Goal: Information Seeking & Learning: Find specific fact

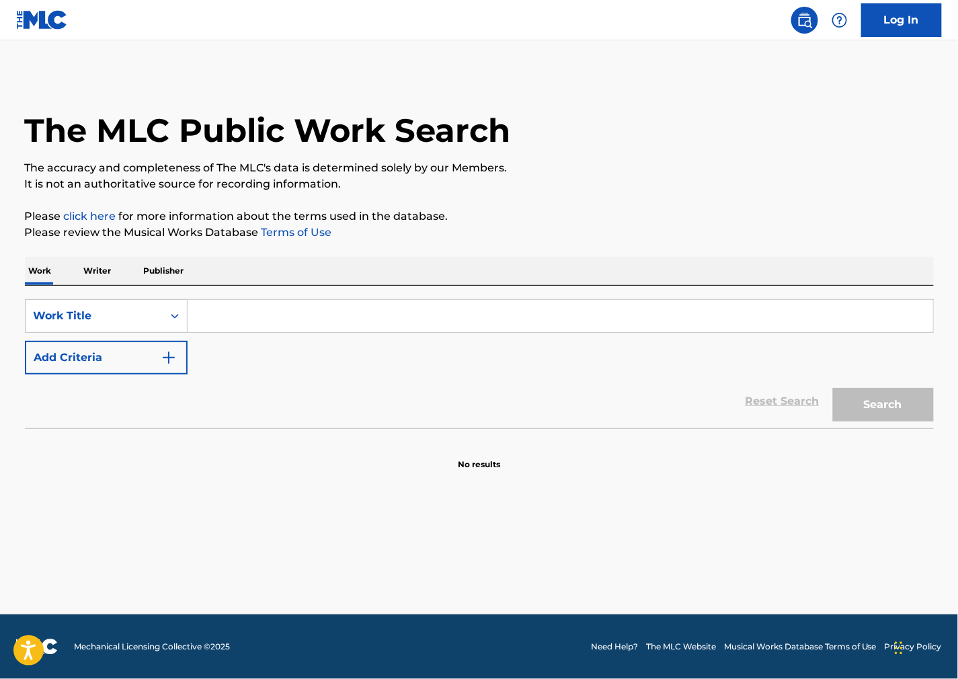
click at [684, 321] on input "Search Form" at bounding box center [561, 316] width 746 height 32
paste input "Lonely Fire"
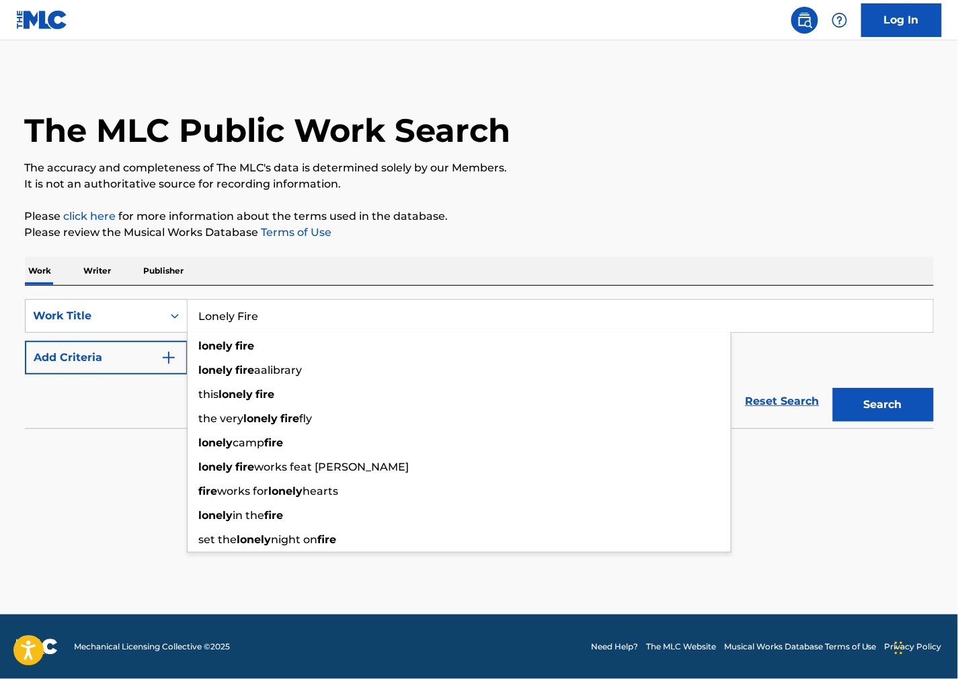
type input "Lonely Fire"
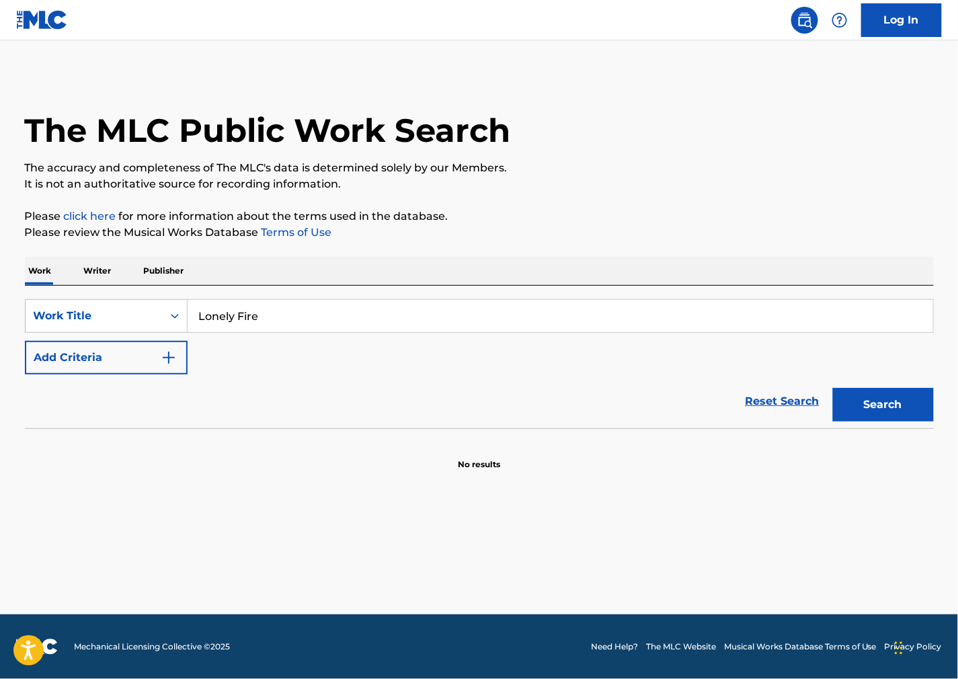
click at [682, 173] on p "The accuracy and completeness of The MLC's data is determined solely by our Mem…" at bounding box center [479, 168] width 909 height 16
click at [173, 373] on button "Add Criteria" at bounding box center [106, 358] width 163 height 34
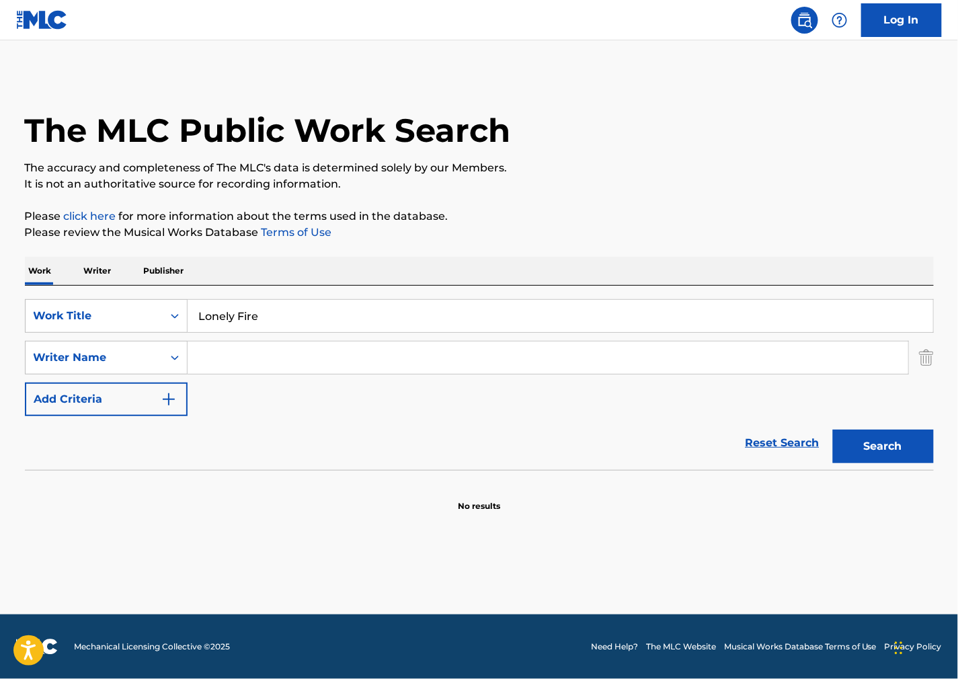
click at [232, 355] on input "Search Form" at bounding box center [548, 358] width 721 height 32
paste input "[PERSON_NAME]"
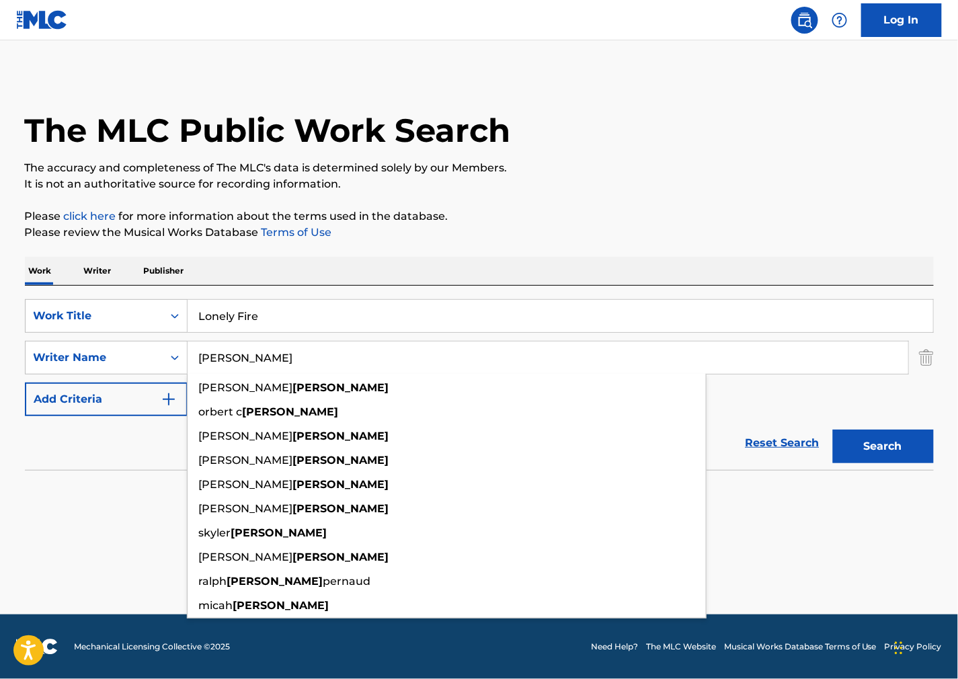
type input "[PERSON_NAME]"
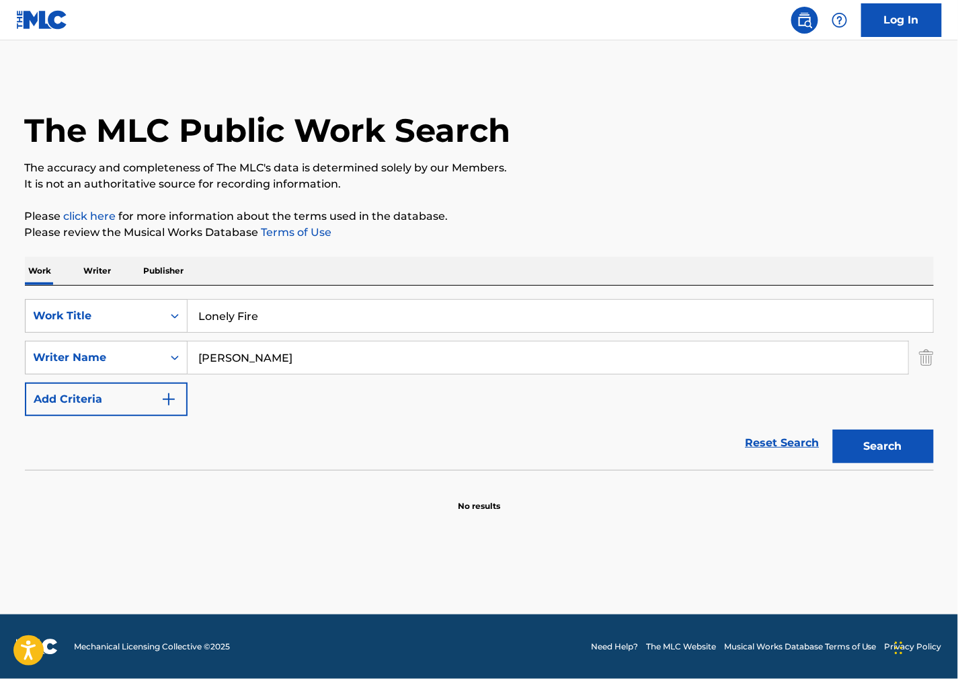
click at [877, 453] on button "Search" at bounding box center [883, 447] width 101 height 34
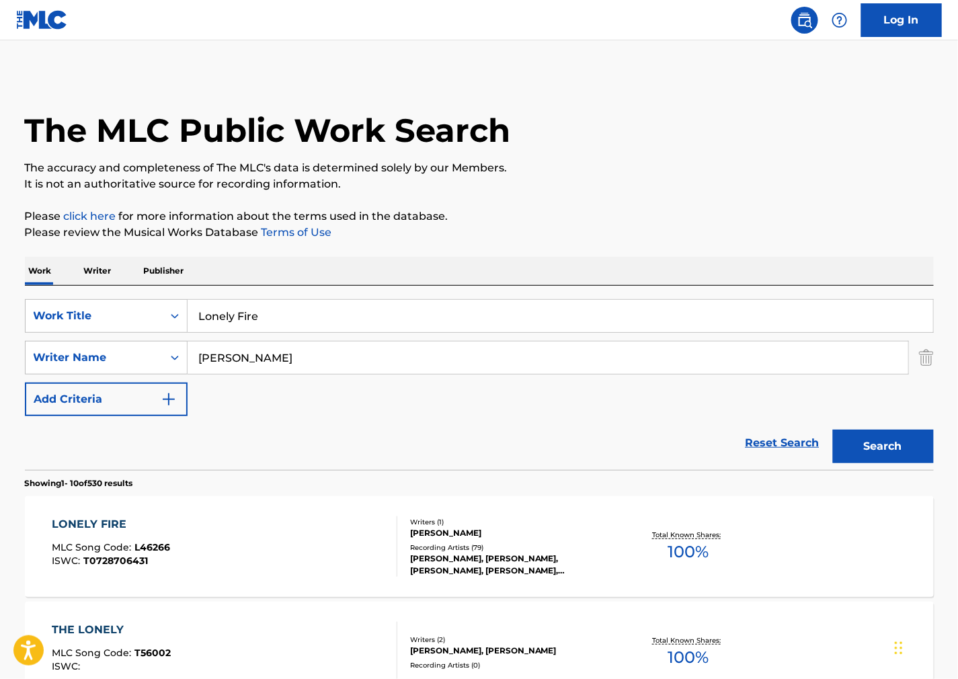
click at [324, 538] on div "LONELY FIRE MLC Song Code : L46266 ISWC : T0728706431" at bounding box center [225, 546] width 346 height 61
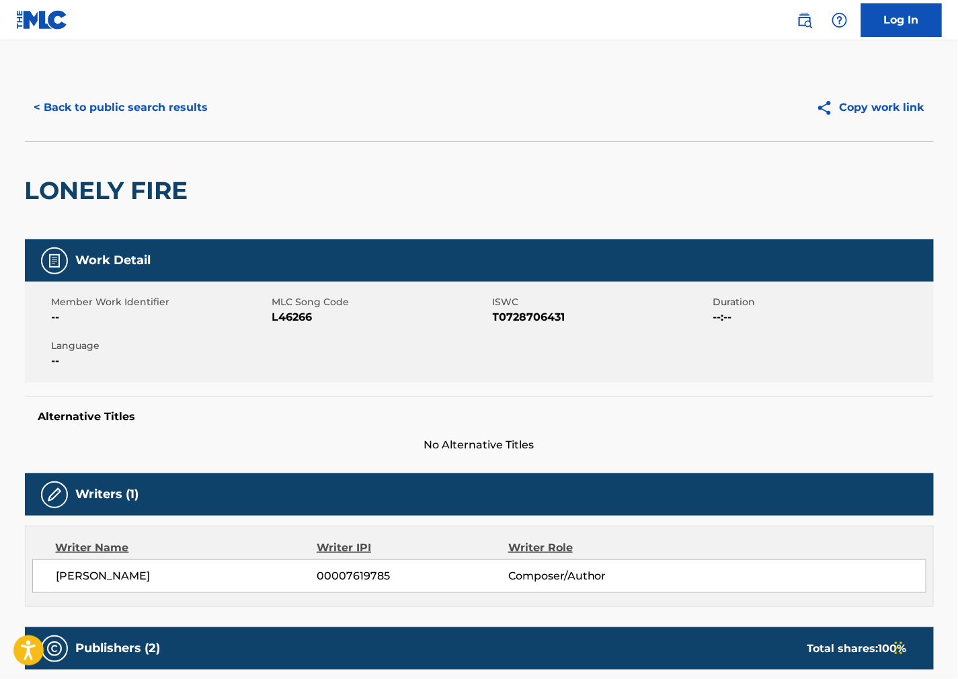
click at [310, 307] on span "MLC Song Code" at bounding box center [380, 302] width 217 height 14
click at [297, 311] on div "MLC Song Code L46266" at bounding box center [382, 310] width 221 height 30
click at [287, 317] on span "L46266" at bounding box center [380, 317] width 217 height 16
drag, startPoint x: 636, startPoint y: 368, endPoint x: 455, endPoint y: 306, distance: 191.2
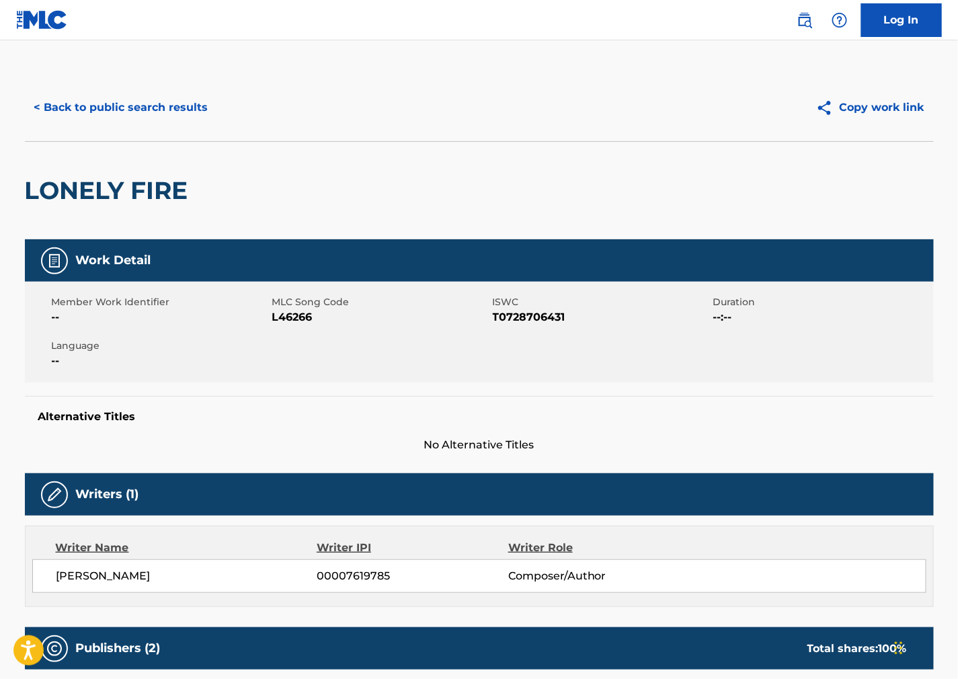
click at [628, 366] on div "Member Work Identifier -- MLC Song Code L46266 ISWC T0728706431 Duration --:-- …" at bounding box center [479, 332] width 909 height 101
click at [521, 319] on span "T0728706431" at bounding box center [601, 317] width 217 height 16
copy span "T0728706431"
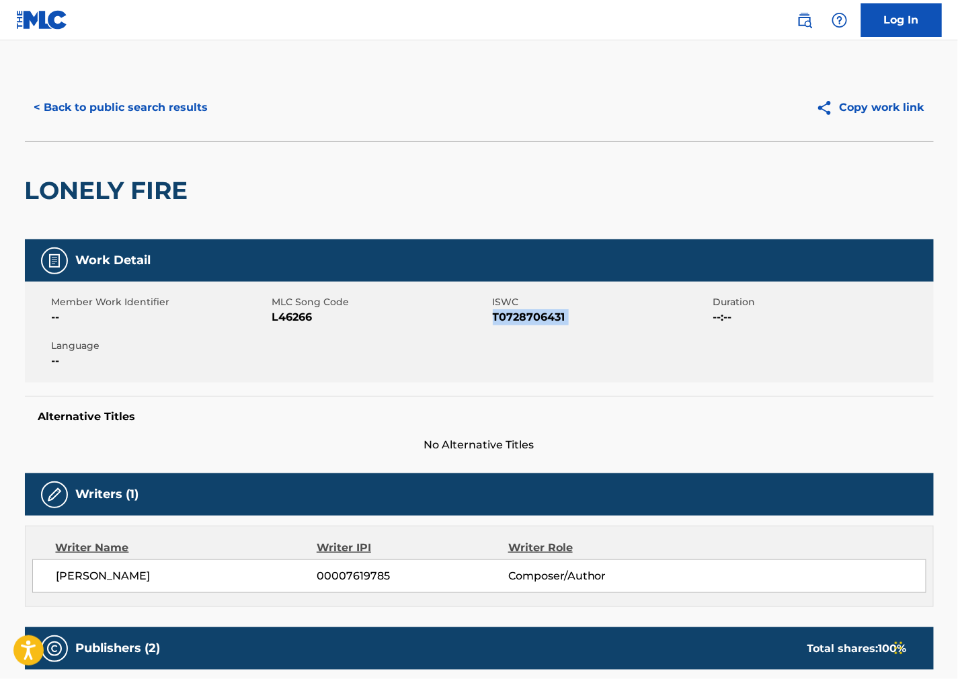
drag, startPoint x: 670, startPoint y: 361, endPoint x: 565, endPoint y: 364, distance: 104.9
click at [669, 361] on div "Member Work Identifier -- MLC Song Code L46266 ISWC T0728706431 Duration --:-- …" at bounding box center [479, 332] width 909 height 101
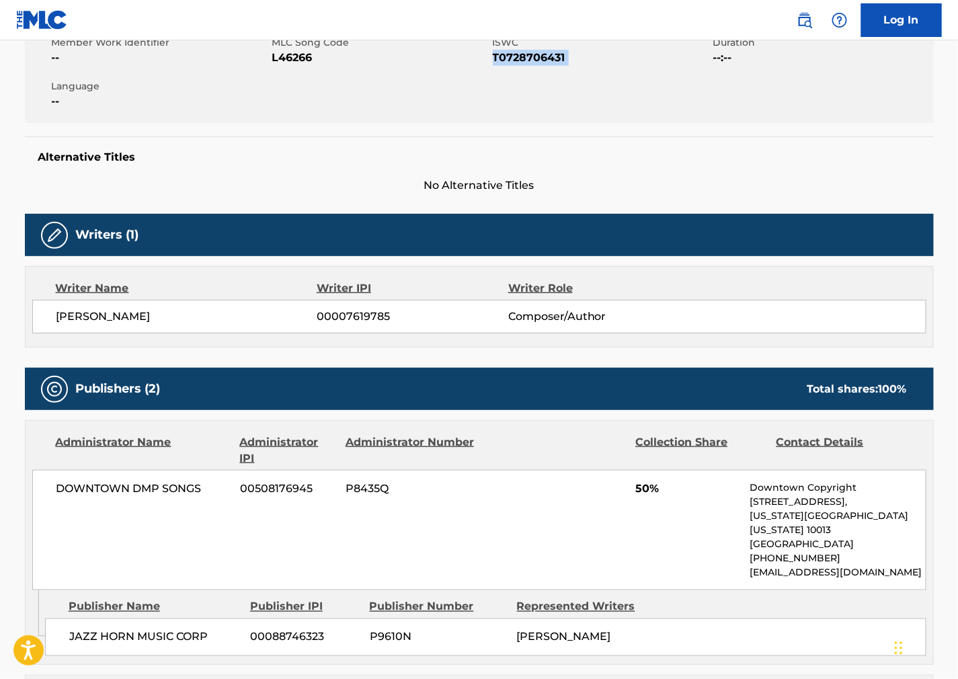
scroll to position [522, 0]
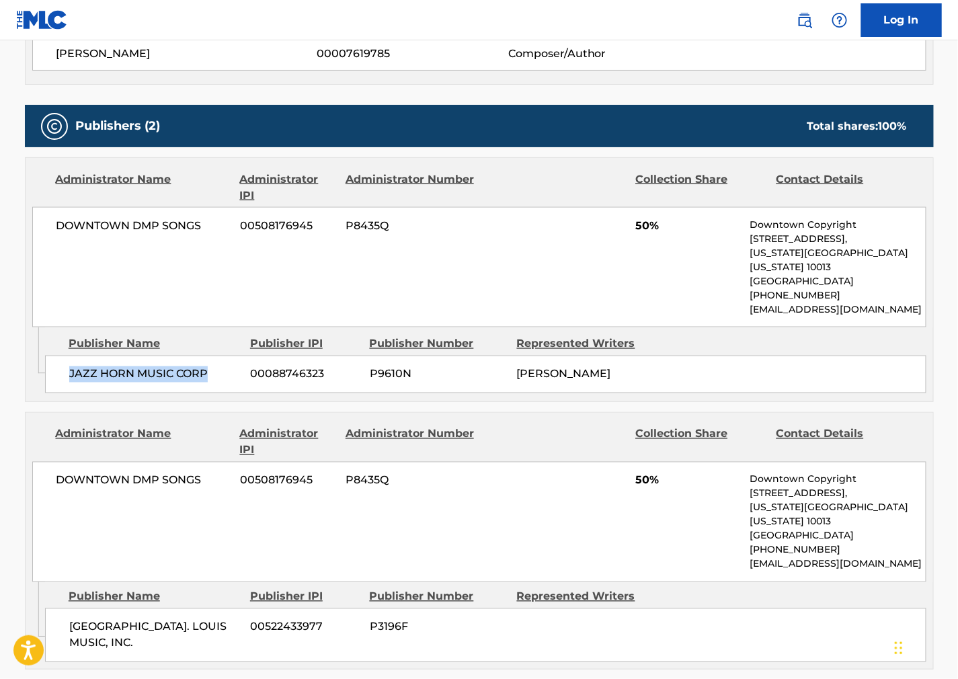
drag, startPoint x: 94, startPoint y: 358, endPoint x: 56, endPoint y: 362, distance: 37.8
click at [56, 362] on div "JAZZ HORN MUSIC CORP 00088746323 P9610N [PERSON_NAME]" at bounding box center [485, 375] width 881 height 38
copy span "JAZZ HORN MUSIC CORP"
click at [723, 282] on div "DOWNTOWN DMP SONGS 00508176945 P8435Q 50% Downtown Copyright [STREET_ADDRESS][U…" at bounding box center [479, 267] width 894 height 120
drag, startPoint x: 128, startPoint y: 219, endPoint x: 1, endPoint y: 273, distance: 137.4
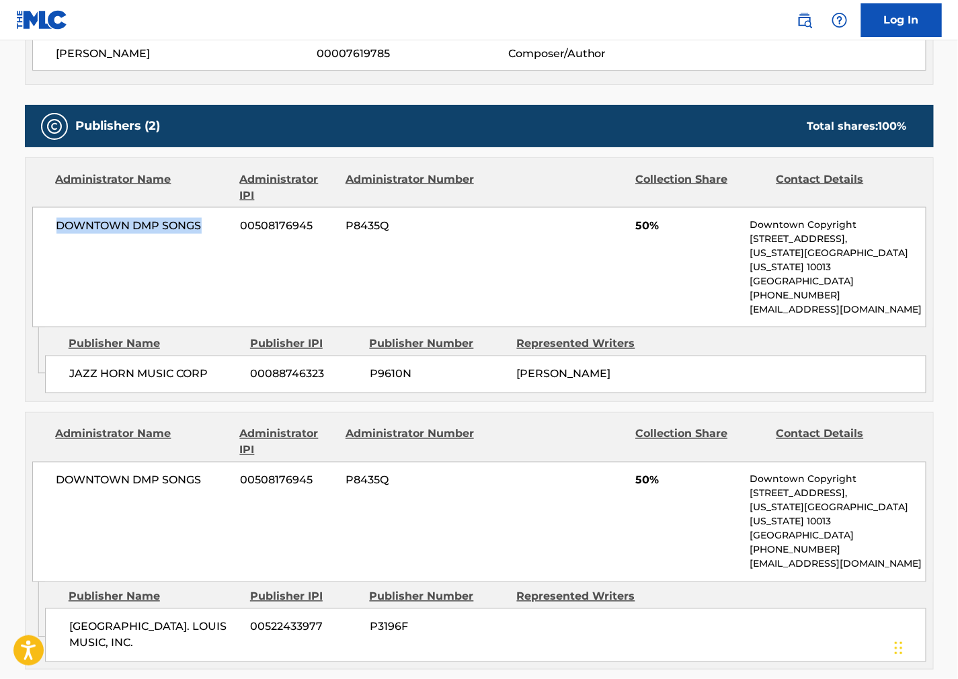
click at [44, 242] on div "DOWNTOWN DMP SONGS 00508176945 P8435Q 50% Downtown Copyright [STREET_ADDRESS][U…" at bounding box center [479, 267] width 894 height 120
copy span "DOWNTOWN DMP SONGS"
drag, startPoint x: 668, startPoint y: 506, endPoint x: 494, endPoint y: 525, distance: 174.5
click at [667, 507] on div "DOWNTOWN DMP SONGS 00508176945 P8435Q 50% Downtown Copyright [STREET_ADDRESS][U…" at bounding box center [479, 522] width 894 height 120
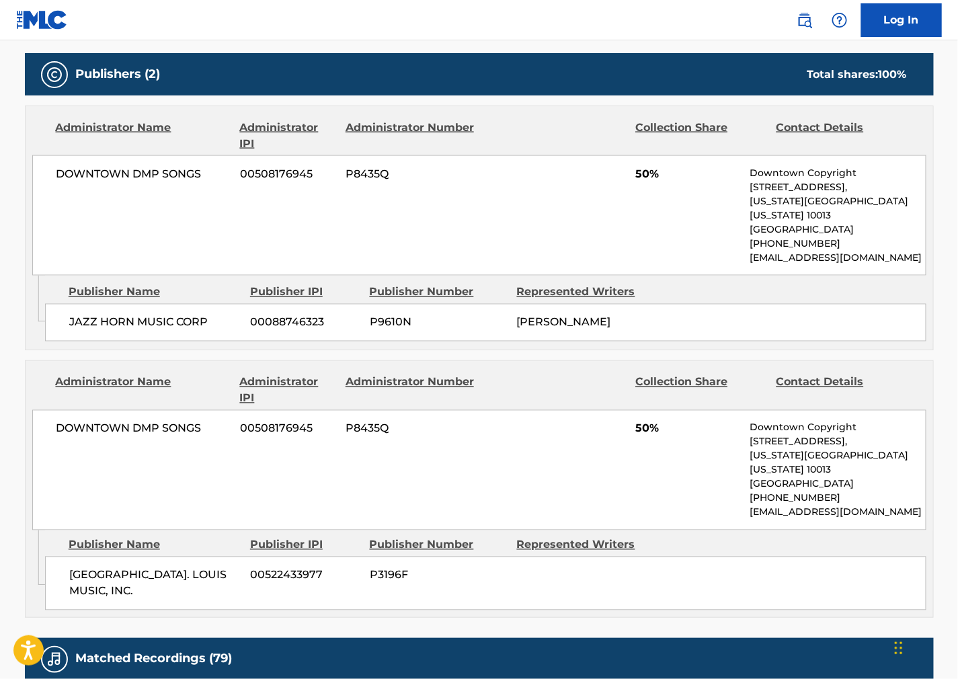
scroll to position [672, 0]
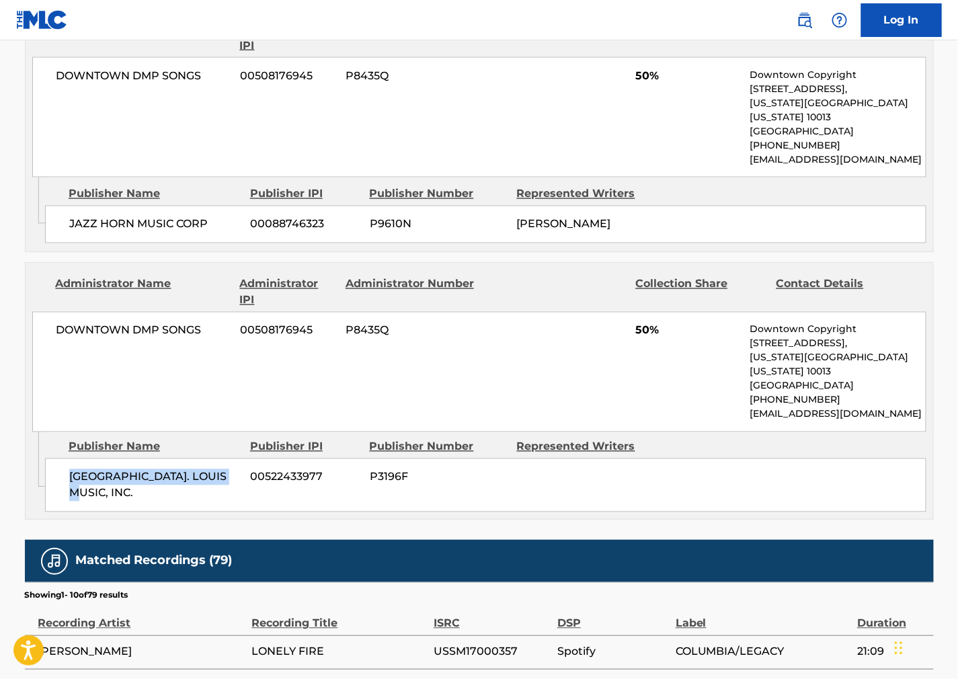
drag, startPoint x: 124, startPoint y: 455, endPoint x: 0, endPoint y: 469, distance: 125.1
click at [57, 459] on div "[GEOGRAPHIC_DATA]. LOUIS MUSIC, INC. 00522433977 P3196F" at bounding box center [485, 486] width 881 height 54
copy span "[GEOGRAPHIC_DATA]. LOUIS MUSIC, INC."
click at [602, 402] on div "DOWNTOWN DMP SONGS 00508176945 P8435Q 50% Downtown Copyright [STREET_ADDRESS][U…" at bounding box center [479, 372] width 894 height 120
click at [9, 305] on div "< Back to public search results Copy work link LONELY FIRE Work Detail Member W…" at bounding box center [479, 219] width 941 height 1634
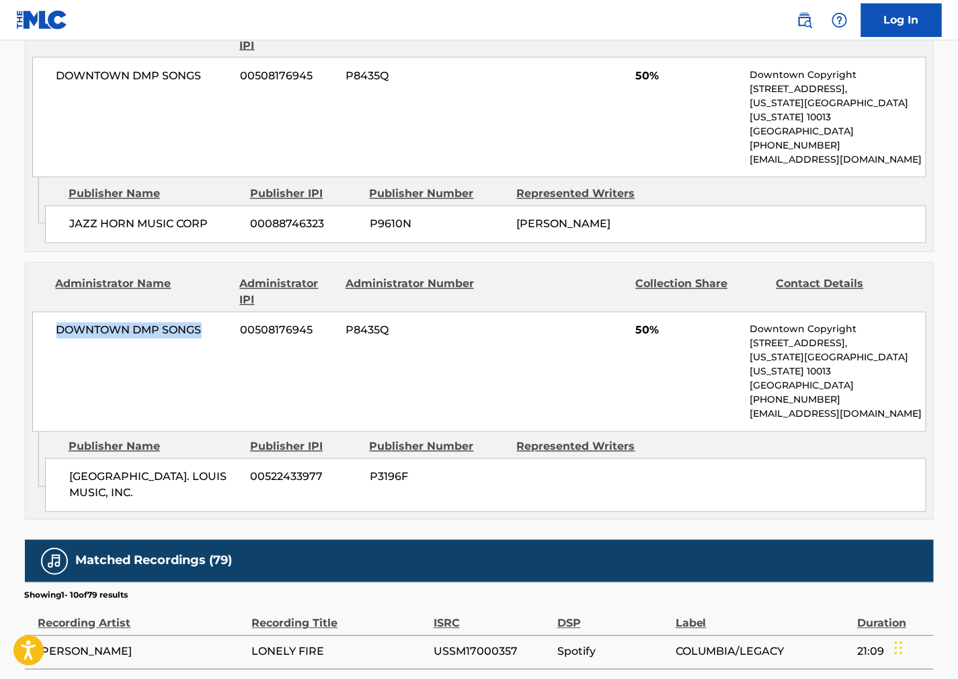
copy span "DOWNTOWN DMP SONGS"
drag, startPoint x: 637, startPoint y: 389, endPoint x: 463, endPoint y: 344, distance: 179.9
click at [637, 390] on div "DOWNTOWN DMP SONGS 00508176945 P8435Q 50% Downtown Copyright [STREET_ADDRESS][U…" at bounding box center [479, 372] width 894 height 120
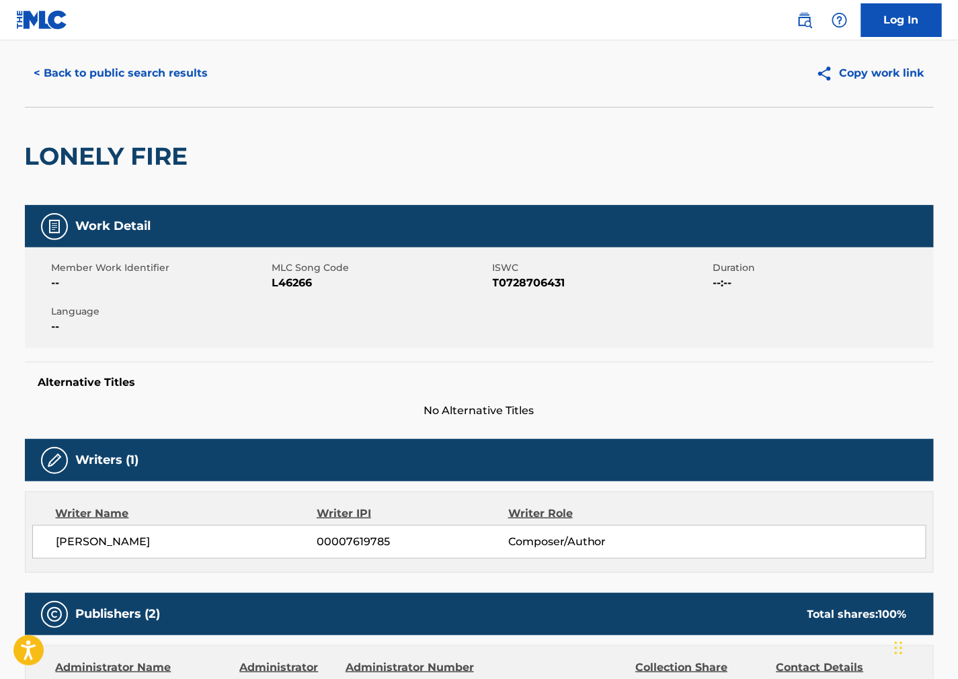
scroll to position [0, 0]
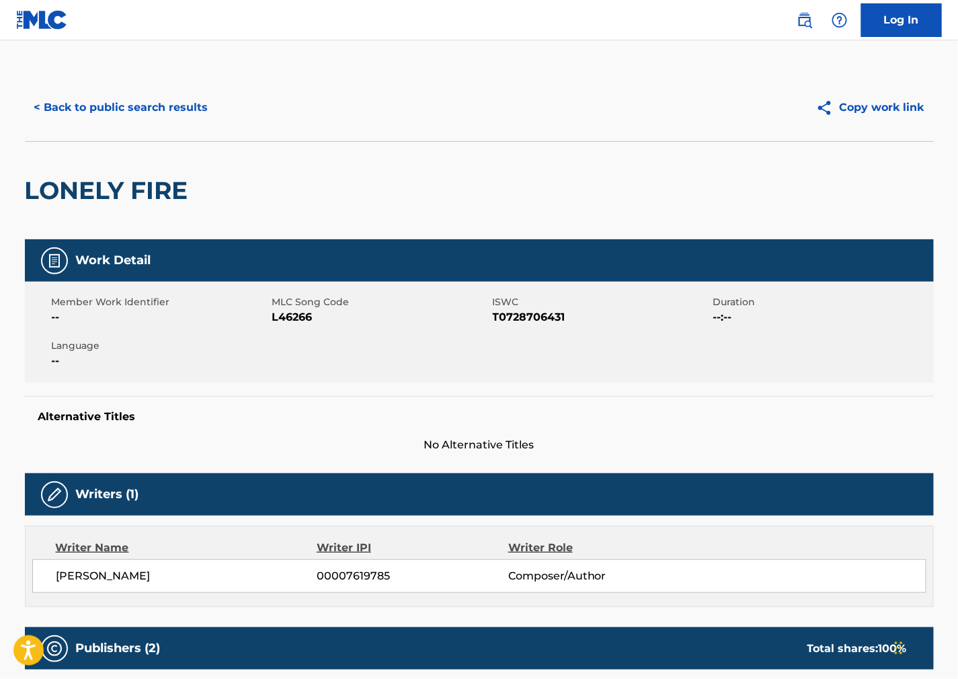
click at [99, 95] on button "< Back to public search results" at bounding box center [121, 108] width 193 height 34
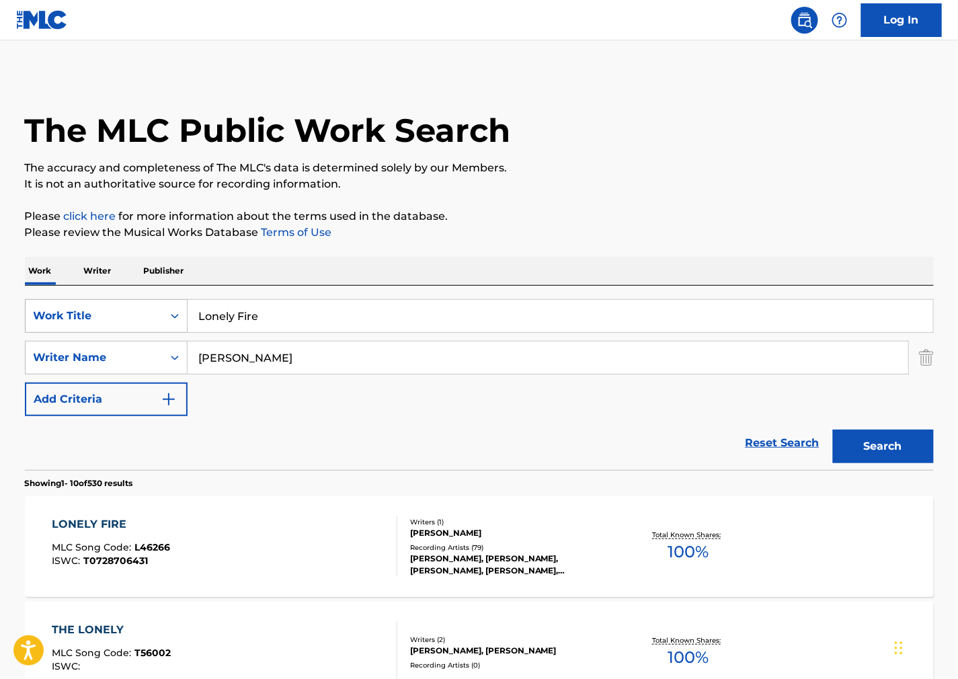
drag, startPoint x: 185, startPoint y: 314, endPoint x: 32, endPoint y: 301, distance: 153.9
click at [34, 301] on div "SearchWithCriteriaa67b60e7-c2ec-423e-b38c-6a3cd8d650d2 Work Title Lonely Fire" at bounding box center [479, 316] width 909 height 34
paste input "Grateful"
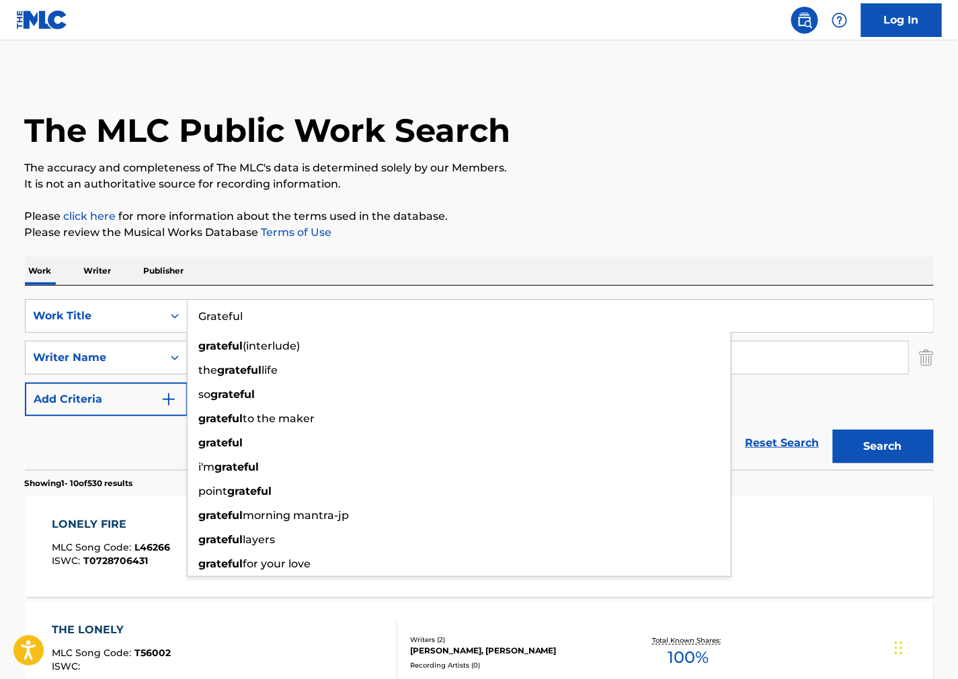
type input "Grateful"
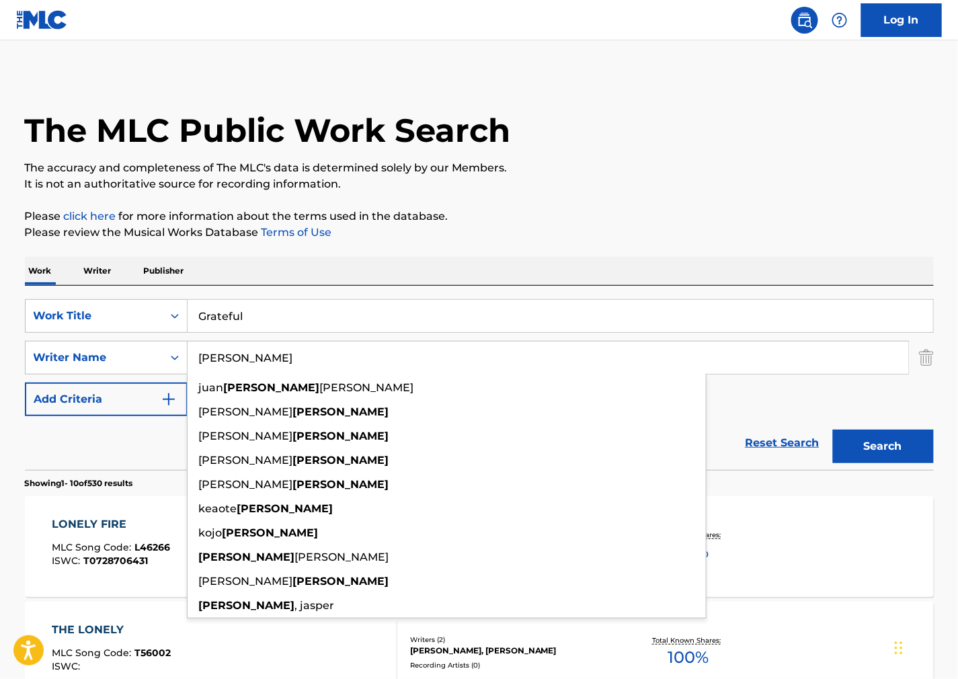
drag, startPoint x: 593, startPoint y: 364, endPoint x: 319, endPoint y: 377, distance: 274.6
click at [0, 354] on html "Accessibility Screen-Reader Guide, Feedback, and Issue Reporting | New window C…" at bounding box center [479, 339] width 958 height 679
paste input "[PERSON_NAME] [PERSON_NAME]"
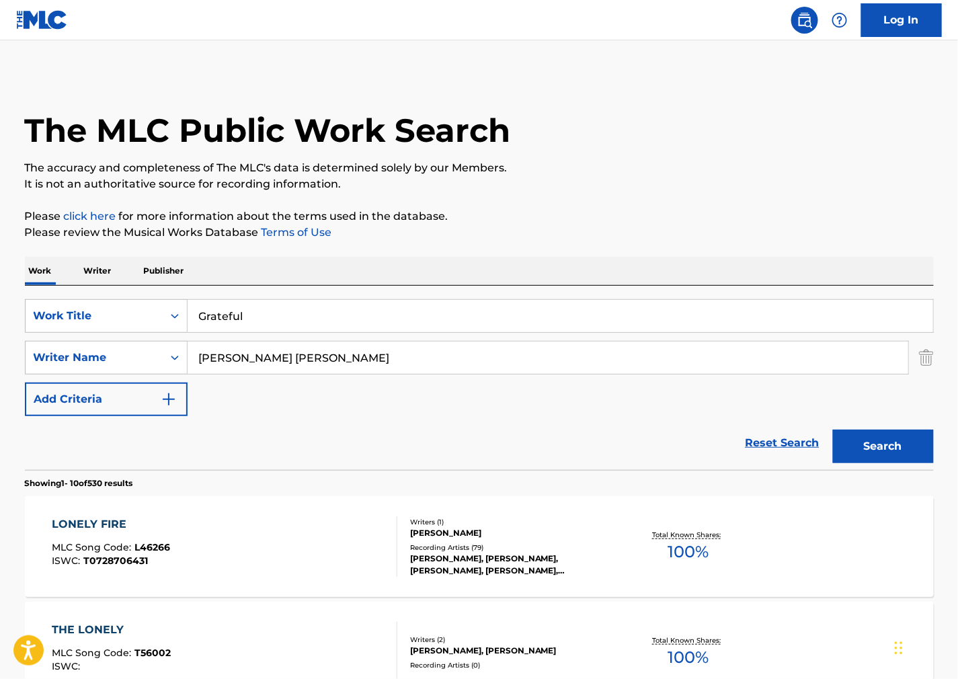
click at [869, 449] on button "Search" at bounding box center [883, 447] width 101 height 34
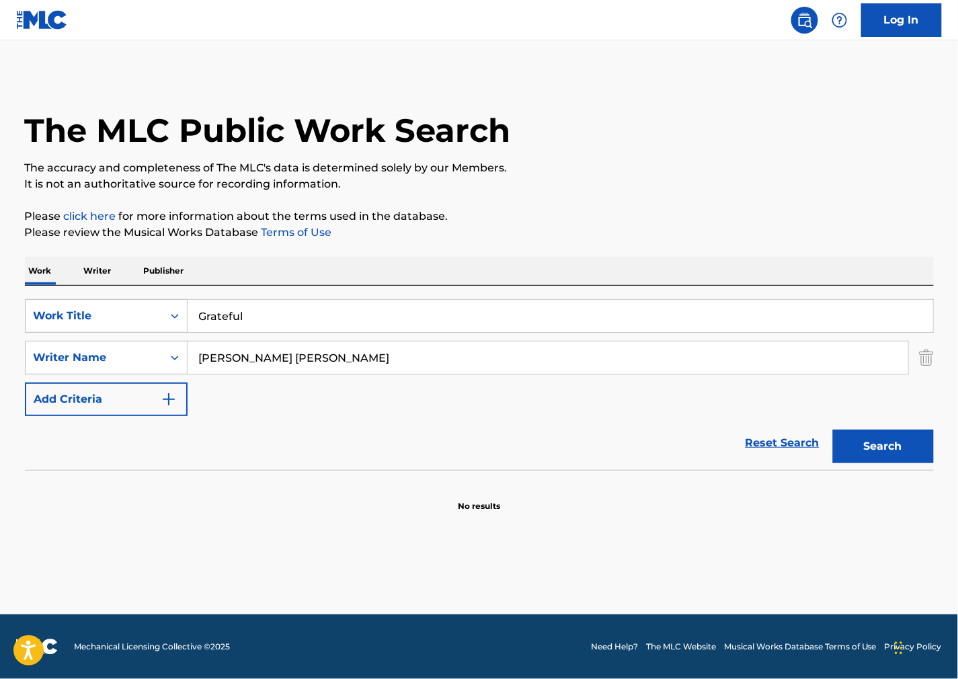
drag, startPoint x: 262, startPoint y: 365, endPoint x: 22, endPoint y: 358, distance: 240.1
click at [24, 358] on div "The MLC Public Work Search The accuracy and completeness of The MLC's data is d…" at bounding box center [479, 293] width 941 height 438
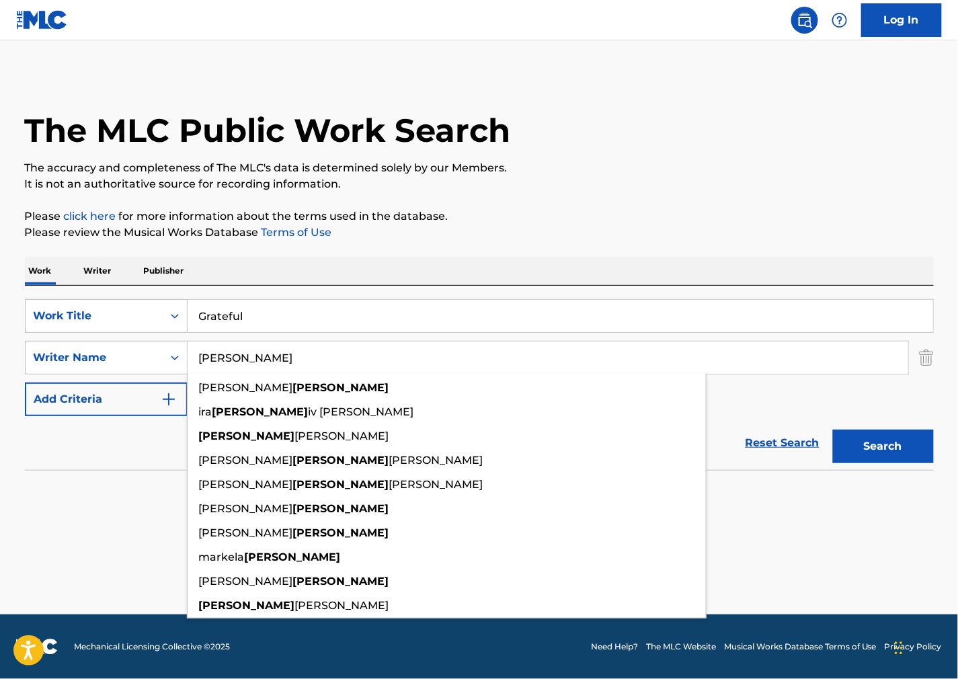
click at [833, 430] on button "Search" at bounding box center [883, 447] width 101 height 34
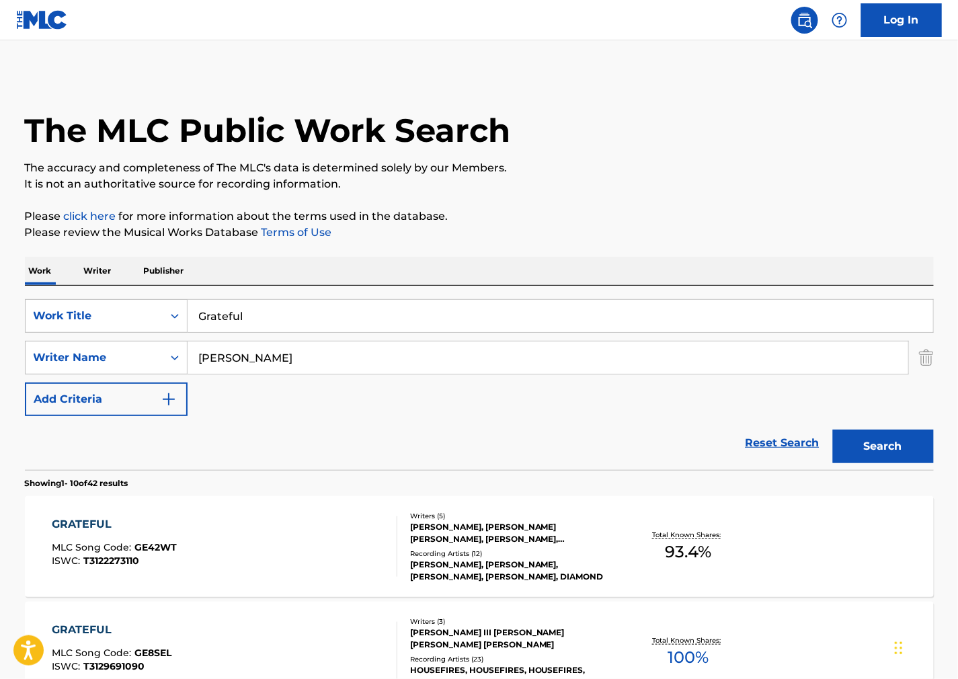
click at [570, 298] on div "SearchWithCriteriaa67b60e7-c2ec-423e-b38c-6a3cd8d650d2 Work Title Grateful Sear…" at bounding box center [479, 378] width 909 height 184
drag, startPoint x: 381, startPoint y: 335, endPoint x: 249, endPoint y: 351, distance: 132.8
click at [254, 350] on div "SearchWithCriteriaa67b60e7-c2ec-423e-b38c-6a3cd8d650d2 Work Title Grateful Sear…" at bounding box center [479, 357] width 909 height 117
drag, startPoint x: 116, startPoint y: 361, endPoint x: 327, endPoint y: 343, distance: 211.9
click at [67, 354] on div "SearchWithCriteriacd3bd7a9-f1bd-48ea-af1d-53fe80393a52 Writer Name [PERSON_NAME]" at bounding box center [479, 358] width 909 height 34
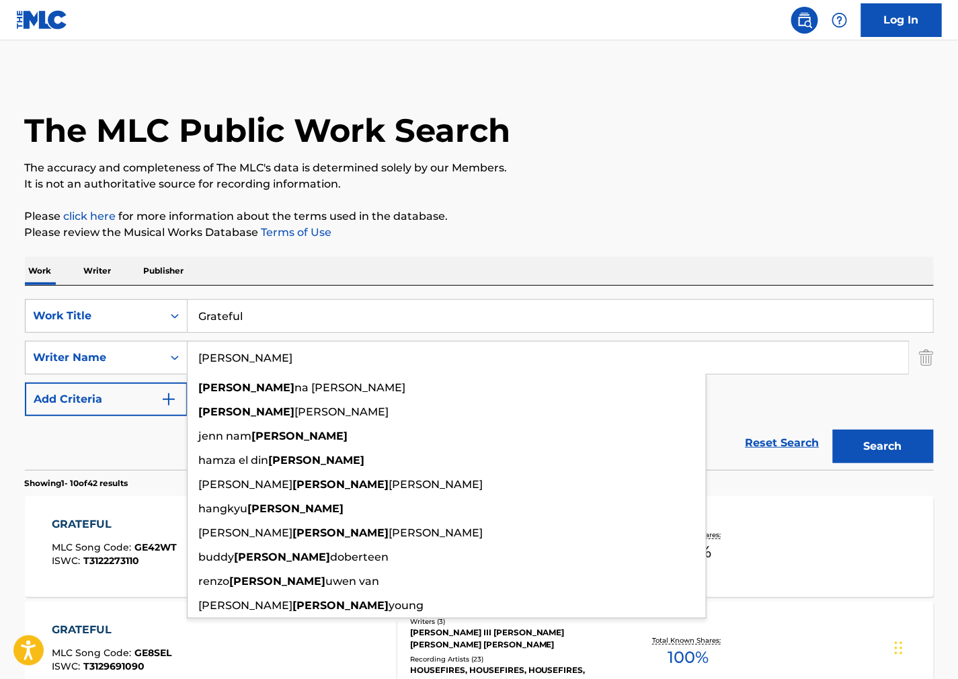
paste input "[PERSON_NAME]"
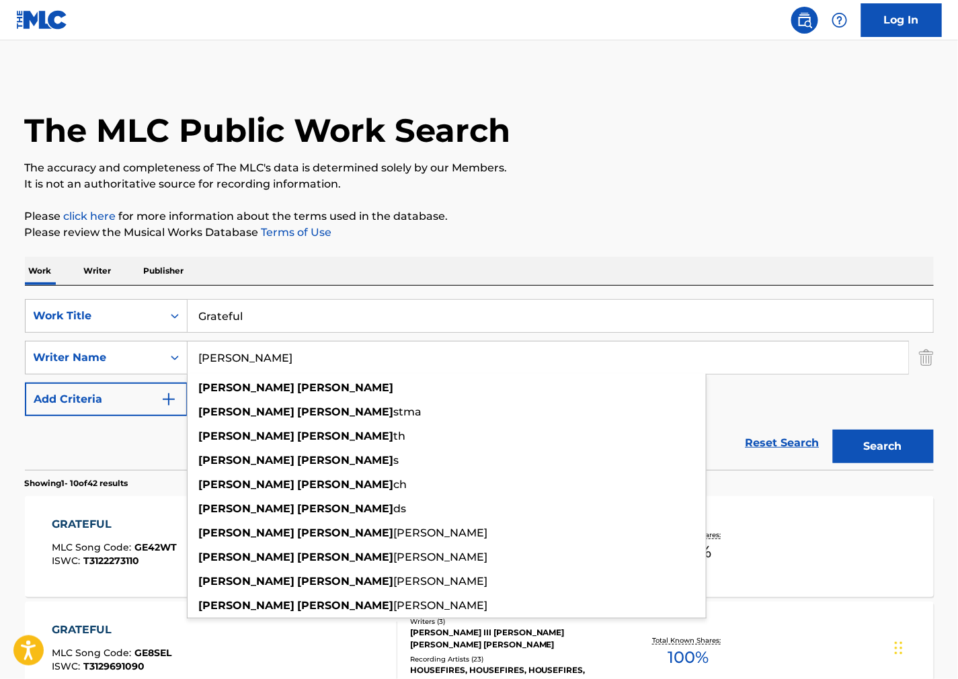
type input "[PERSON_NAME]"
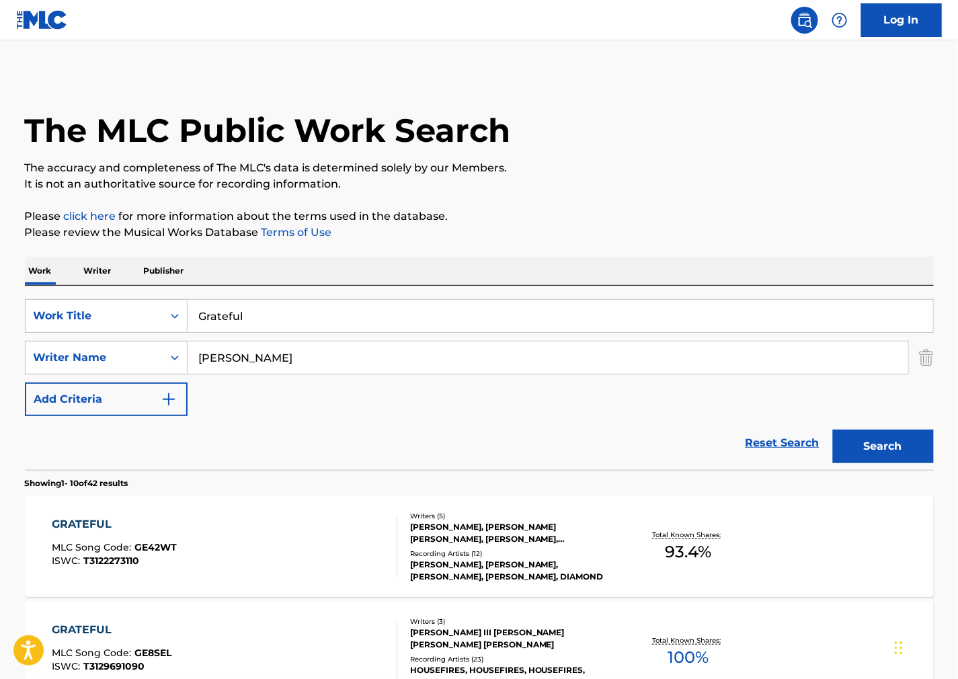
click at [904, 449] on button "Search" at bounding box center [883, 447] width 101 height 34
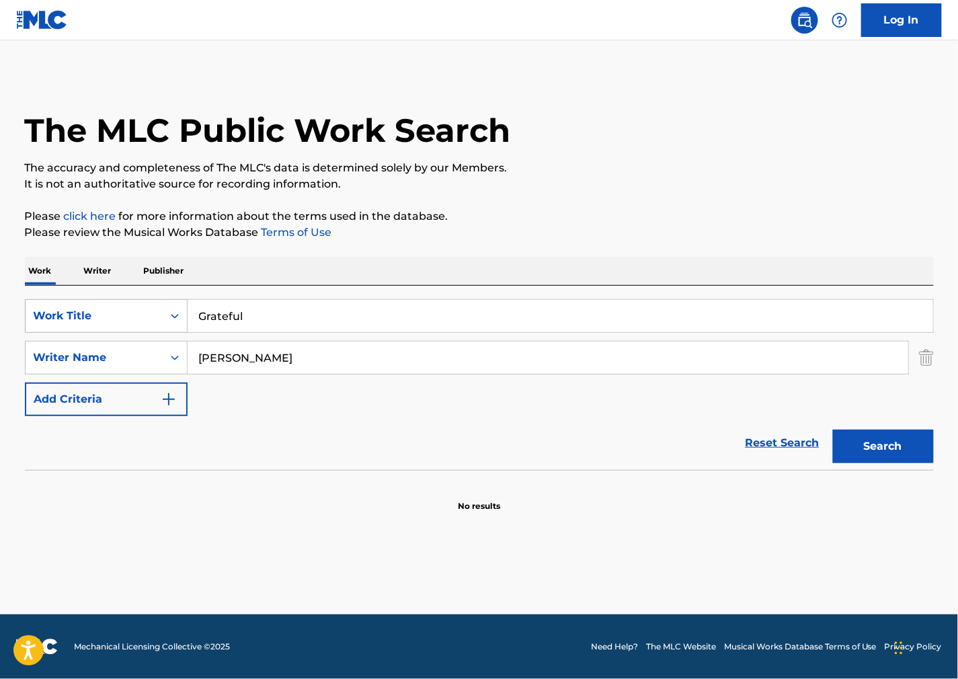
click at [132, 321] on div "Work Title" at bounding box center [94, 316] width 121 height 16
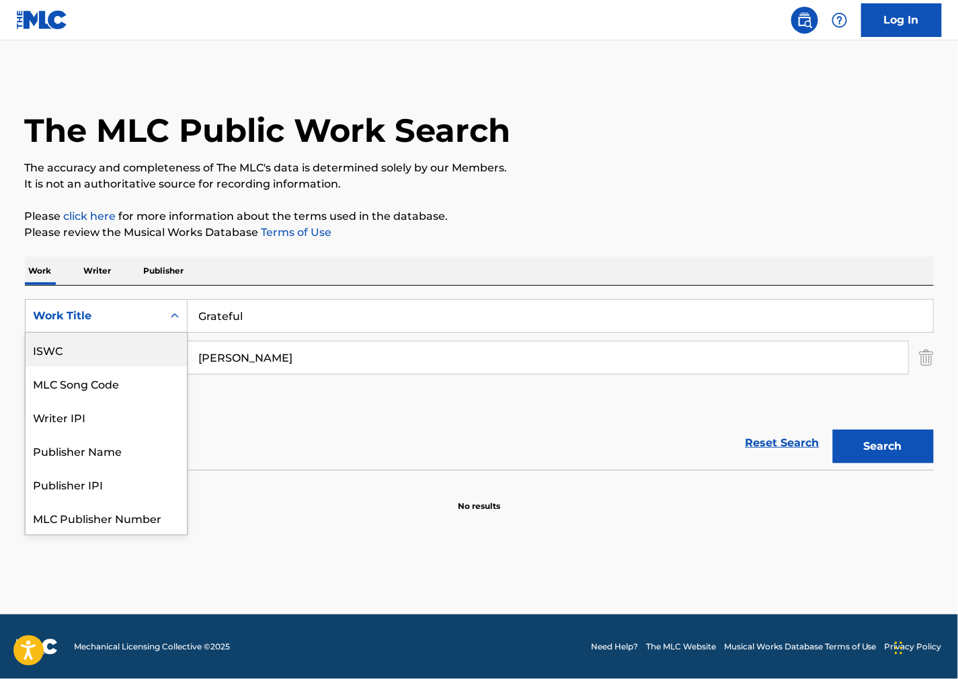
click at [111, 357] on div "ISWC" at bounding box center [106, 350] width 161 height 34
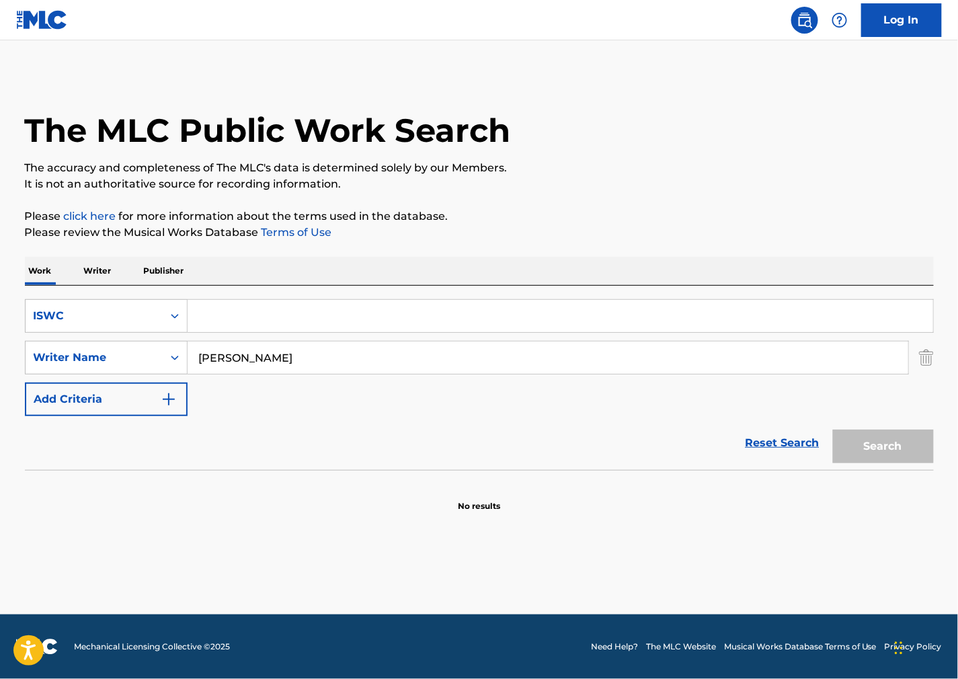
drag, startPoint x: 259, startPoint y: 313, endPoint x: 259, endPoint y: 321, distance: 8.1
click at [259, 313] on input "Search Form" at bounding box center [561, 316] width 746 height 32
paste input "T3325404631"
type input "T3325404631"
drag, startPoint x: 102, startPoint y: 328, endPoint x: 52, endPoint y: 325, distance: 49.8
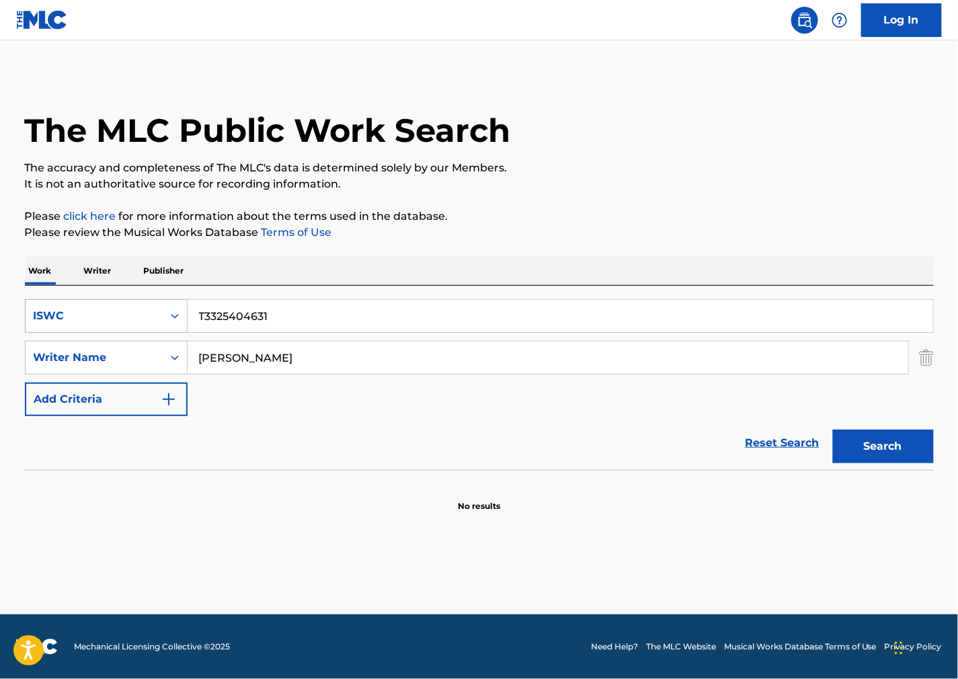
click at [52, 325] on div "SearchWithCriteria33a6e9b1-5a83-4936-b0c6-d3d9bdca3cf5 ISWC T3325404631 SearchW…" at bounding box center [479, 357] width 909 height 117
click at [833, 430] on button "Search" at bounding box center [883, 447] width 101 height 34
click at [138, 316] on div "ISWC" at bounding box center [94, 316] width 121 height 16
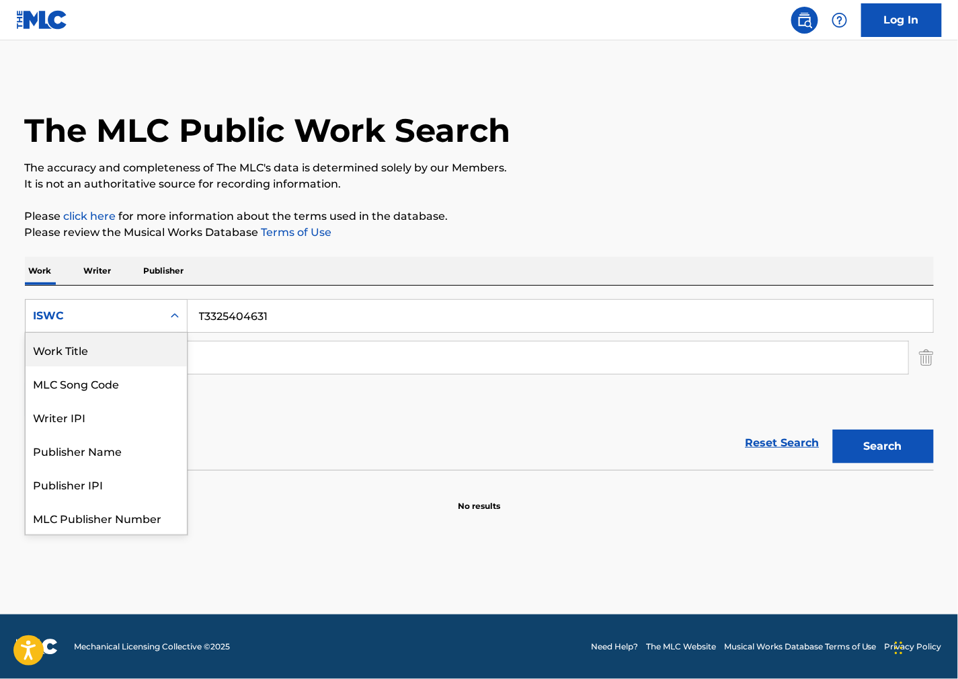
click at [97, 347] on div "Work Title" at bounding box center [106, 350] width 161 height 34
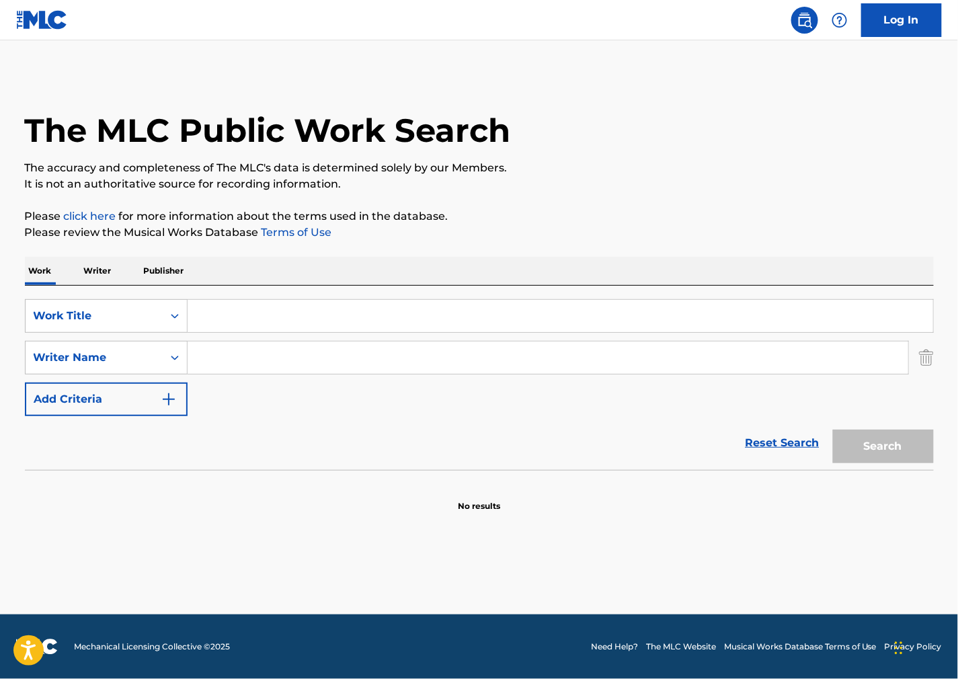
click at [661, 251] on div "The MLC Public Work Search The accuracy and completeness of The MLC's data is d…" at bounding box center [479, 293] width 941 height 438
drag, startPoint x: 457, startPoint y: 311, endPoint x: 398, endPoint y: 314, distance: 59.2
click at [446, 311] on input "Search Form" at bounding box center [561, 316] width 746 height 32
paste input "I'm a Warrior of Love"
type input "I'm a Warrior of Love"
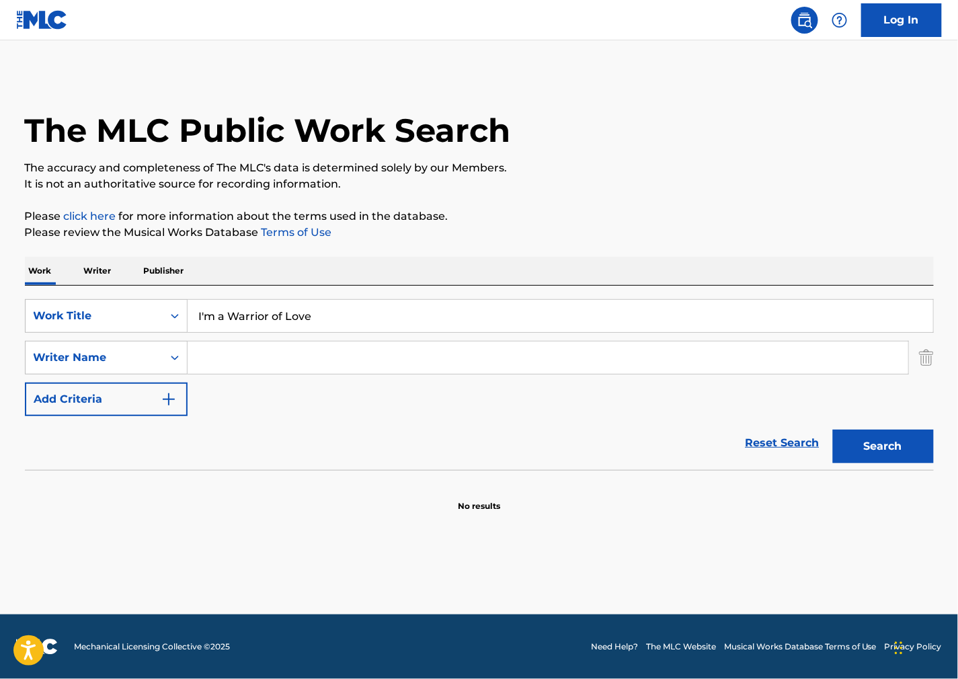
click at [224, 352] on input "Search Form" at bounding box center [548, 358] width 721 height 32
paste input "Veikoso"
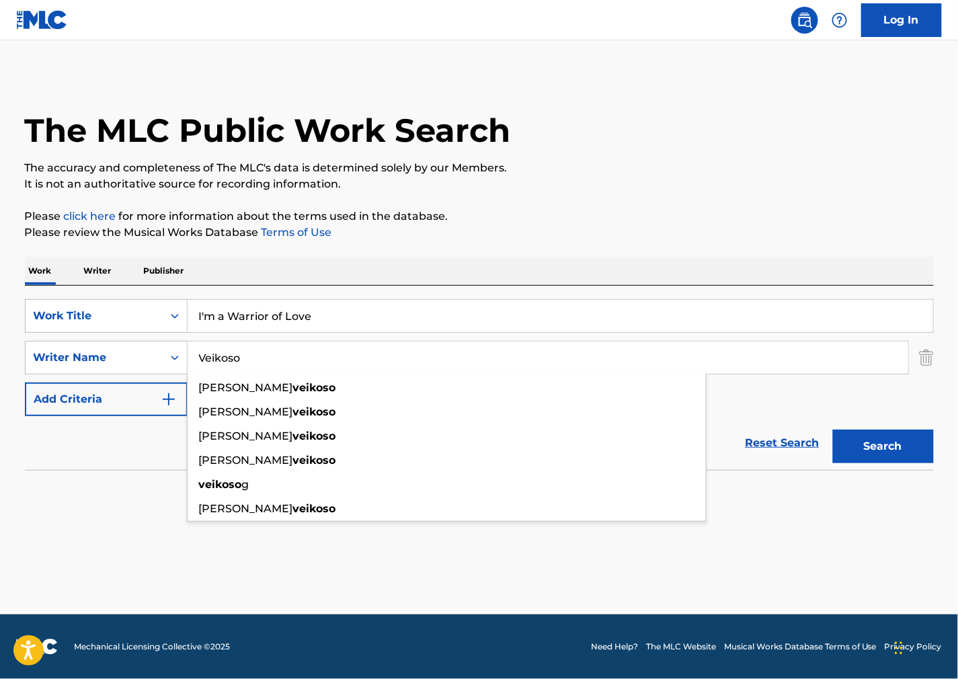
type input "Veikoso"
click at [871, 442] on button "Search" at bounding box center [883, 447] width 101 height 34
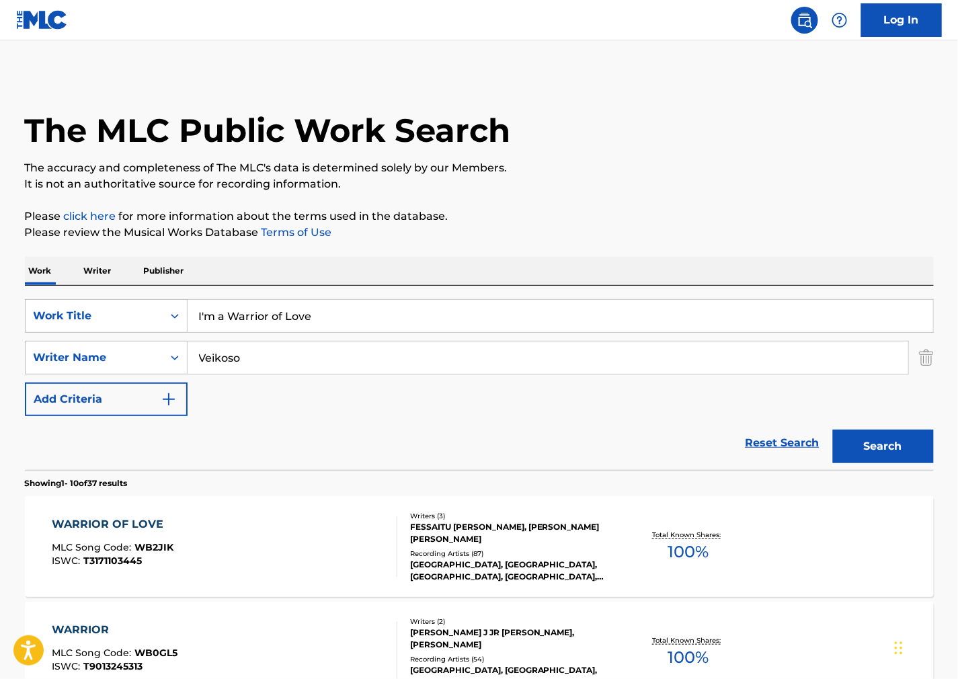
click at [136, 290] on div "SearchWithCriteriaae12ae7b-eb77-4bd1-92ba-d147de066376 Work Title I'm a Warrior…" at bounding box center [479, 378] width 909 height 184
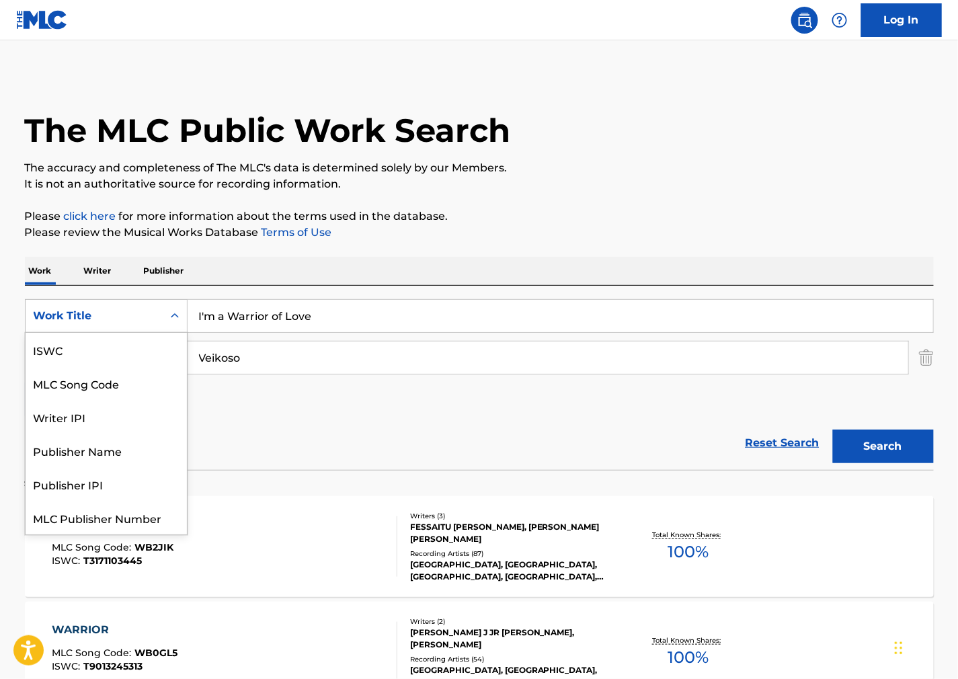
click at [135, 318] on div "Work Title" at bounding box center [94, 316] width 121 height 16
click at [114, 348] on div "ISWC" at bounding box center [106, 350] width 161 height 34
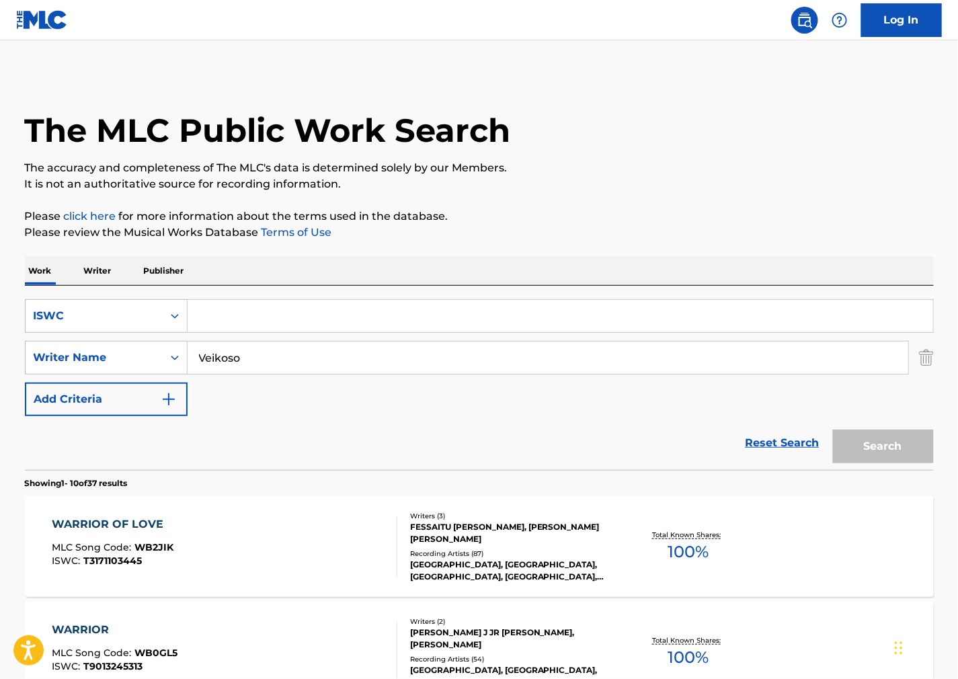
drag, startPoint x: 344, startPoint y: 310, endPoint x: 297, endPoint y: 331, distance: 51.1
click at [344, 310] on input "Search Form" at bounding box center [561, 316] width 746 height 32
paste input "T3171103445"
type input "T3171103445"
drag, startPoint x: 250, startPoint y: 358, endPoint x: 88, endPoint y: 359, distance: 162.0
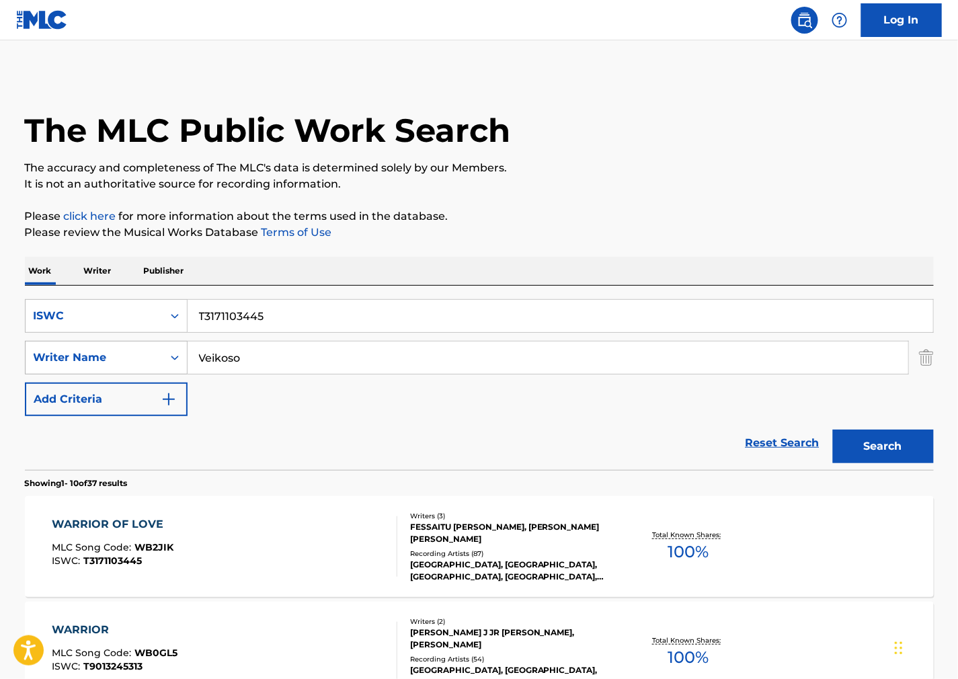
click at [88, 359] on div "SearchWithCriteriacd3bd7a9-f1bd-48ea-af1d-53fe80393a52 Writer Name [PERSON_NAME]" at bounding box center [479, 358] width 909 height 34
click at [833, 430] on button "Search" at bounding box center [883, 447] width 101 height 34
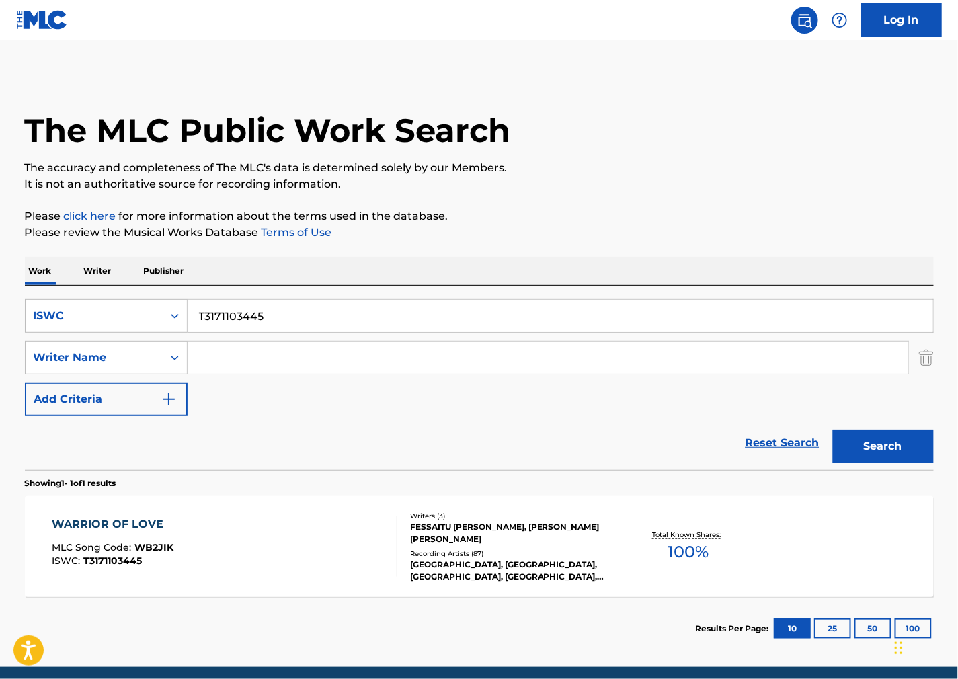
click at [329, 535] on div "WARRIOR OF LOVE MLC Song Code : WB2JIK ISWC : T3171103445" at bounding box center [225, 546] width 346 height 61
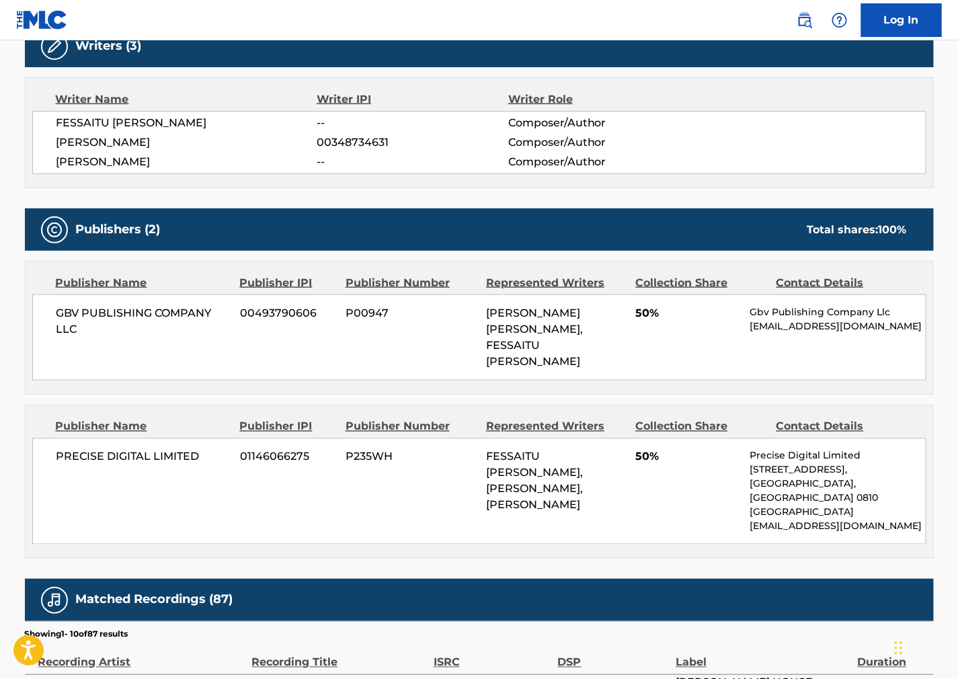
scroll to position [448, 0]
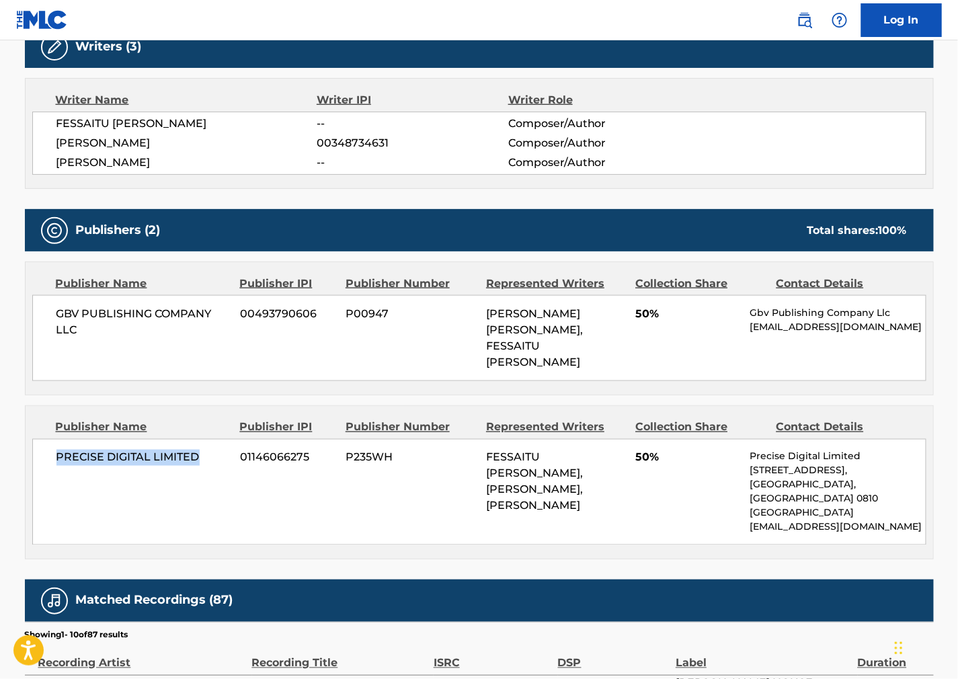
drag, startPoint x: 206, startPoint y: 434, endPoint x: 39, endPoint y: 438, distance: 166.8
click at [39, 439] on div "PRECISE DIGITAL LIMITED 01146066275 P235WH FESSAITU [PERSON_NAME], [PERSON_NAME…" at bounding box center [479, 492] width 894 height 106
copy span "PRECISE DIGITAL LIMITED"
click at [541, 512] on div "PRECISE DIGITAL LIMITED 01146066275 P235WH FESSAITU [PERSON_NAME], [PERSON_NAME…" at bounding box center [479, 492] width 894 height 106
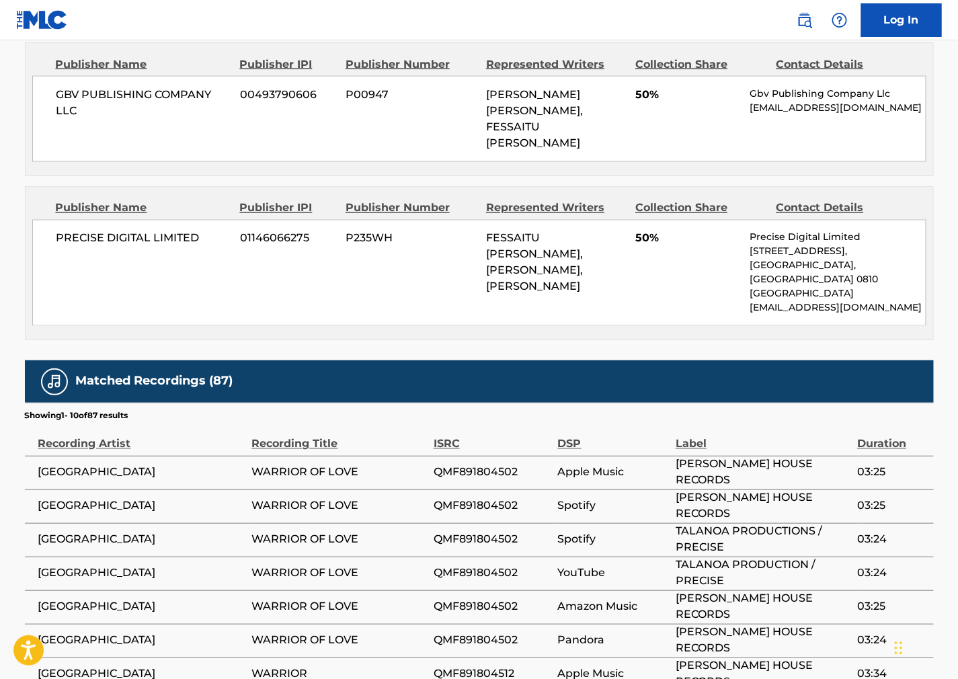
scroll to position [512, 0]
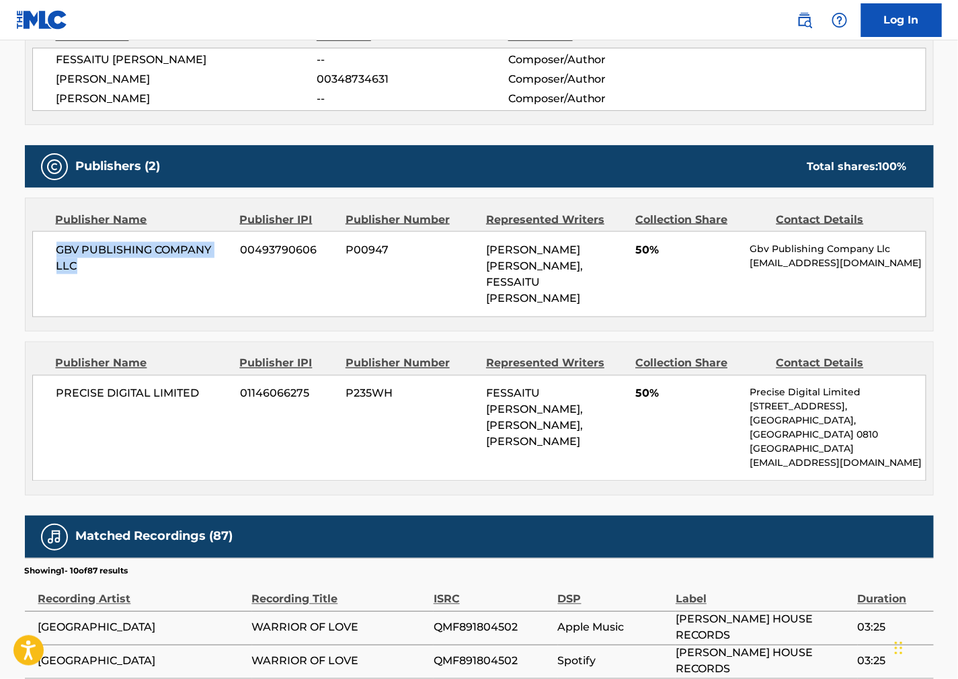
drag, startPoint x: 91, startPoint y: 274, endPoint x: 51, endPoint y: 247, distance: 48.5
click at [51, 247] on div "GBV PUBLISHING COMPANY LLC 00493790606 P00947 [PERSON_NAME] [PERSON_NAME], FESS…" at bounding box center [479, 274] width 894 height 86
copy span "GBV PUBLISHING COMPANY LLC"
drag, startPoint x: 677, startPoint y: 472, endPoint x: 639, endPoint y: 465, distance: 38.4
click at [672, 471] on div "Work Detail Member Work Identifier -- MLC Song Code WB2JIK ISWC T3171103445 Dur…" at bounding box center [479, 362] width 909 height 1268
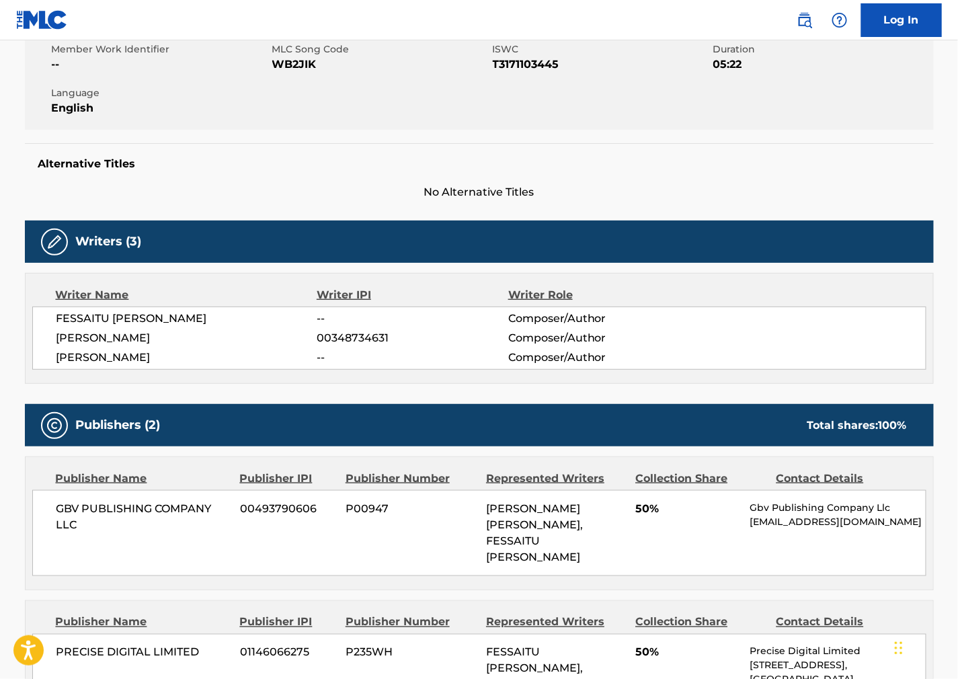
scroll to position [0, 0]
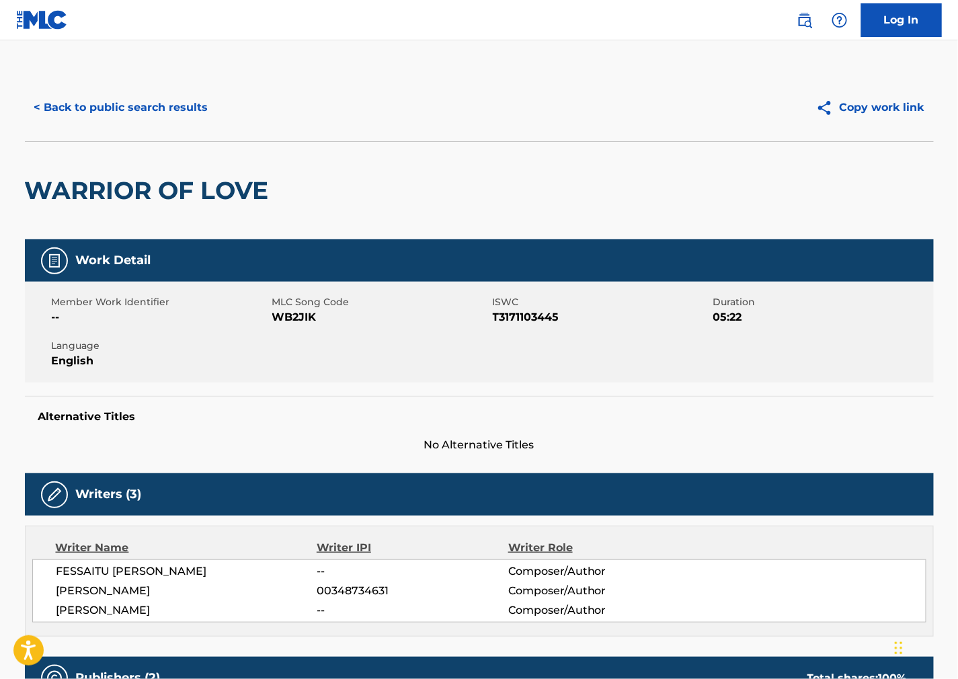
click at [291, 318] on span "WB2JIK" at bounding box center [380, 317] width 217 height 16
copy span "WB2JIK"
click at [172, 108] on button "< Back to public search results" at bounding box center [121, 108] width 193 height 34
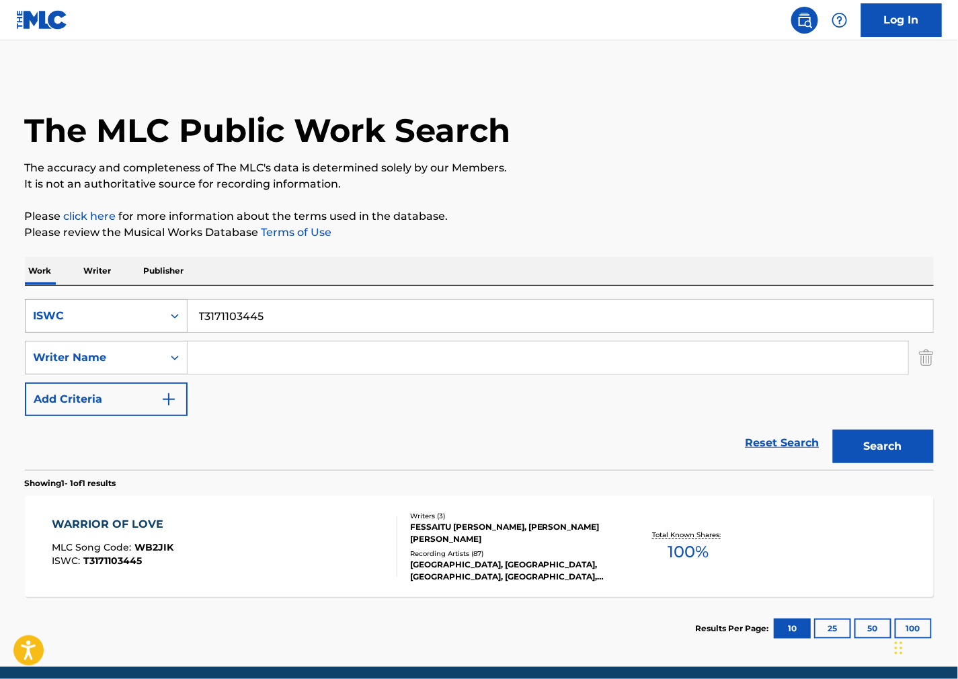
drag, startPoint x: 602, startPoint y: 303, endPoint x: 52, endPoint y: 308, distance: 550.7
click at [52, 308] on div "SearchWithCriteria9c3a777a-6597-4e7b-89e4-c1ea375bde5e ISWC T3171103445" at bounding box center [479, 316] width 909 height 34
paste input "Ghetto Dreams"
type input "Ghetto Dreams"
click at [86, 323] on div "ISWC" at bounding box center [94, 316] width 121 height 16
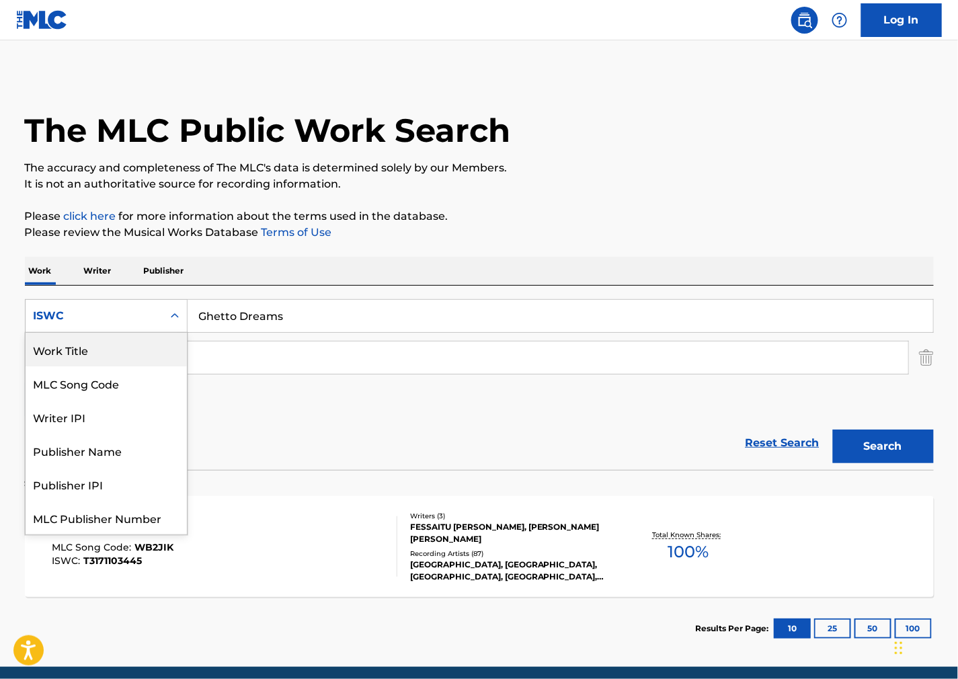
click at [109, 346] on div "Work Title" at bounding box center [106, 350] width 161 height 34
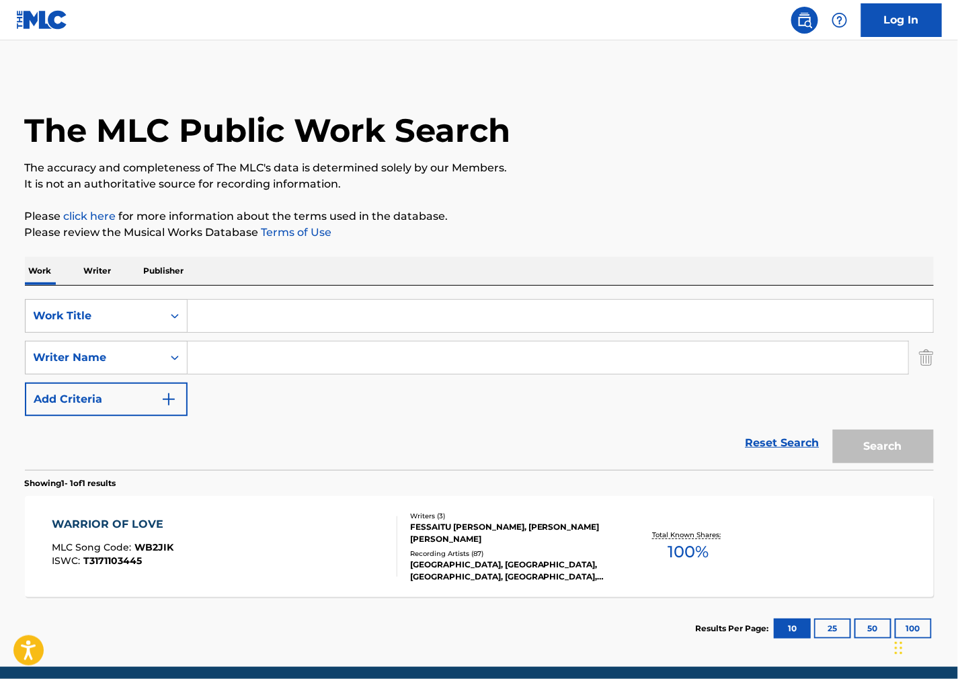
click at [380, 307] on input "Search Form" at bounding box center [561, 316] width 746 height 32
paste input "Ghetto Dreams"
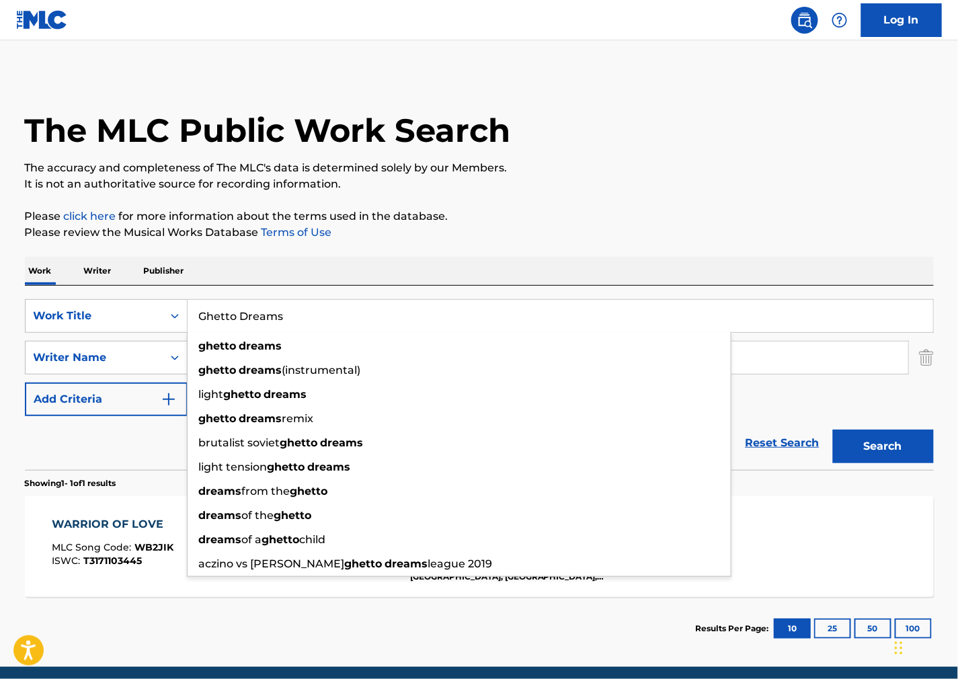
type input "Ghetto Dreams"
click at [310, 245] on div "The MLC Public Work Search The accuracy and completeness of The MLC's data is d…" at bounding box center [479, 367] width 941 height 586
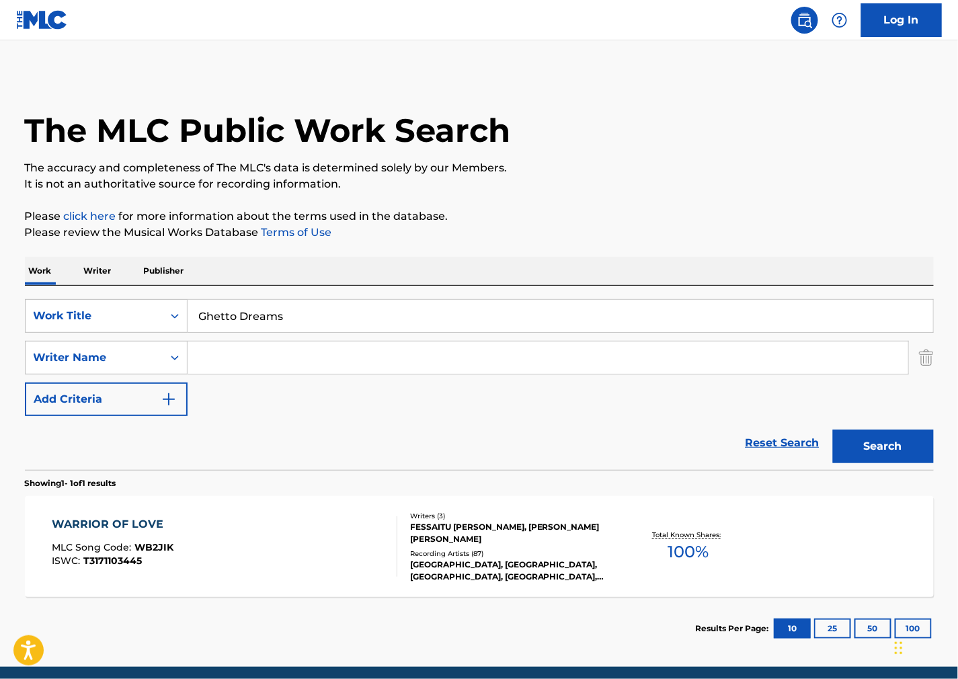
click at [272, 357] on input "Search Form" at bounding box center [548, 358] width 721 height 32
paste input "HazelE"
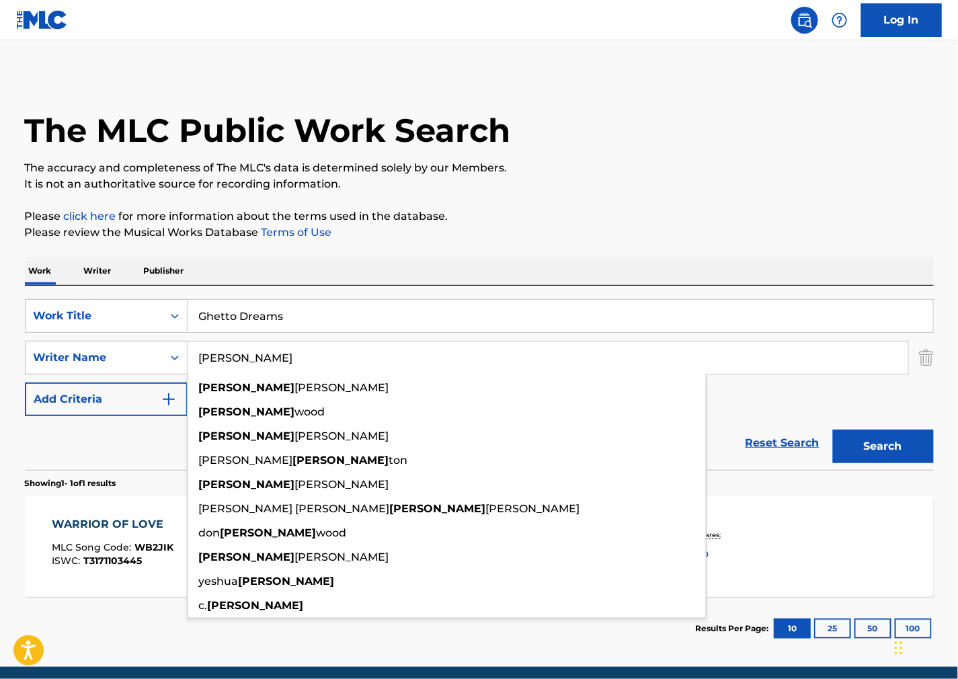
type input "[PERSON_NAME]"
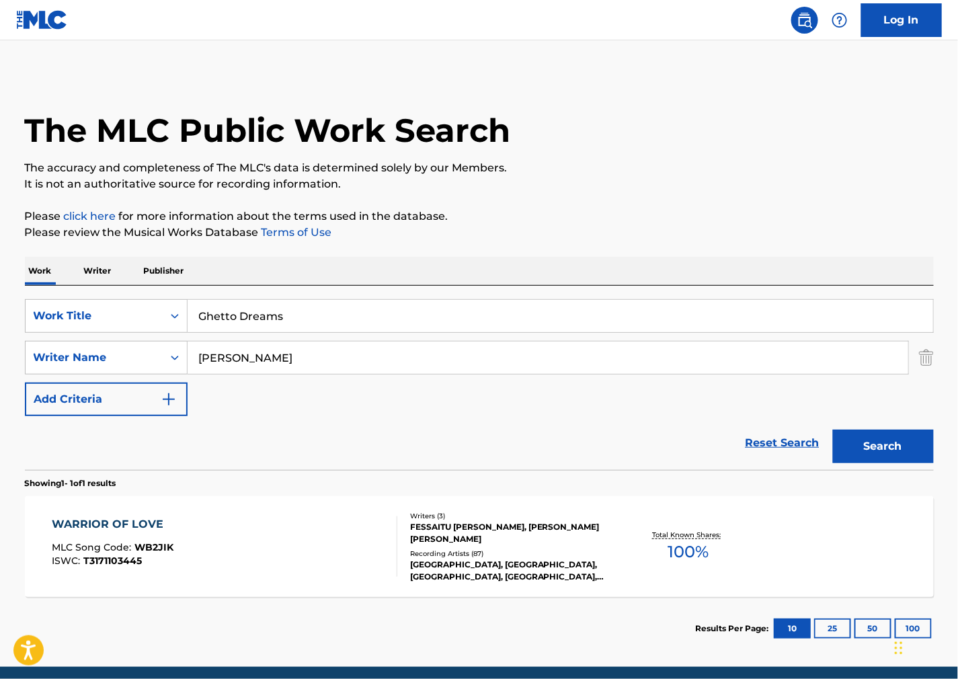
click at [908, 451] on button "Search" at bounding box center [883, 447] width 101 height 34
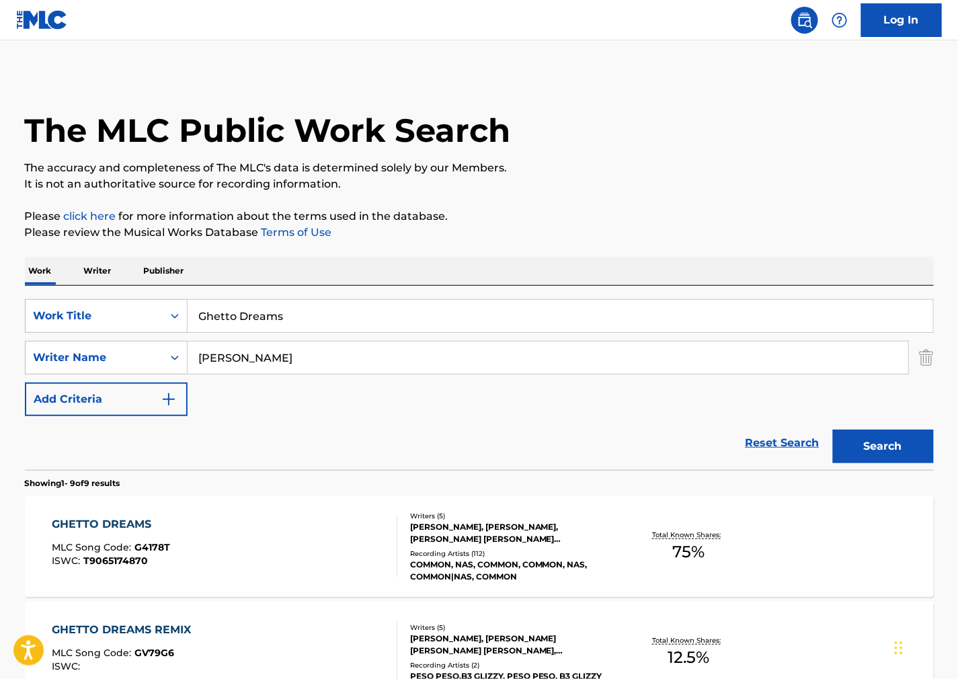
click at [325, 542] on div "GHETTO DREAMS MLC Song Code : G4178T ISWC : T9065174870" at bounding box center [225, 546] width 346 height 61
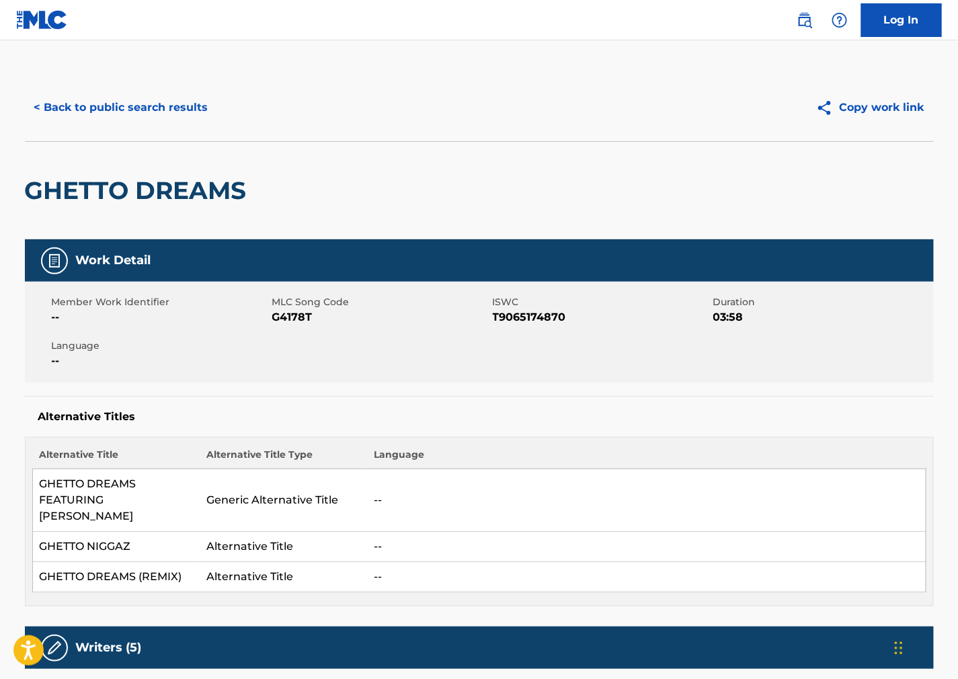
click at [287, 315] on span "G4178T" at bounding box center [380, 317] width 217 height 16
copy span "G4178T"
click at [534, 316] on span "T9065174870" at bounding box center [601, 317] width 217 height 16
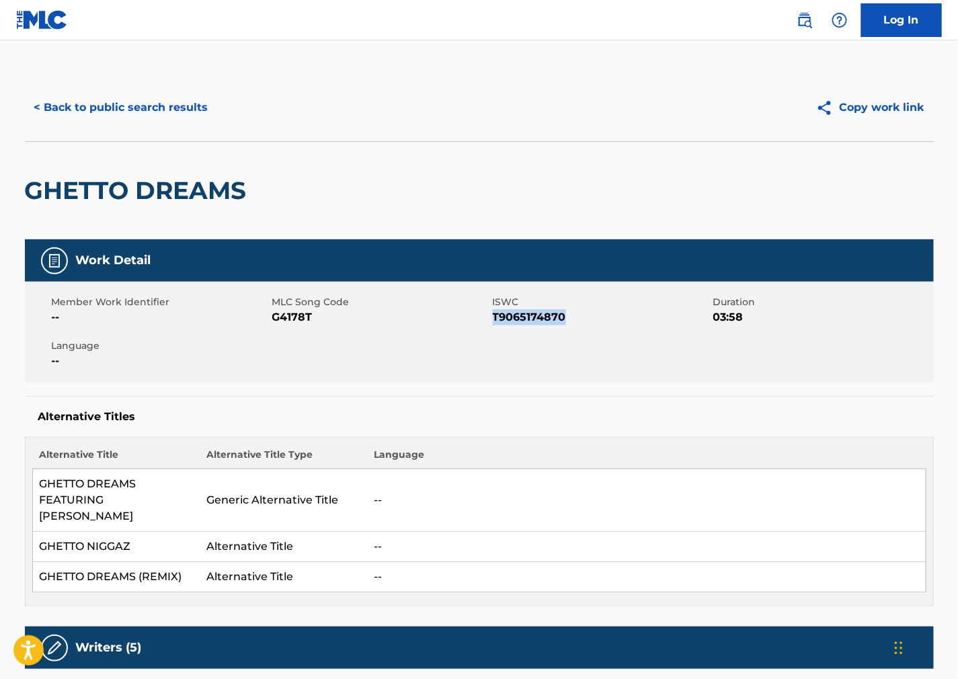
copy span "T9065174870"
drag, startPoint x: 647, startPoint y: 395, endPoint x: 605, endPoint y: 397, distance: 42.4
click at [647, 396] on div "Alternative Titles Alternative Title Alternative Title Type Language GHETTO DRE…" at bounding box center [479, 501] width 909 height 210
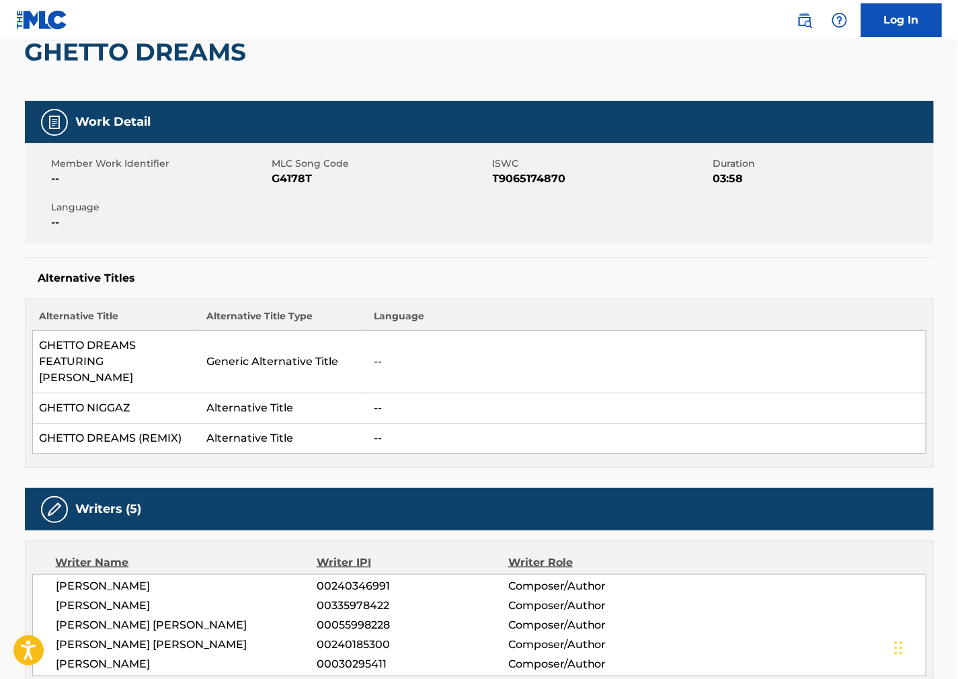
scroll to position [373, 0]
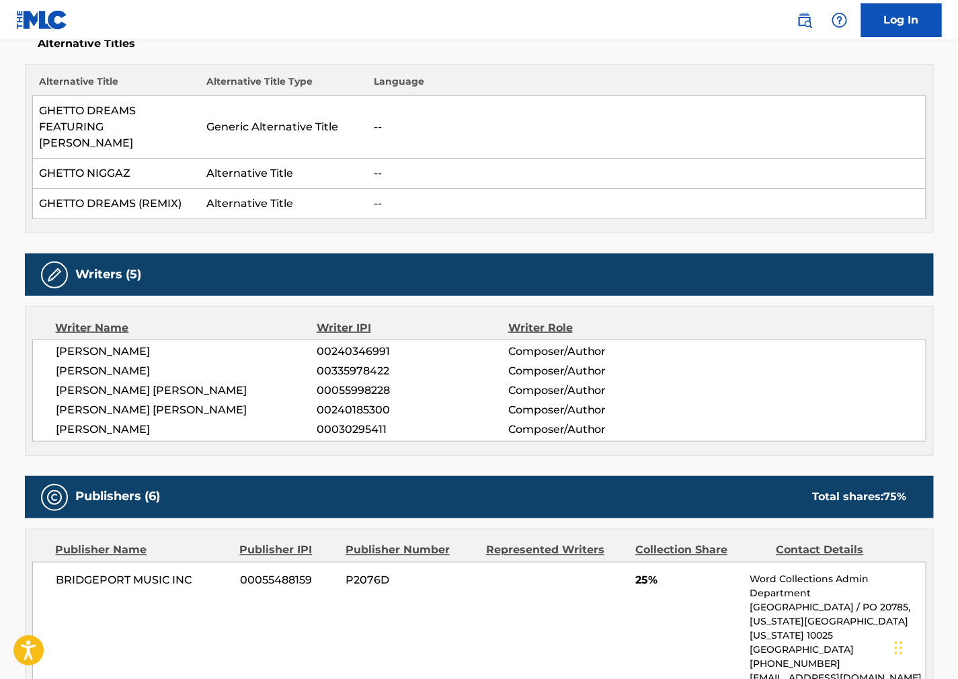
click at [130, 344] on span "[PERSON_NAME]" at bounding box center [186, 352] width 261 height 16
click at [570, 402] on span "Composer/Author" at bounding box center [595, 410] width 174 height 16
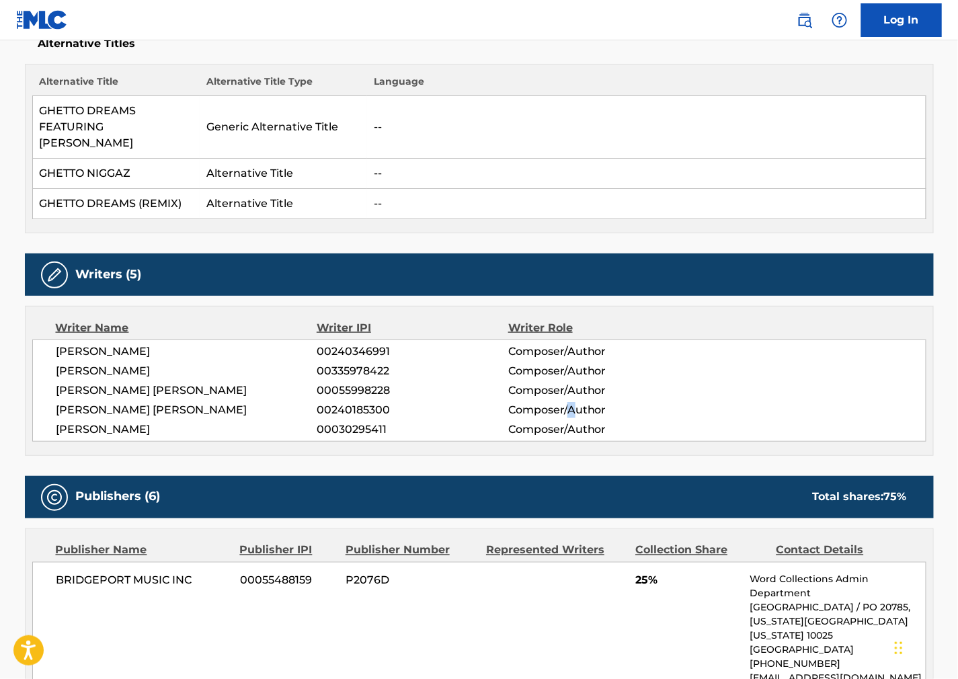
scroll to position [224, 0]
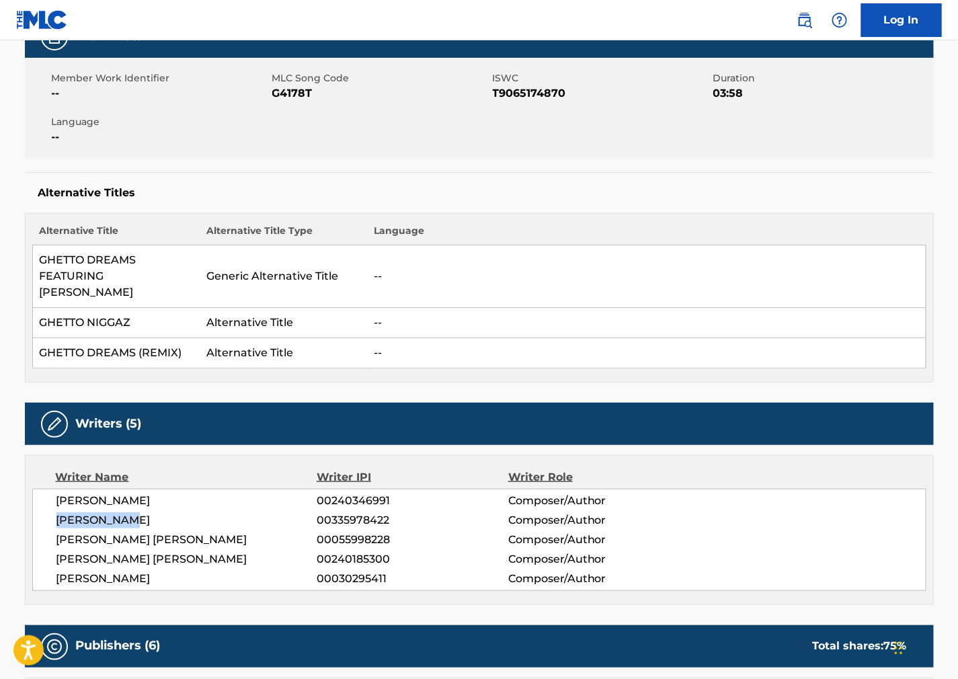
drag, startPoint x: 128, startPoint y: 502, endPoint x: 46, endPoint y: 503, distance: 82.0
click at [46, 503] on div "[PERSON_NAME] 00240346991 Composer/Author [PERSON_NAME] 00335978422 Composer/Au…" at bounding box center [479, 540] width 894 height 102
click at [716, 512] on div "[PERSON_NAME] 00335978422 Composer/Author" at bounding box center [490, 520] width 869 height 16
drag, startPoint x: 182, startPoint y: 521, endPoint x: 54, endPoint y: 523, distance: 127.8
click at [54, 523] on div "[PERSON_NAME] 00240346991 Composer/Author [PERSON_NAME] 00335978422 Composer/Au…" at bounding box center [479, 540] width 894 height 102
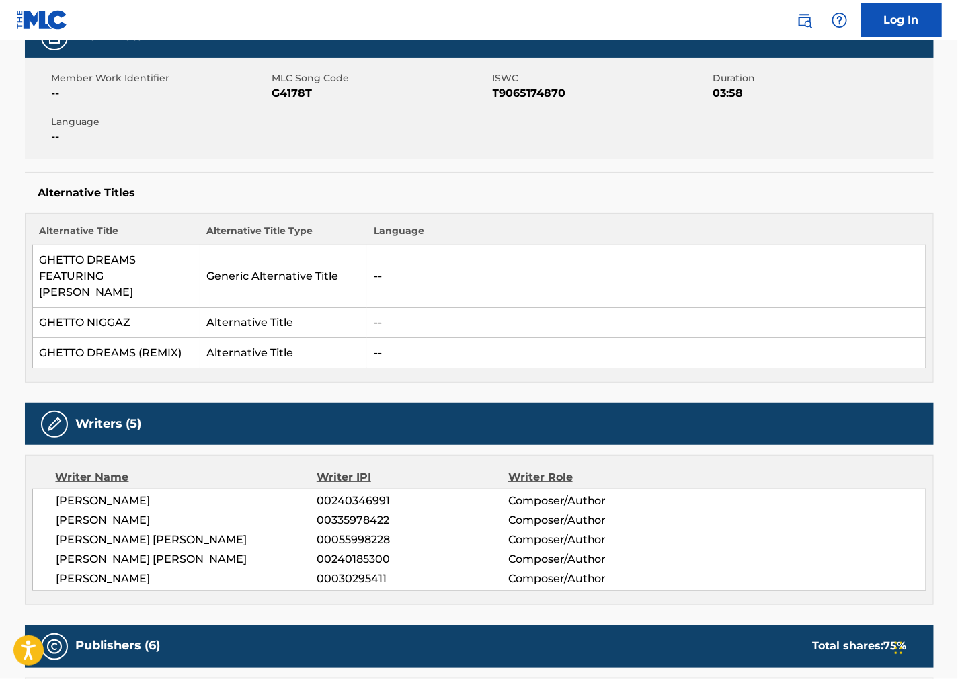
drag, startPoint x: 192, startPoint y: 542, endPoint x: 58, endPoint y: 547, distance: 134.6
click at [58, 551] on span "[PERSON_NAME] [PERSON_NAME]" at bounding box center [186, 559] width 261 height 16
click at [602, 455] on div "Writer Name Writer IPI Writer Role [PERSON_NAME] 00240346991 Composer/Author [P…" at bounding box center [479, 530] width 909 height 150
drag, startPoint x: 134, startPoint y: 563, endPoint x: 54, endPoint y: 568, distance: 80.9
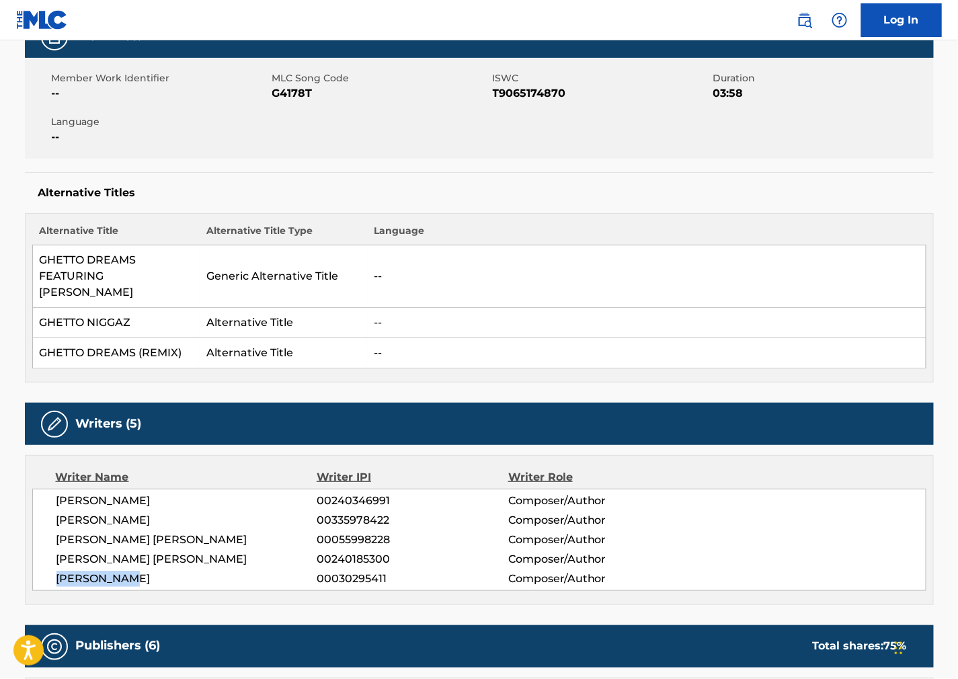
click at [54, 568] on div "[PERSON_NAME] 00240346991 Composer/Author [PERSON_NAME] 00335978422 Composer/Au…" at bounding box center [479, 540] width 894 height 102
click at [614, 308] on td "--" at bounding box center [646, 323] width 559 height 30
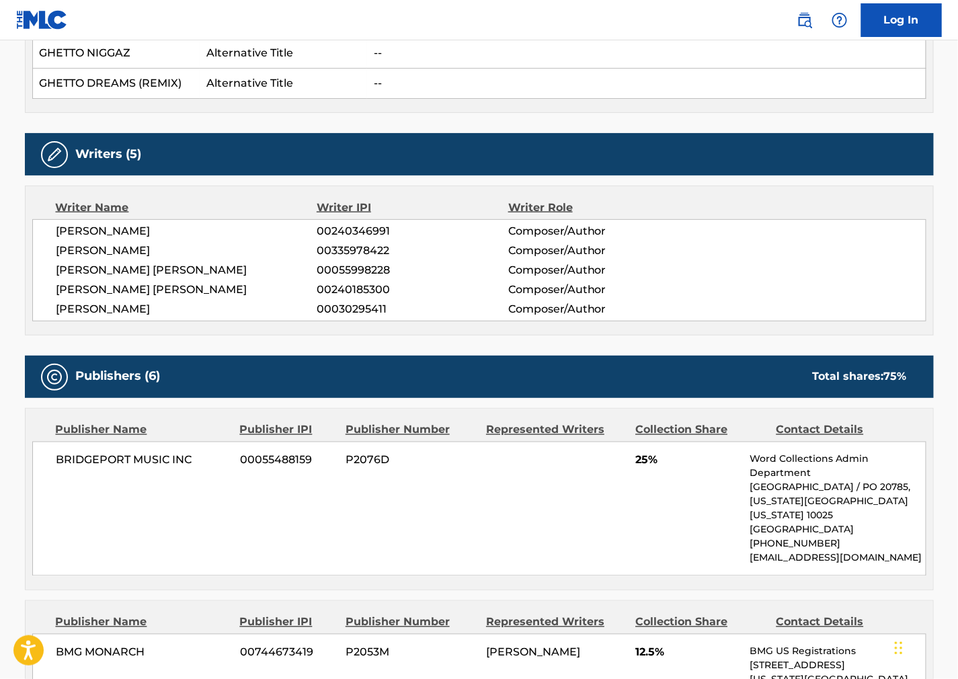
scroll to position [597, 0]
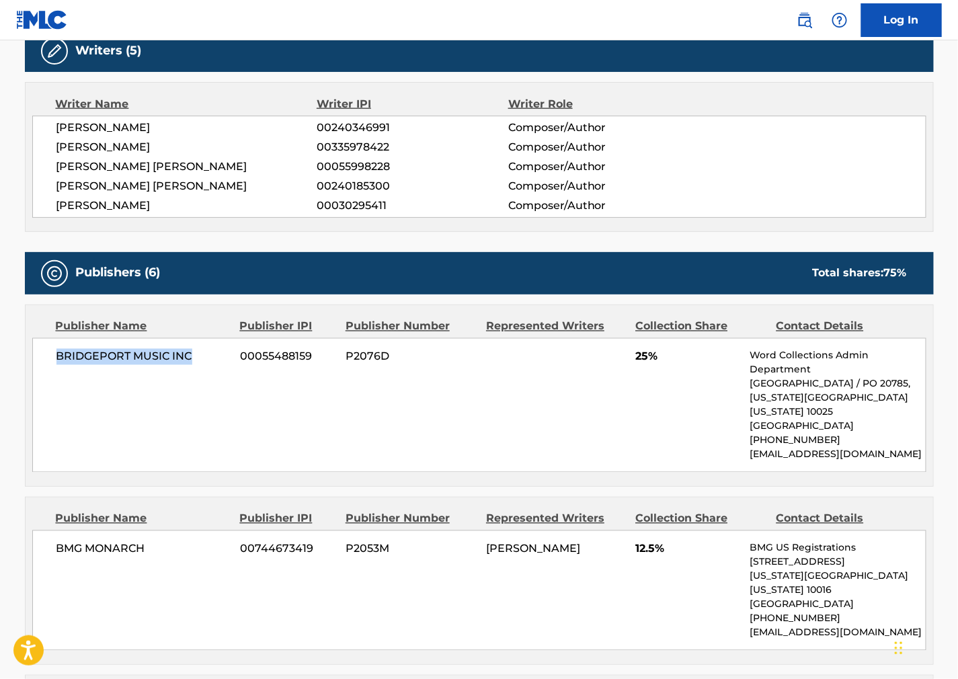
drag, startPoint x: 161, startPoint y: 340, endPoint x: 38, endPoint y: 340, distance: 123.0
click at [38, 340] on div "BRIDGEPORT MUSIC INC 00055488159 P2076D 25% Word Collections Admin Department P…" at bounding box center [479, 405] width 894 height 134
drag, startPoint x: 594, startPoint y: 393, endPoint x: 574, endPoint y: 399, distance: 21.3
click at [592, 393] on div "BRIDGEPORT MUSIC INC 00055488159 P2076D 25% Word Collections Admin Department P…" at bounding box center [479, 405] width 894 height 134
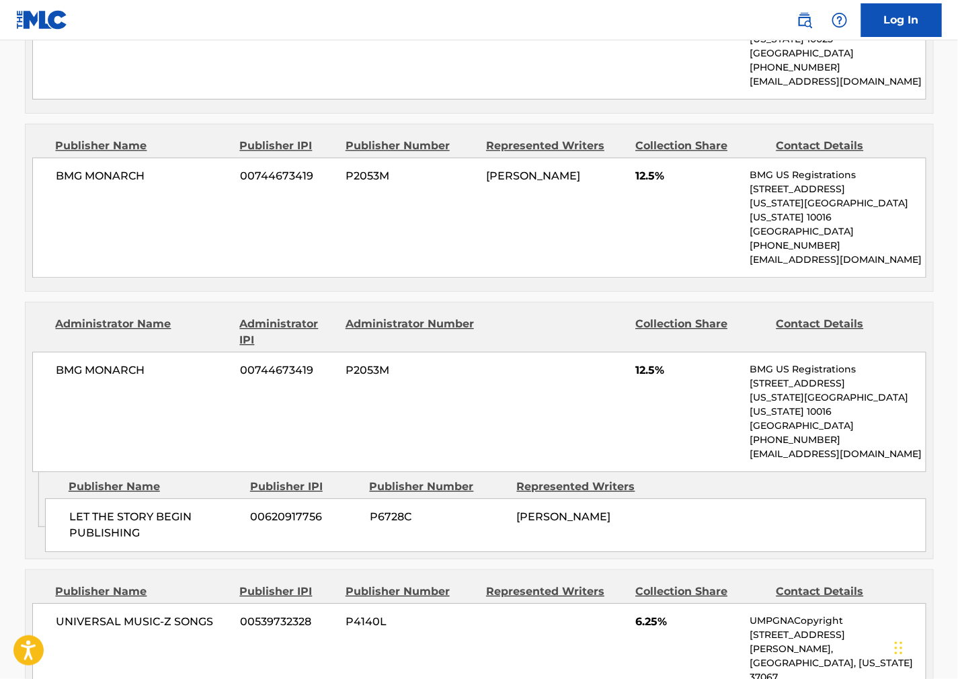
scroll to position [971, 0]
click at [579, 351] on div "BMG MONARCH 00744673419 P2053M 12.5% BMG US Registrations [STREET_ADDRESS][US_S…" at bounding box center [479, 411] width 894 height 120
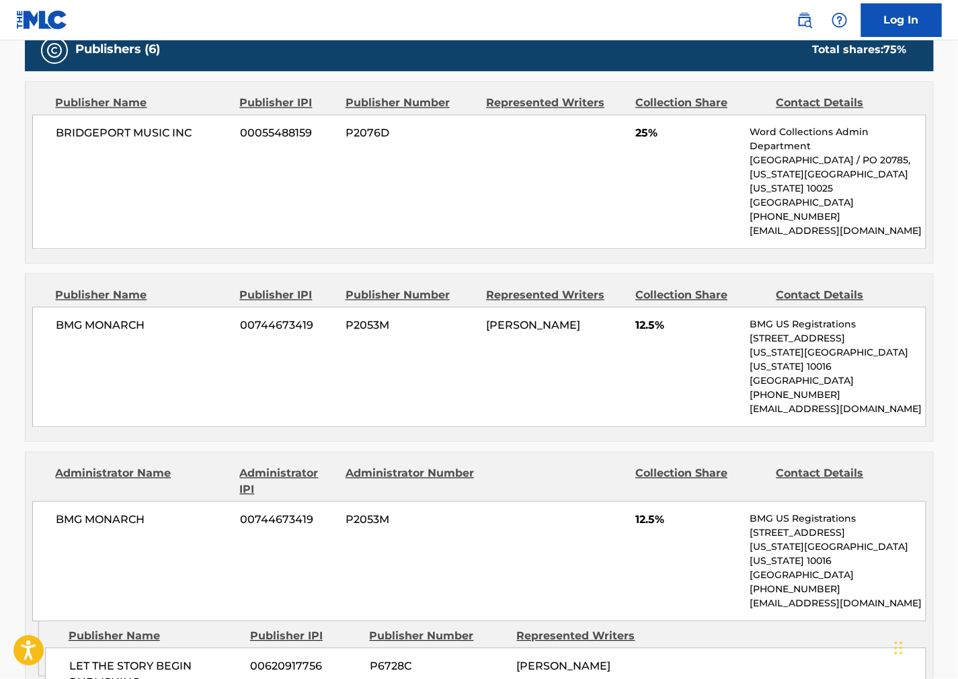
scroll to position [822, 0]
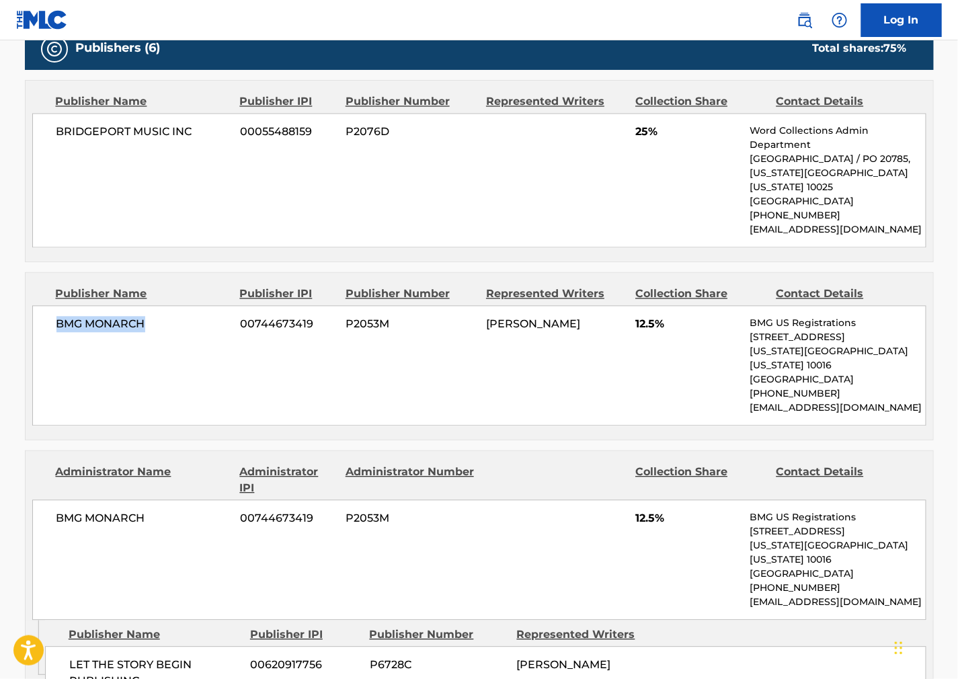
drag, startPoint x: 144, startPoint y: 313, endPoint x: 50, endPoint y: 313, distance: 94.1
click at [50, 313] on div "BMG MONARCH 00744673419 P2053M [PERSON_NAME] 12.5% BMG US Registrations [STREET…" at bounding box center [479, 366] width 894 height 120
click at [543, 358] on div "BMG MONARCH 00744673419 P2053M [PERSON_NAME] 12.5% BMG US Registrations [STREET…" at bounding box center [479, 366] width 894 height 120
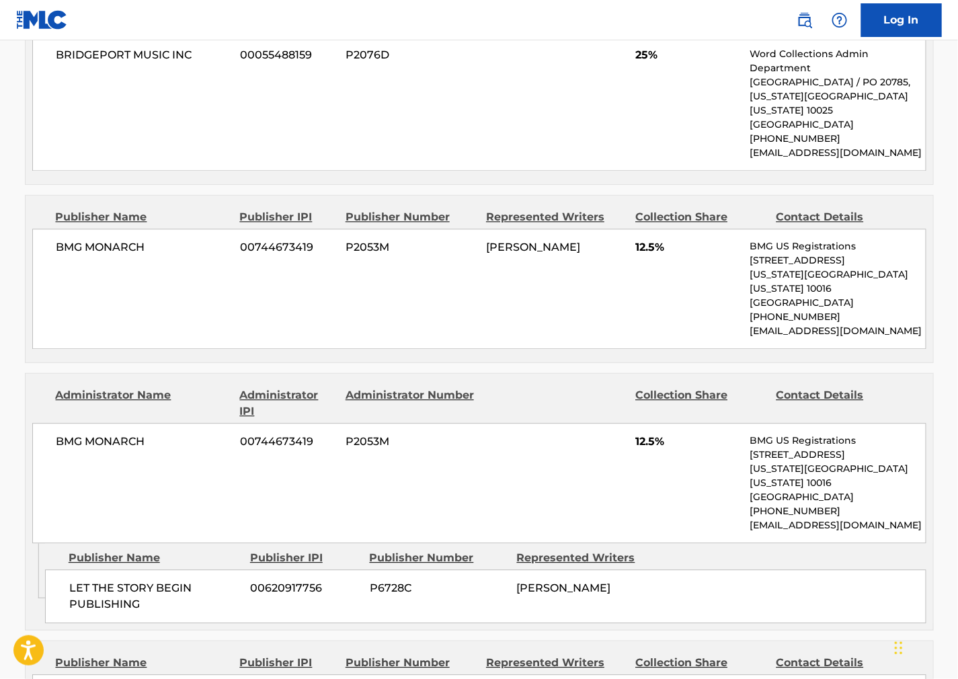
scroll to position [1120, 0]
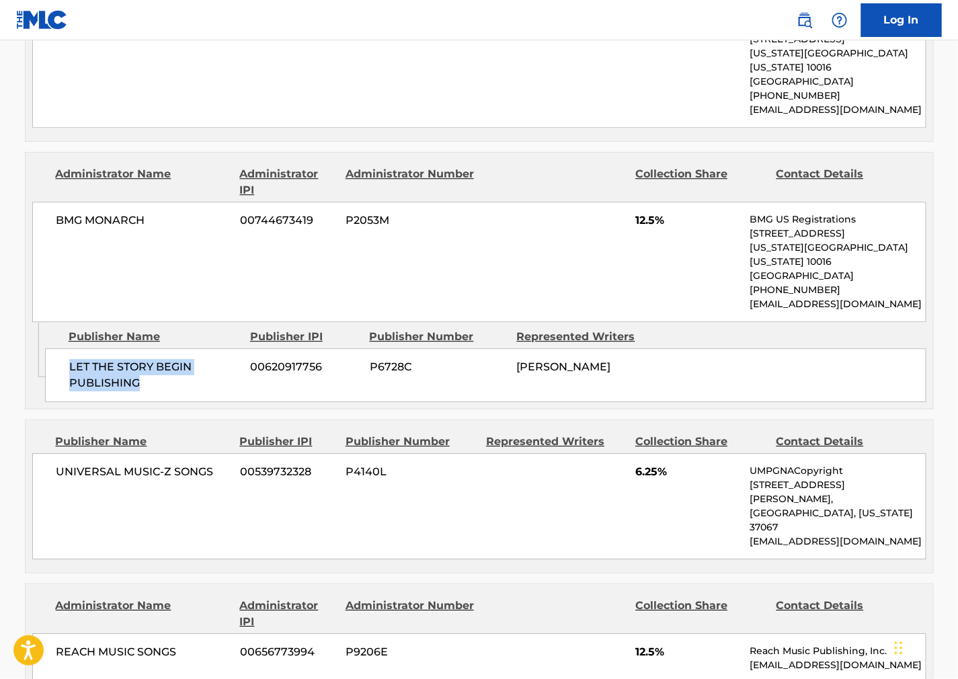
drag, startPoint x: 46, startPoint y: 321, endPoint x: 62, endPoint y: 328, distance: 17.5
click at [62, 348] on div "LET THE STORY BEGIN PUBLISHING 00620917756 P6728C [PERSON_NAME]" at bounding box center [485, 375] width 881 height 54
click at [542, 216] on div "BMG MONARCH 00744673419 P2053M 12.5% BMG US Registrations [STREET_ADDRESS][US_S…" at bounding box center [479, 262] width 894 height 120
drag, startPoint x: 167, startPoint y: 200, endPoint x: 55, endPoint y: 198, distance: 111.6
click at [55, 202] on div "BMG MONARCH 00744673419 P2053M 12.5% BMG US Registrations [STREET_ADDRESS][US_S…" at bounding box center [479, 262] width 894 height 120
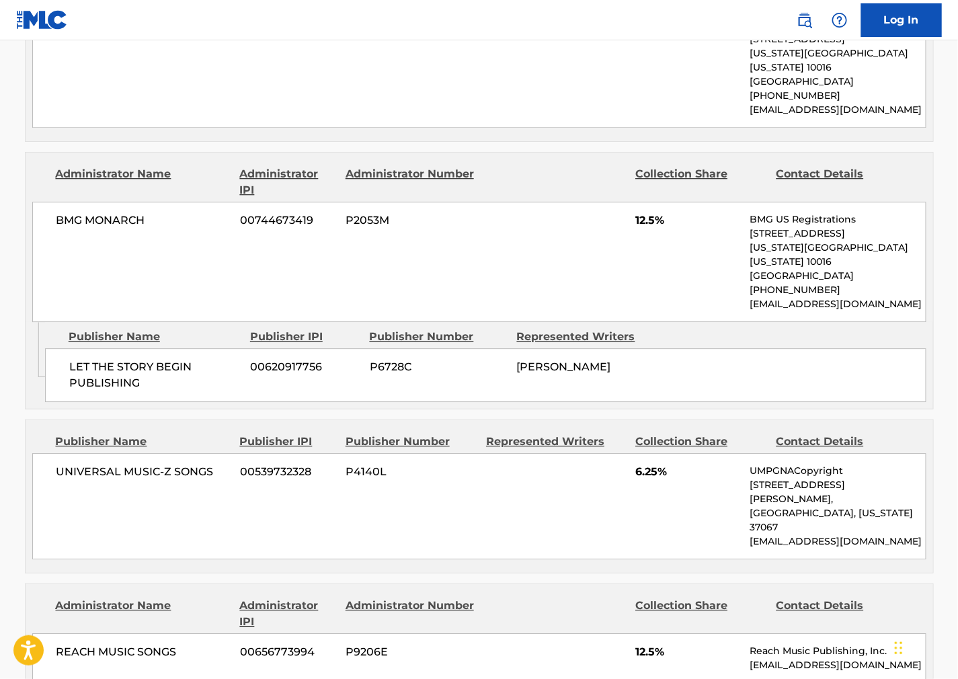
click at [637, 420] on div "Publisher Name Publisher IPI Publisher Number Represented Writers Collection Sh…" at bounding box center [480, 496] width 908 height 153
drag, startPoint x: 179, startPoint y: 442, endPoint x: 44, endPoint y: 444, distance: 135.2
click at [44, 453] on div "UNIVERSAL MUSIC-Z SONGS 00539732328 P4140L 6.25% UMPGNACopyright [STREET_ADDRES…" at bounding box center [479, 506] width 894 height 106
drag, startPoint x: 567, startPoint y: 441, endPoint x: 533, endPoint y: 453, distance: 36.4
click at [566, 453] on div "UNIVERSAL MUSIC-Z SONGS 00539732328 P4140L 6.25% UMPGNACopyright [STREET_ADDRES…" at bounding box center [479, 506] width 894 height 106
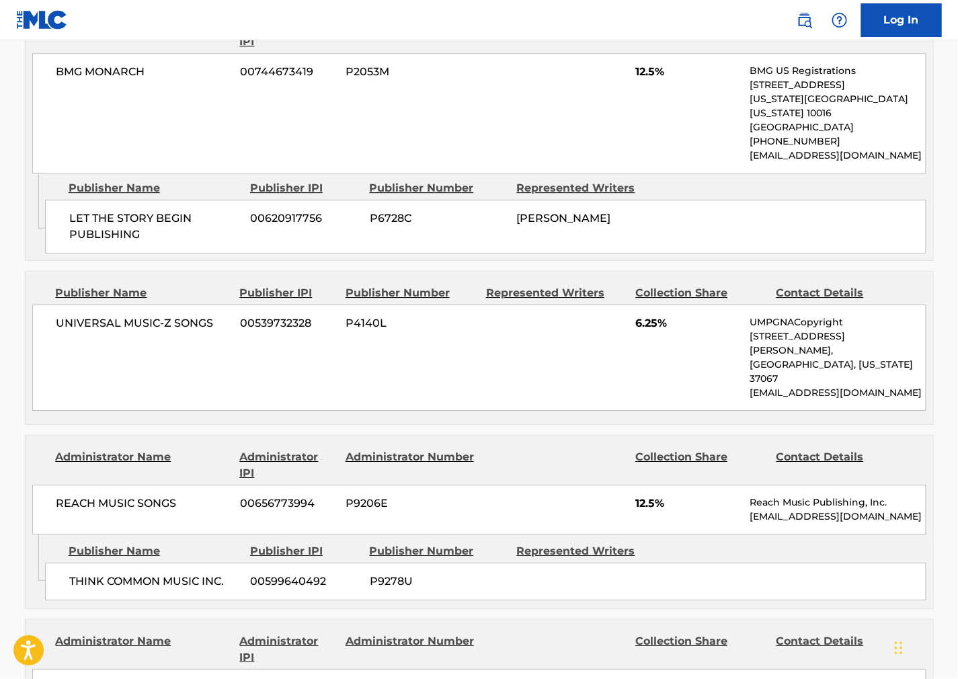
scroll to position [1269, 0]
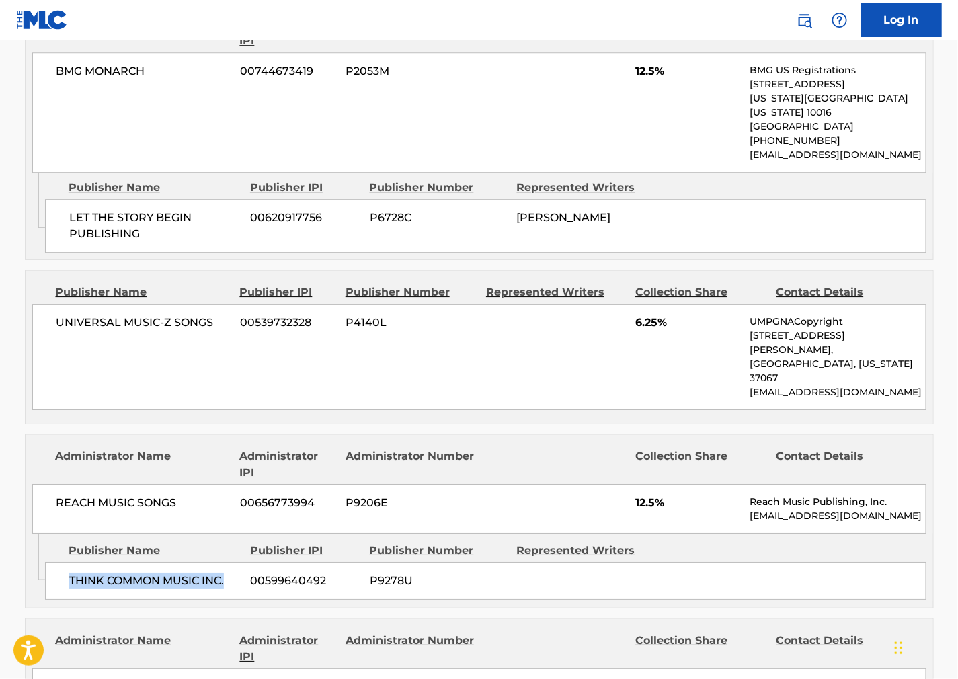
drag, startPoint x: 231, startPoint y: 516, endPoint x: 58, endPoint y: 522, distance: 172.9
click at [58, 562] on div "THINK COMMON MUSIC INC. 00599640492 P9278U" at bounding box center [485, 581] width 881 height 38
click at [748, 562] on div "THINK COMMON MUSIC INC. 00599640492 P9278U" at bounding box center [485, 581] width 881 height 38
drag, startPoint x: 186, startPoint y: 439, endPoint x: 37, endPoint y: 439, distance: 148.6
click at [41, 484] on div "REACH MUSIC SONGS [PHONE_NUMBER] P9206E 12.5% Reach Music Publishing, Inc. [EMA…" at bounding box center [479, 509] width 894 height 50
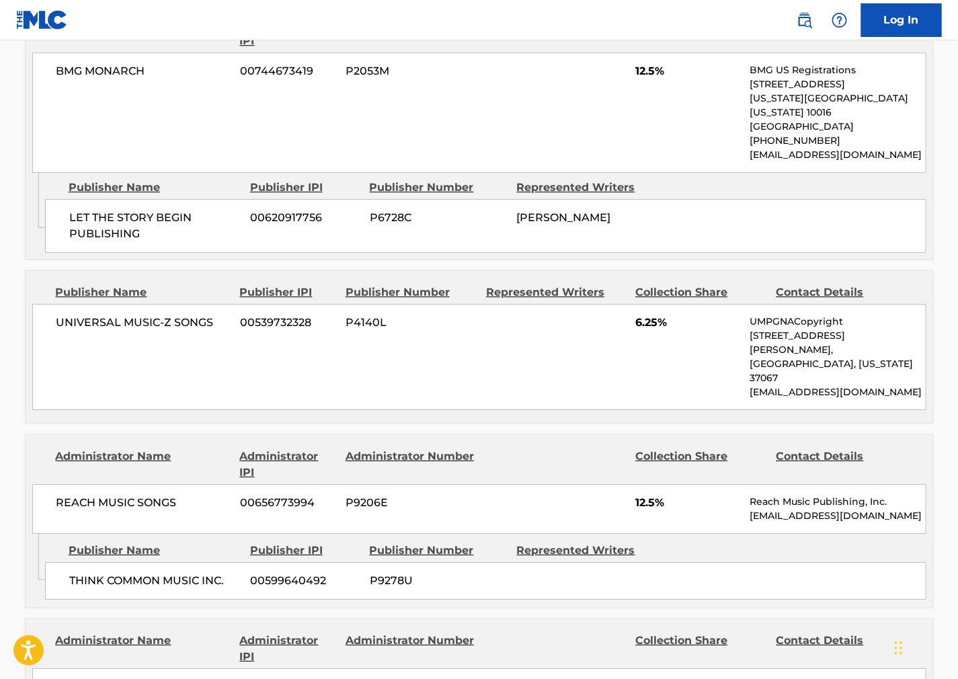
click at [710, 484] on div "REACH MUSIC SONGS [PHONE_NUMBER] P9206E 12.5% Reach Music Publishing, Inc. [EMA…" at bounding box center [479, 509] width 894 height 50
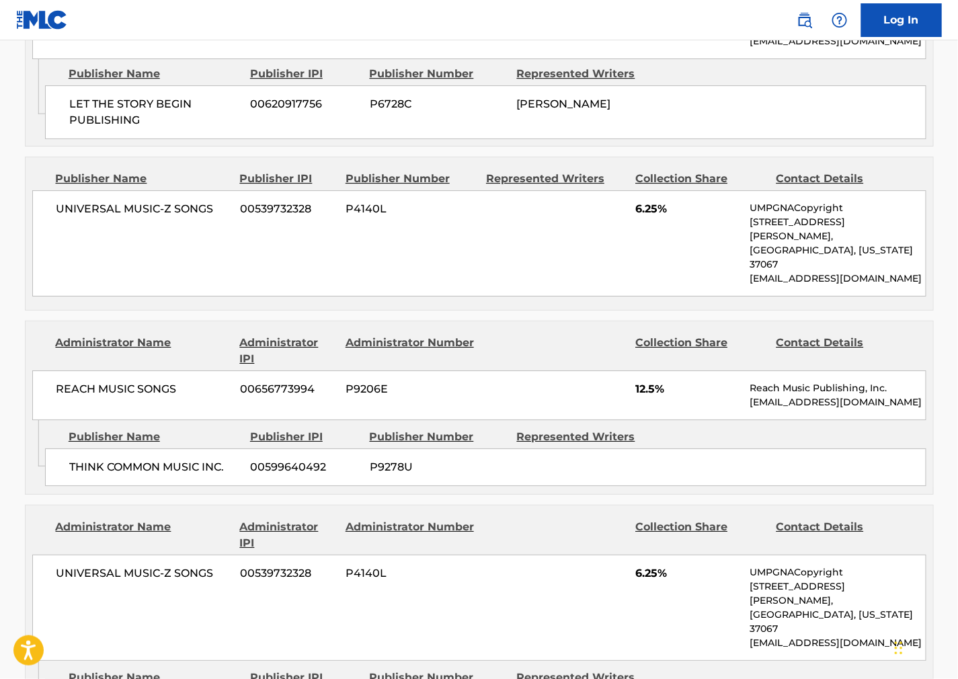
scroll to position [1643, 0]
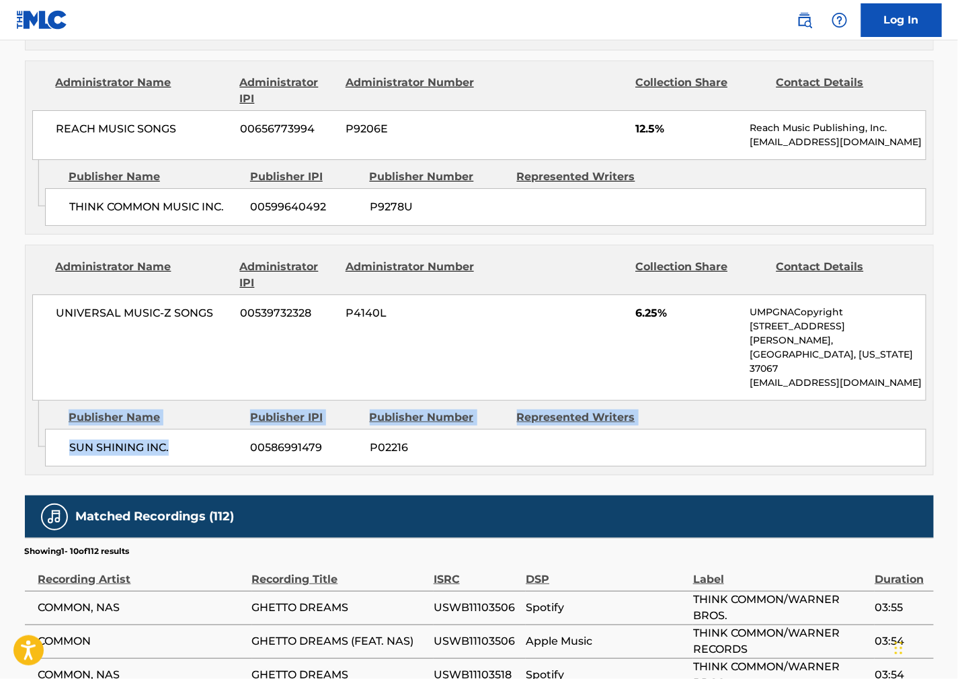
drag, startPoint x: 180, startPoint y: 346, endPoint x: 35, endPoint y: 346, distance: 145.2
click at [35, 401] on div "Admin Original Publisher Connecting Line Publisher Name Publisher IPI Publisher…" at bounding box center [480, 438] width 908 height 74
click at [65, 429] on div "SUN SHINING INC. 00586991479 P02216" at bounding box center [485, 448] width 881 height 38
click at [87, 440] on span "SUN SHINING INC." at bounding box center [154, 448] width 171 height 16
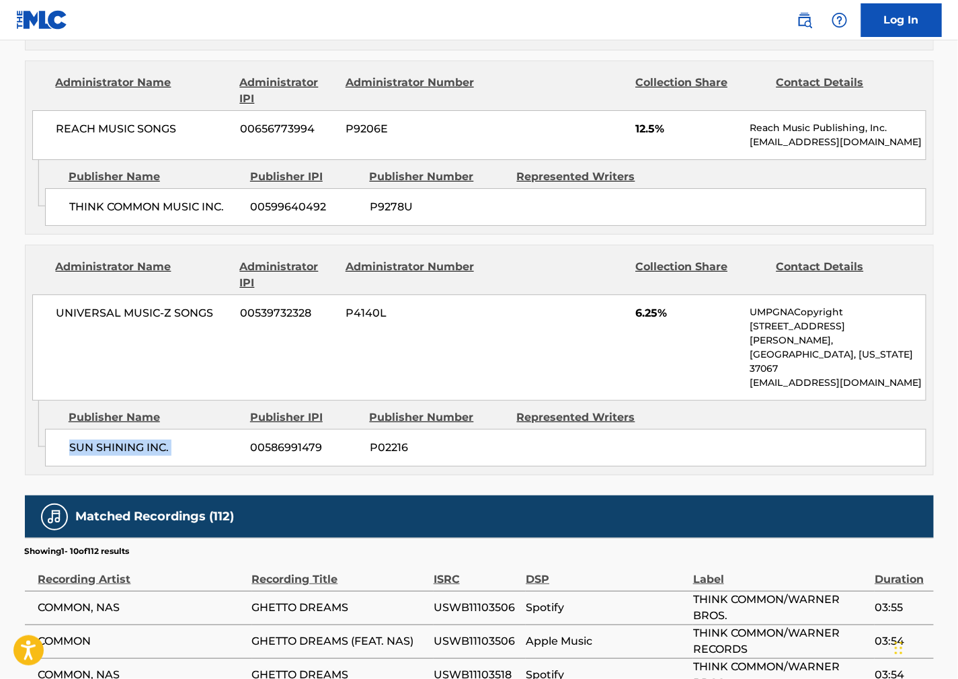
click at [87, 440] on span "SUN SHINING INC." at bounding box center [154, 448] width 171 height 16
click at [565, 429] on div "SUN SHINING INC. 00586991479 P02216" at bounding box center [485, 448] width 881 height 38
click at [577, 401] on div "Publisher Name Publisher IPI Publisher Number Represented Writers SUN SHINING I…" at bounding box center [489, 434] width 888 height 67
drag, startPoint x: 619, startPoint y: 268, endPoint x: 489, endPoint y: 272, distance: 129.2
click at [617, 294] on div "UNIVERSAL MUSIC-Z SONGS 00539732328 P4140L 6.25% UMPGNACopyright [STREET_ADDRES…" at bounding box center [479, 347] width 894 height 106
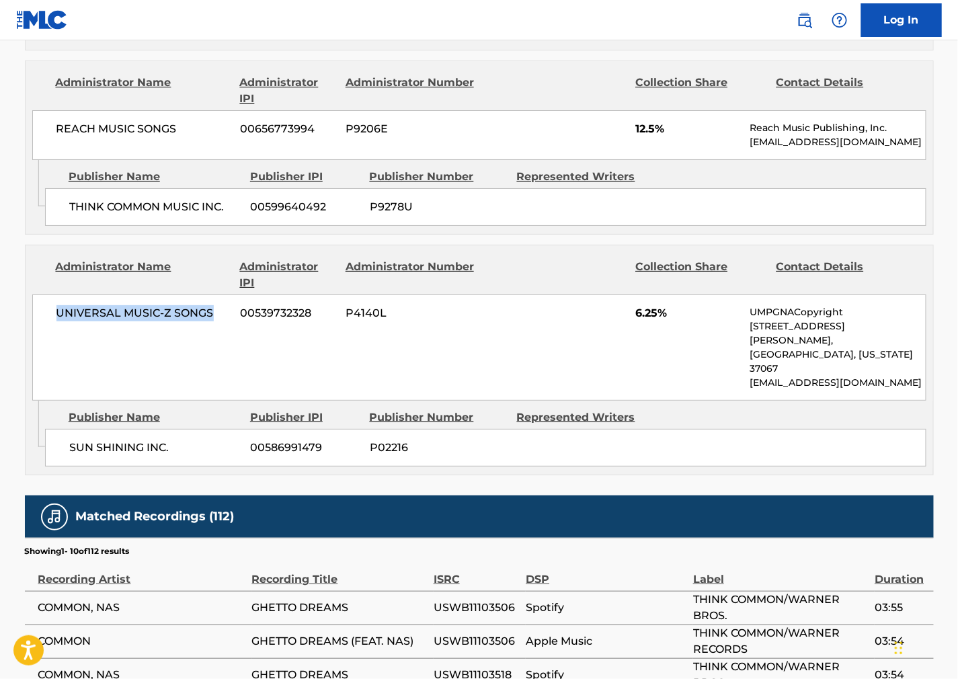
drag, startPoint x: 157, startPoint y: 254, endPoint x: 27, endPoint y: 253, distance: 130.4
click at [27, 253] on div "Administrator Name Administrator IPI Administrator Number Collection Share Cont…" at bounding box center [480, 322] width 908 height 155
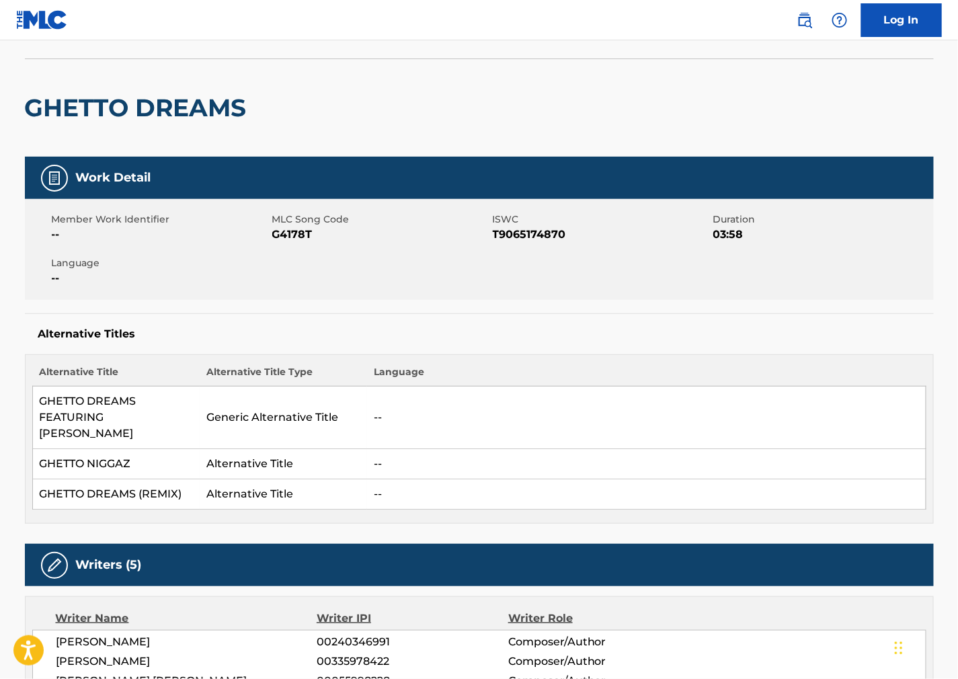
scroll to position [0, 0]
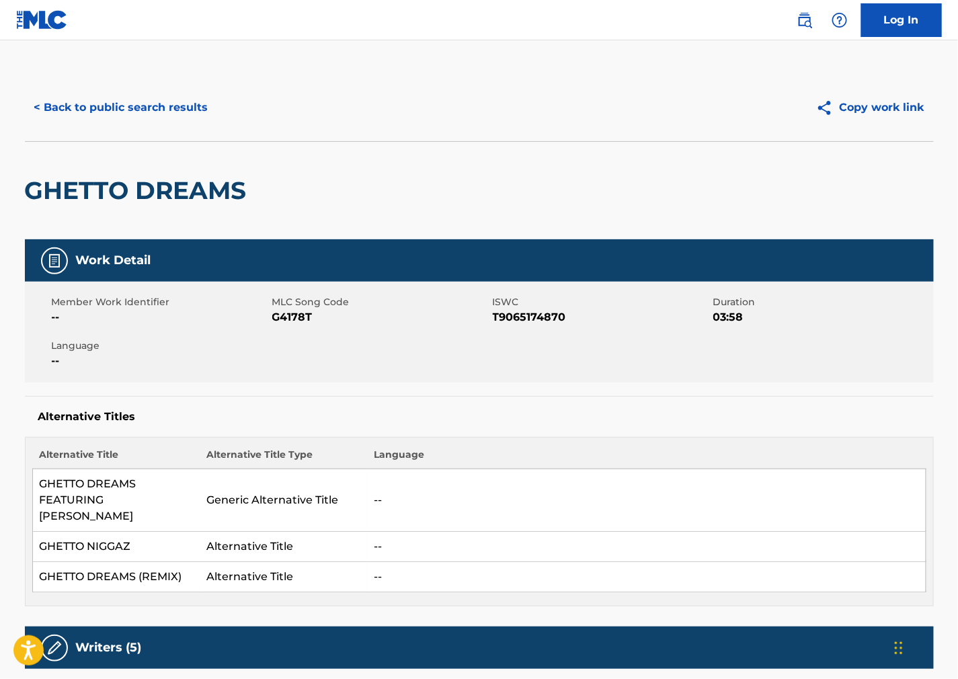
click at [135, 115] on button "< Back to public search results" at bounding box center [121, 108] width 193 height 34
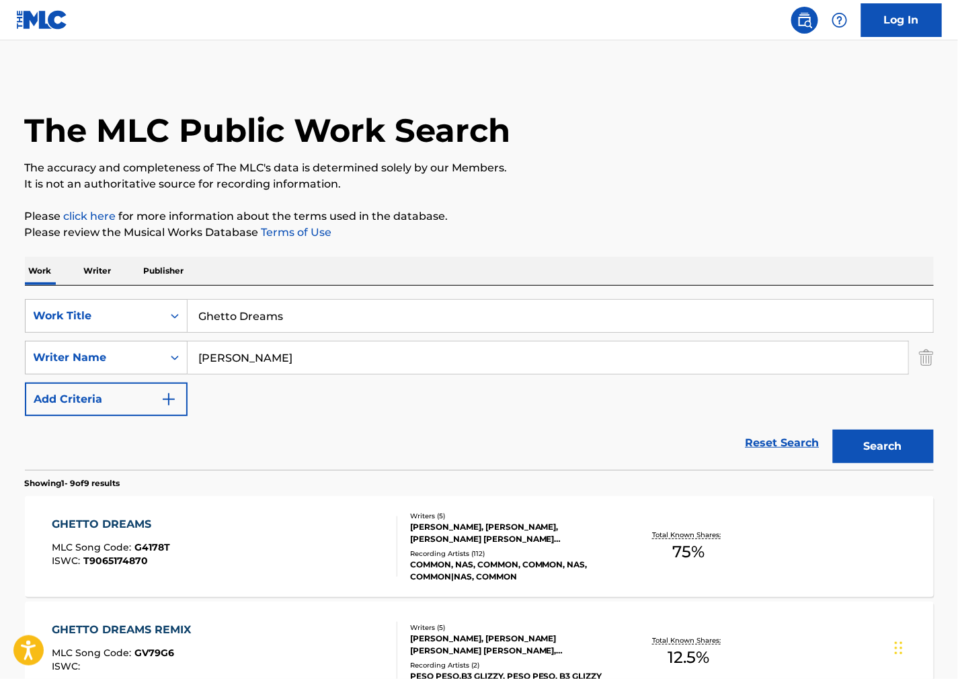
drag, startPoint x: 311, startPoint y: 318, endPoint x: -73, endPoint y: 326, distance: 384.0
click at [0, 326] on html "Accessibility Screen-Reader Guide, Feedback, and Issue Reporting | New window C…" at bounding box center [479, 339] width 958 height 679
paste input "Hypernova"
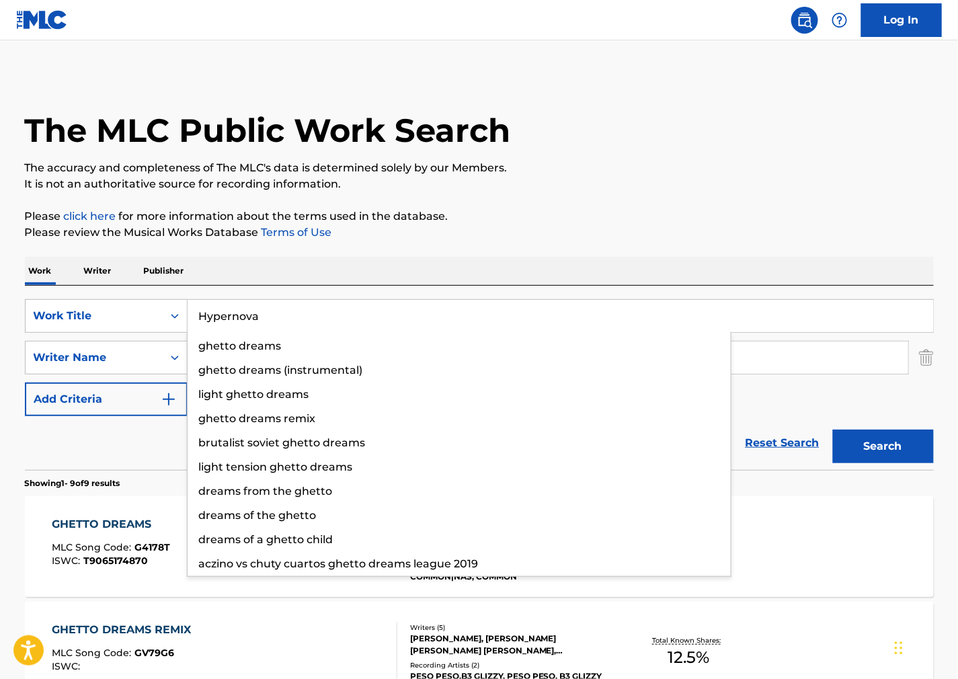
type input "Hypernova"
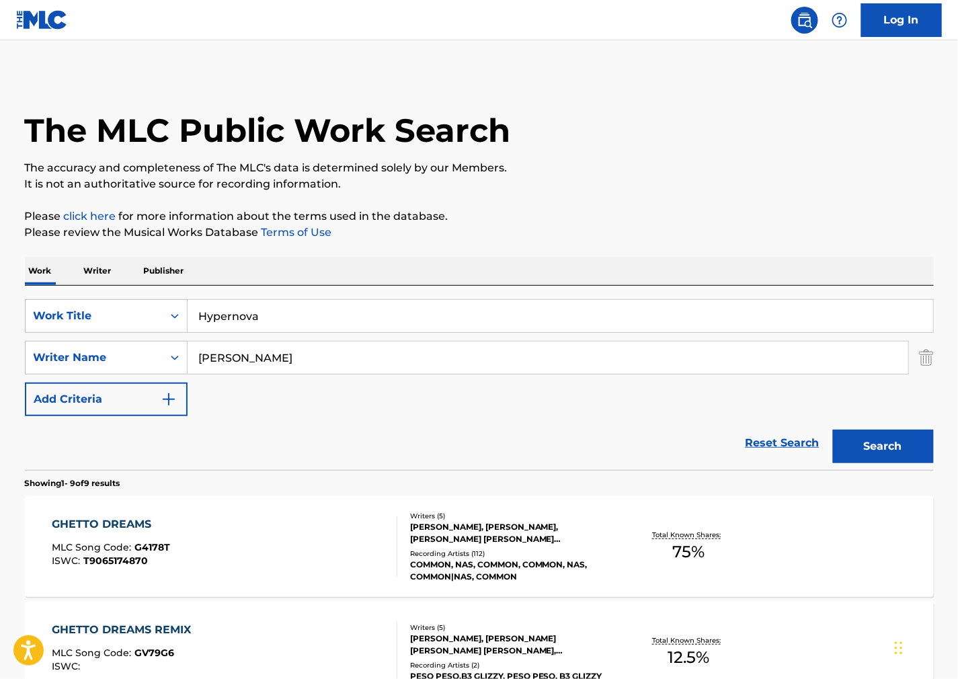
drag, startPoint x: 614, startPoint y: 219, endPoint x: 404, endPoint y: 286, distance: 220.5
click at [613, 218] on p "Please click here for more information about the terms used in the database." at bounding box center [479, 216] width 909 height 16
drag, startPoint x: 260, startPoint y: 370, endPoint x: 97, endPoint y: 358, distance: 163.2
click at [56, 358] on div "SearchWithCriteriacd3bd7a9-f1bd-48ea-af1d-53fe80393a52 Writer Name [PERSON_NAME]" at bounding box center [479, 358] width 909 height 34
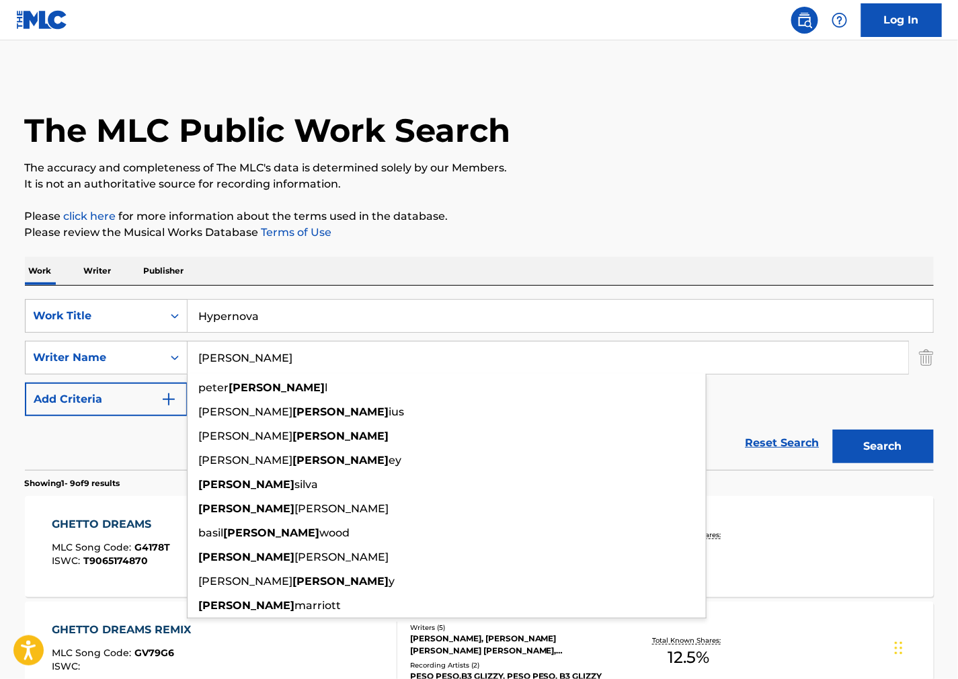
paste input "[PERSON_NAME]"
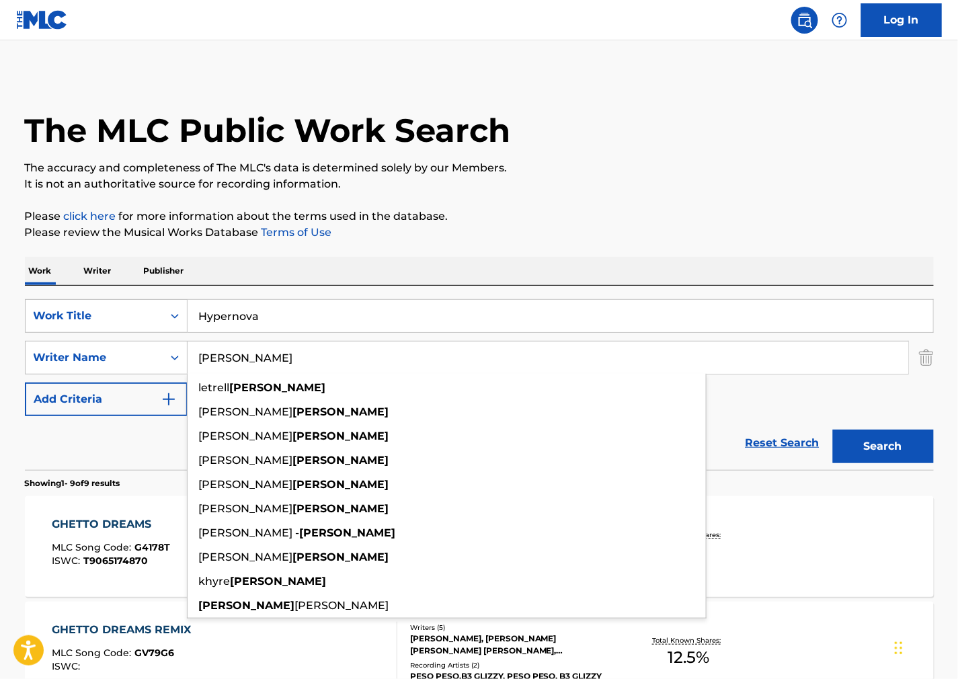
type input "[PERSON_NAME]"
click at [904, 439] on button "Search" at bounding box center [883, 447] width 101 height 34
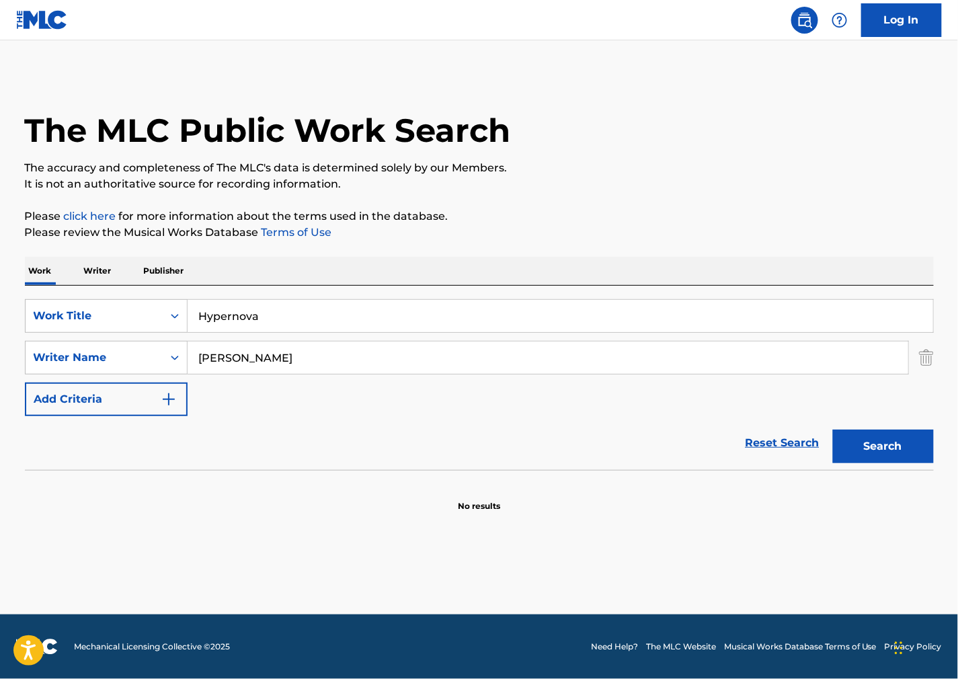
drag, startPoint x: 286, startPoint y: 325, endPoint x: -45, endPoint y: 330, distance: 330.8
click at [0, 330] on html "Accessibility Screen-Reader Guide, Feedback, and Issue Reporting | New window C…" at bounding box center [479, 339] width 958 height 679
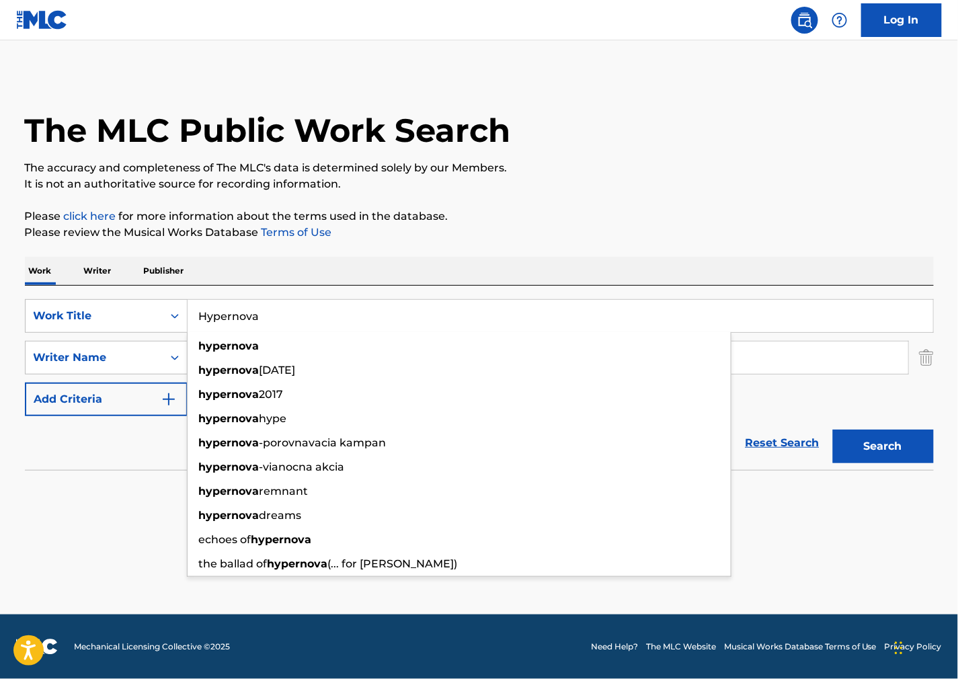
paste input "Circo"
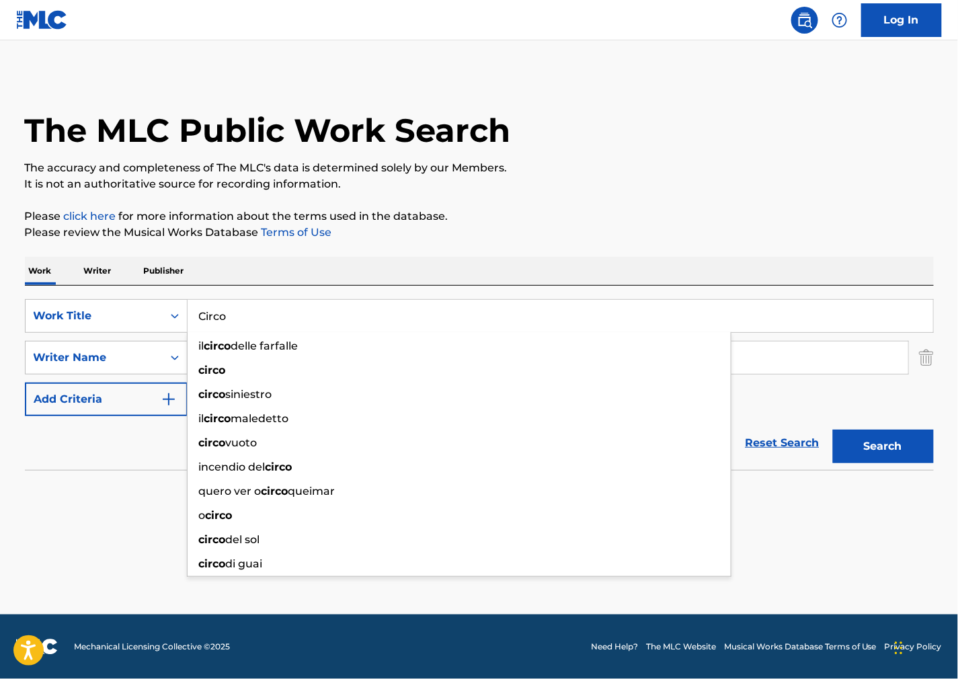
type input "Circo"
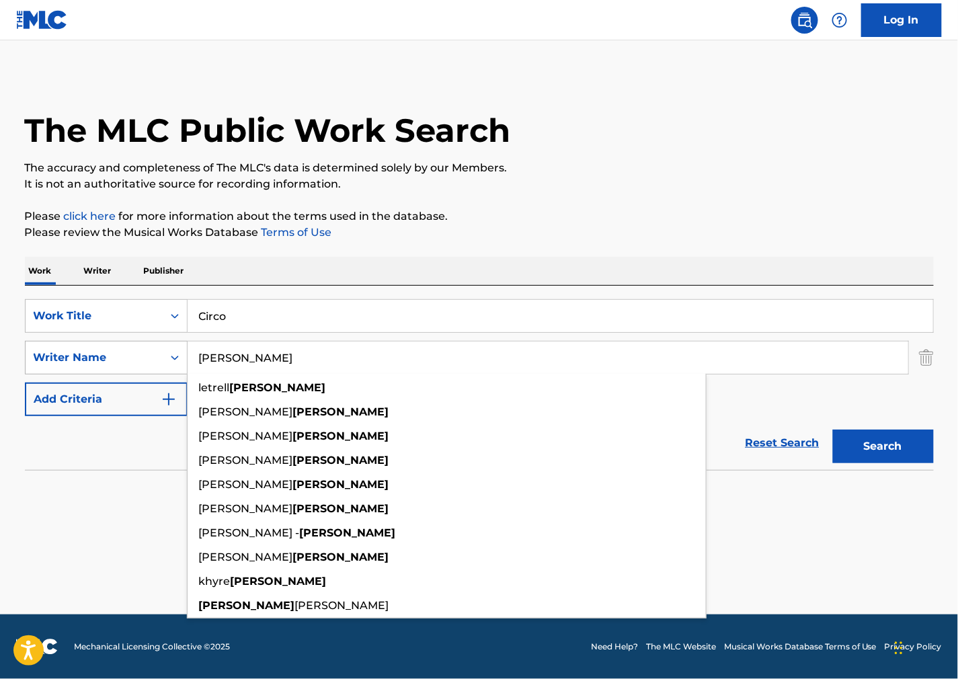
drag, startPoint x: 596, startPoint y: 370, endPoint x: 152, endPoint y: 358, distance: 444.6
click at [152, 358] on div "SearchWithCriteriacd3bd7a9-f1bd-48ea-af1d-53fe80393a52 Writer Name [PERSON_NAME…" at bounding box center [479, 358] width 909 height 34
paste input "a"
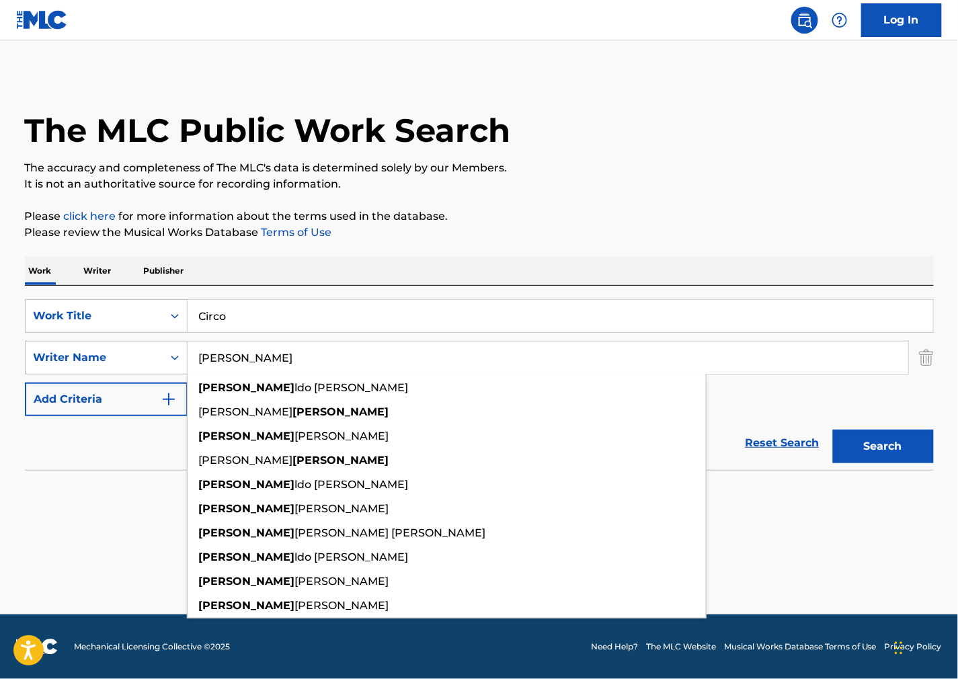
type input "[PERSON_NAME]"
click at [901, 440] on button "Search" at bounding box center [883, 447] width 101 height 34
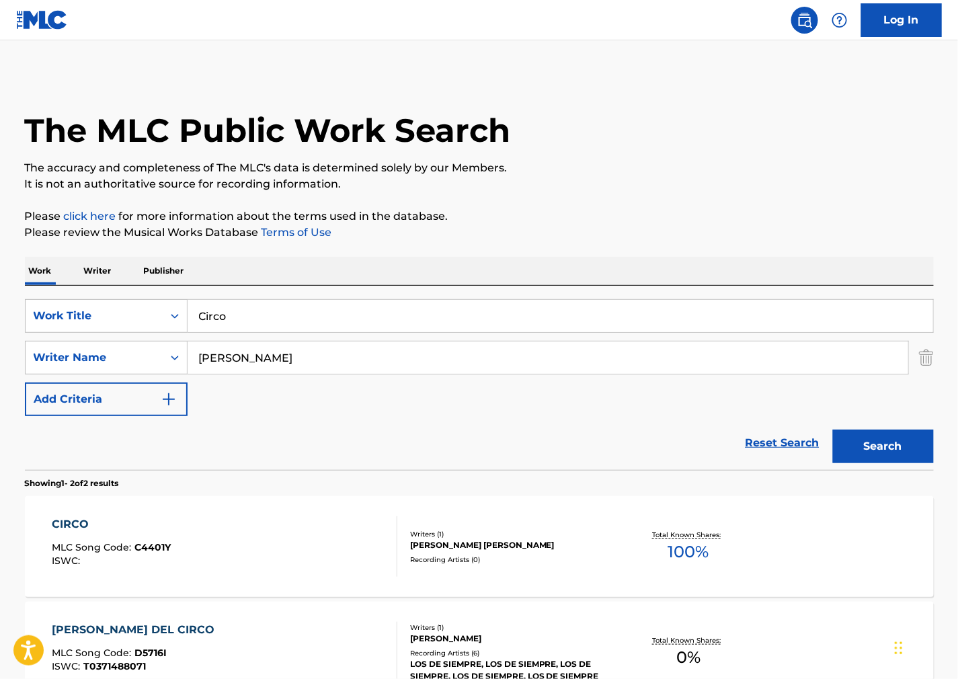
click at [340, 530] on div "CIRCO MLC Song Code : C4401Y ISWC :" at bounding box center [225, 546] width 346 height 61
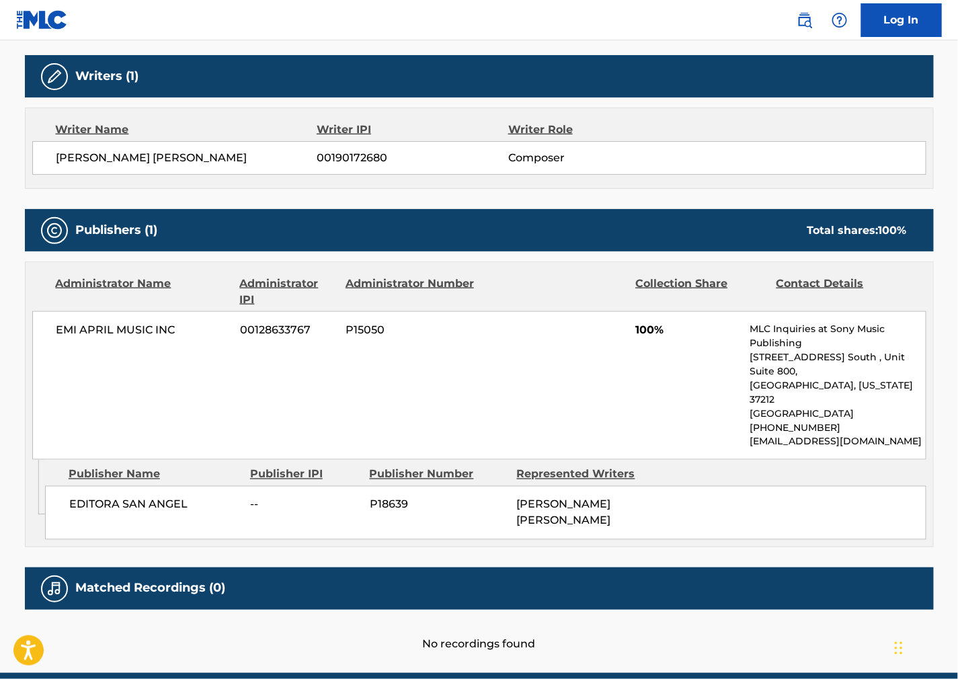
scroll to position [448, 0]
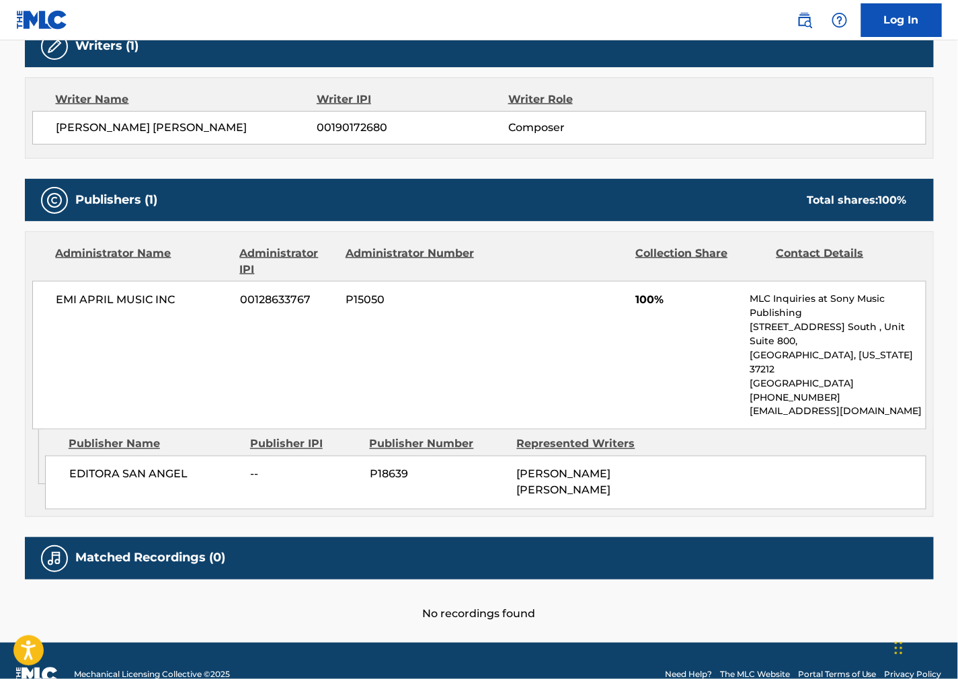
drag, startPoint x: 621, startPoint y: 305, endPoint x: 596, endPoint y: 319, distance: 28.3
click at [621, 305] on div "EMI APRIL MUSIC INC 00128633767 P15050 100% MLC Inquiries at Sony Music Publish…" at bounding box center [479, 355] width 894 height 149
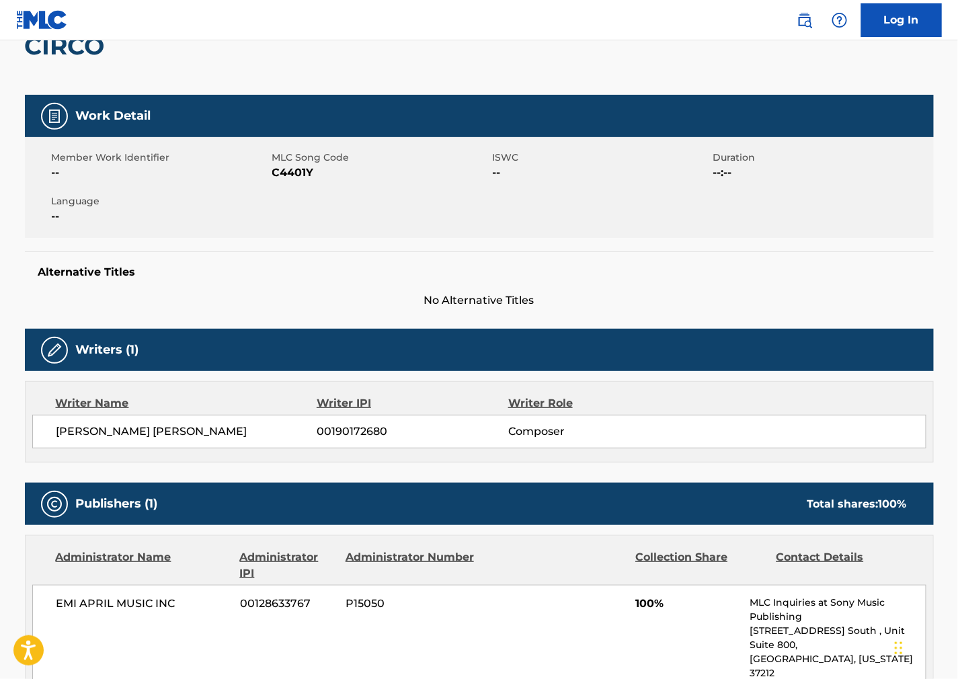
scroll to position [0, 0]
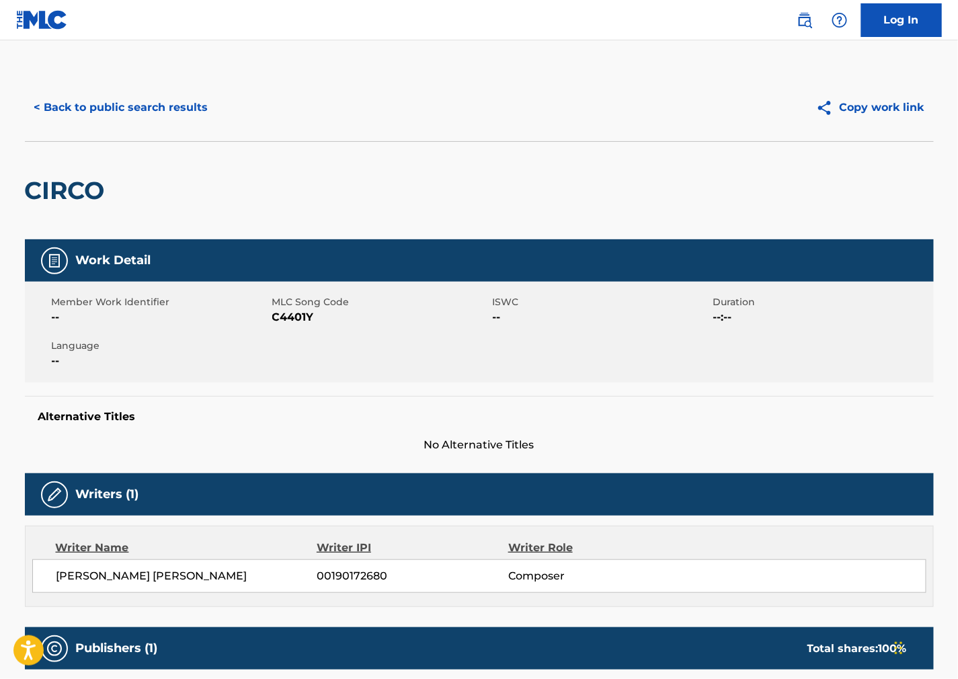
click at [119, 112] on button "< Back to public search results" at bounding box center [121, 108] width 193 height 34
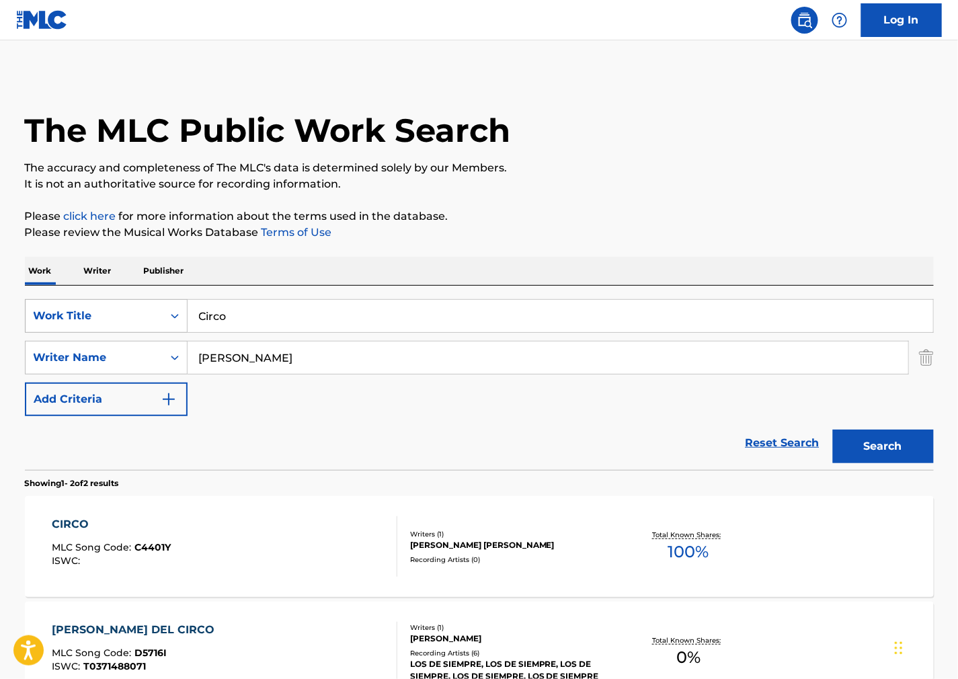
drag, startPoint x: 192, startPoint y: 321, endPoint x: 121, endPoint y: 321, distance: 70.6
click at [121, 321] on div "SearchWithCriteria209a9115-09a9-4bc7-94d5-f18432c07722 Work Title Circo" at bounding box center [479, 316] width 909 height 34
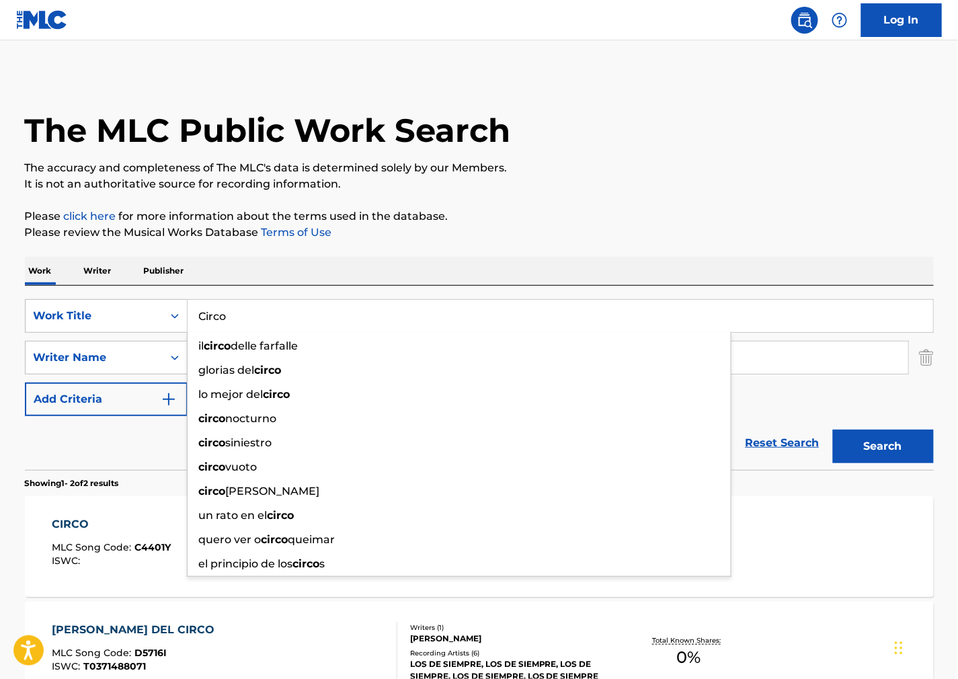
paste input "Happy Place"
type input "Happy Place"
click at [643, 184] on p "It is not an authoritative source for recording information." at bounding box center [479, 184] width 909 height 16
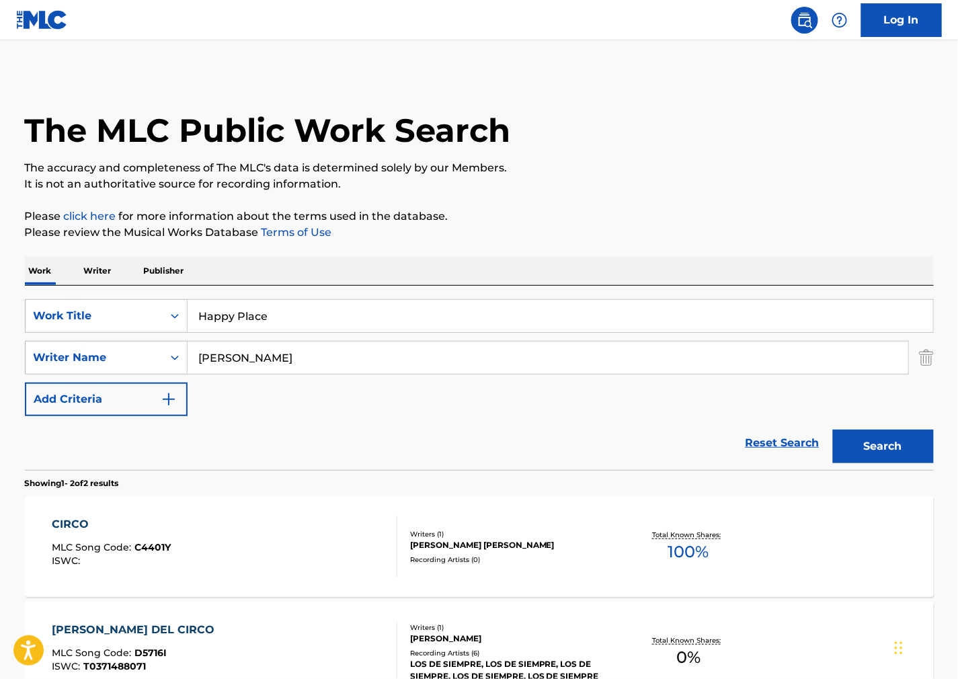
drag, startPoint x: 530, startPoint y: 350, endPoint x: -79, endPoint y: 323, distance: 609.1
click at [0, 323] on html "Accessibility Screen-Reader Guide, Feedback, and Issue Reporting | New window C…" at bounding box center [479, 339] width 958 height 679
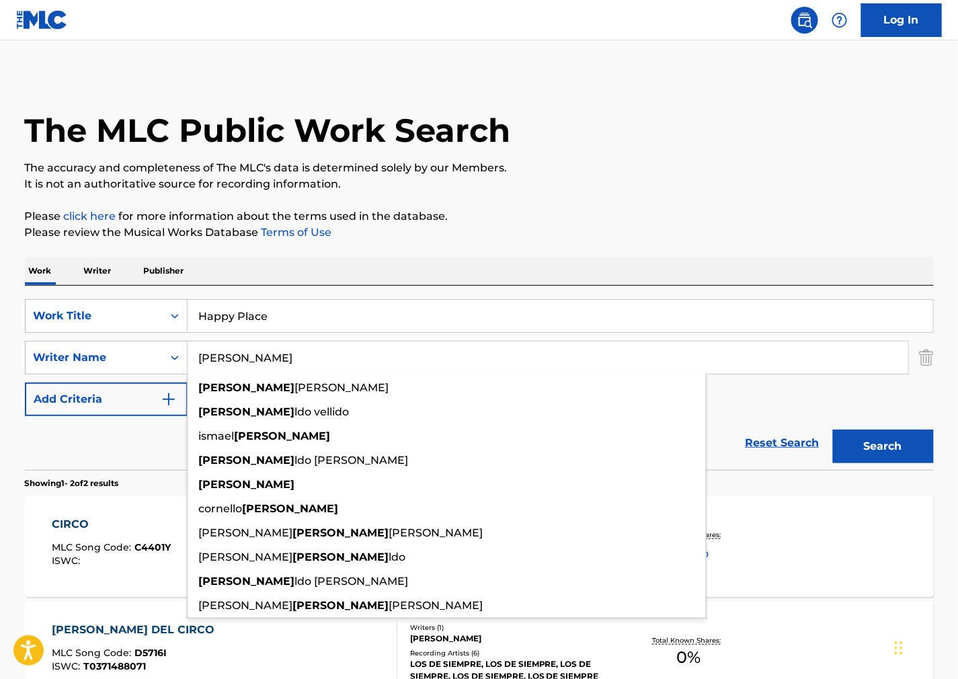
paste input "[PERSON_NAME]"
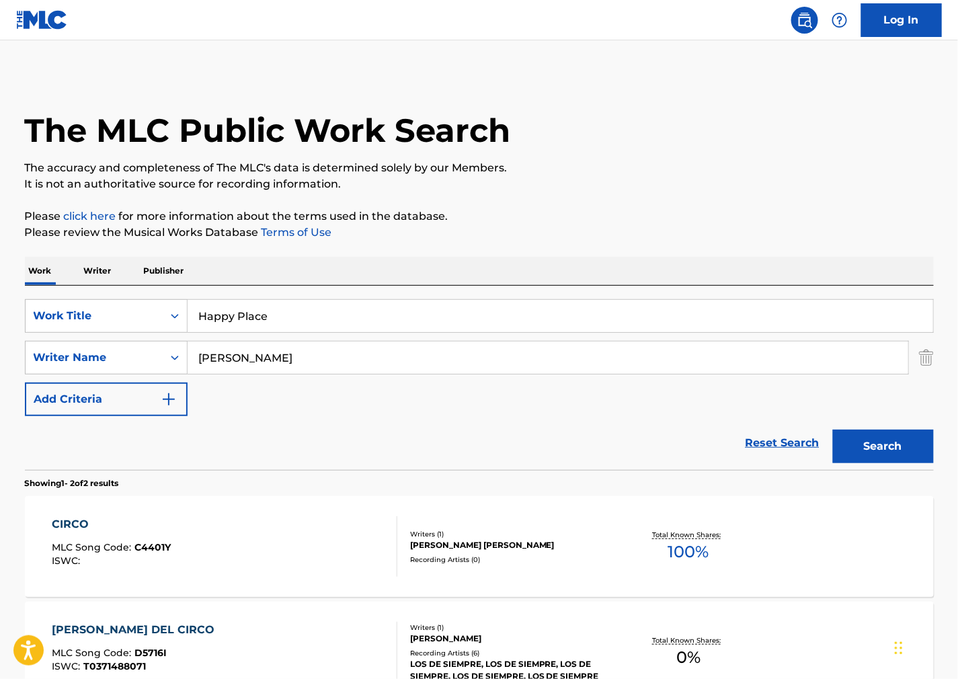
click at [897, 449] on button "Search" at bounding box center [883, 447] width 101 height 34
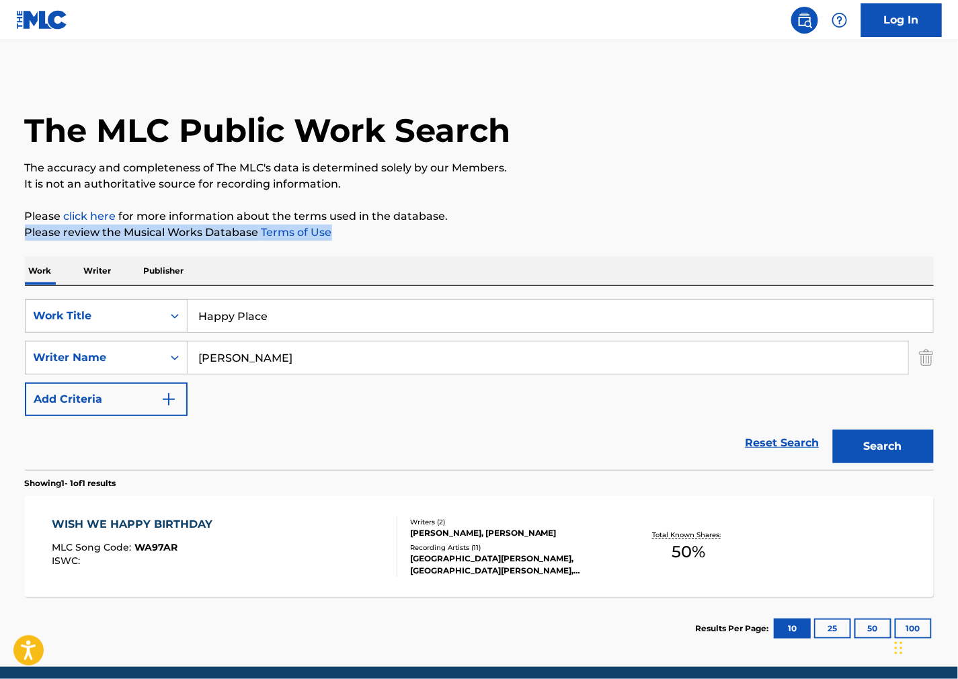
click at [619, 223] on div "The MLC Public Work Search The accuracy and completeness of The MLC's data is d…" at bounding box center [479, 367] width 941 height 586
click at [799, 119] on div "The MLC Public Work Search" at bounding box center [479, 123] width 909 height 98
drag, startPoint x: 319, startPoint y: 353, endPoint x: 86, endPoint y: 364, distance: 233.6
click at [86, 364] on div "SearchWithCriteriacd3bd7a9-f1bd-48ea-af1d-53fe80393a52 Writer Name [PERSON_NAME]" at bounding box center [479, 358] width 909 height 34
paste input "Solyanov"
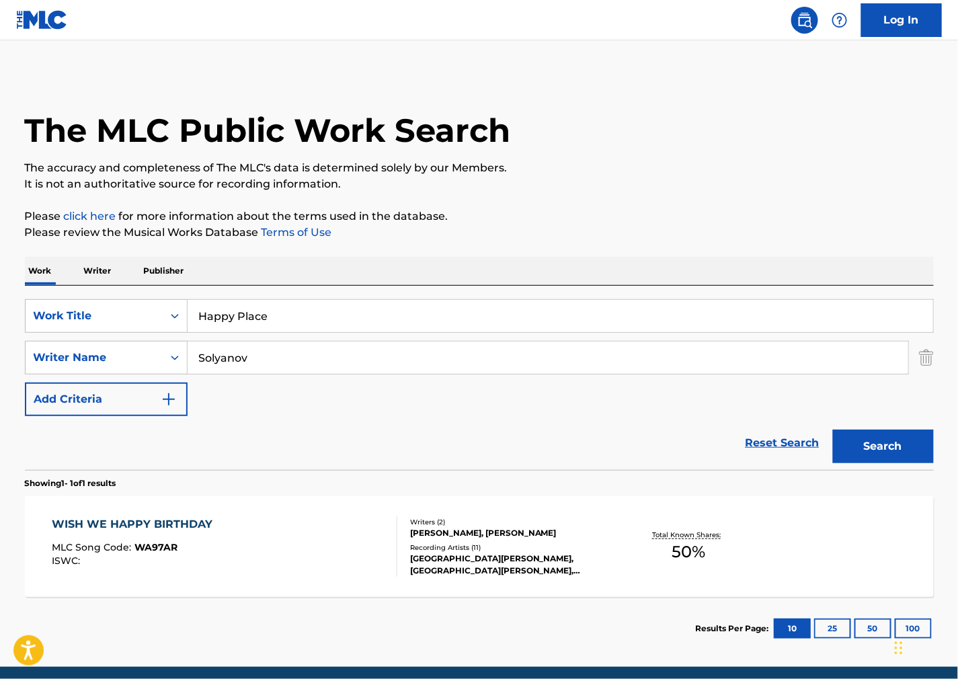
type input "Solyanov"
click at [881, 451] on button "Search" at bounding box center [883, 447] width 101 height 34
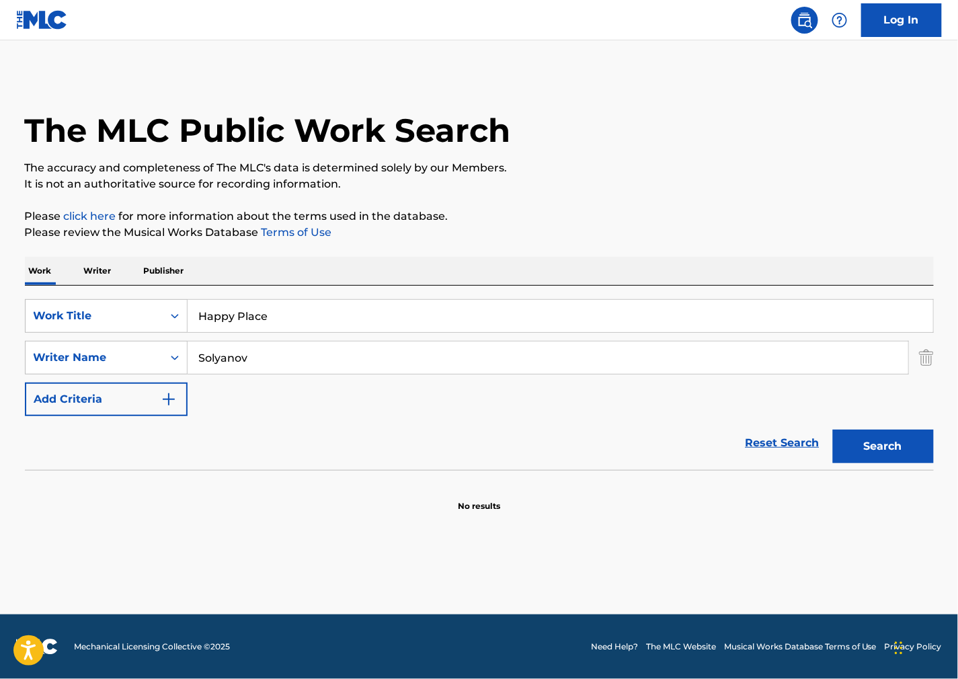
click at [631, 407] on div "SearchWithCriteria209a9115-09a9-4bc7-94d5-f18432c07722 Work Title Happy Place S…" at bounding box center [479, 357] width 909 height 117
click at [114, 307] on div "Work Title" at bounding box center [94, 316] width 137 height 26
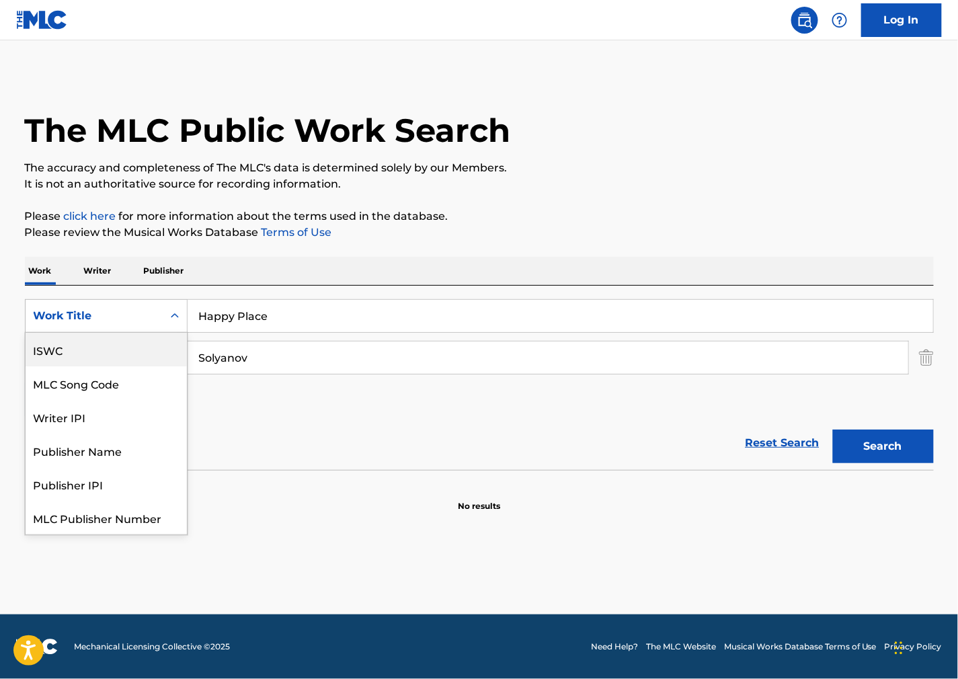
click at [97, 347] on div "ISWC" at bounding box center [106, 350] width 161 height 34
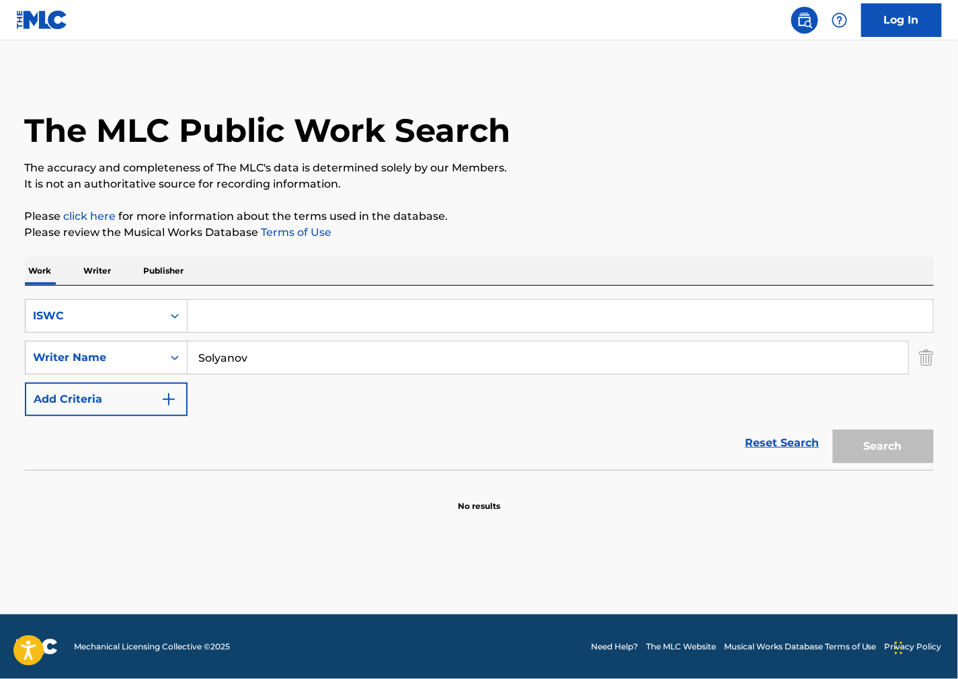
click at [303, 310] on input "Search Form" at bounding box center [561, 316] width 746 height 32
paste input "T3322986976"
type input "T3322986976"
drag, startPoint x: 223, startPoint y: 354, endPoint x: 135, endPoint y: 352, distance: 88.1
click at [137, 352] on div "SearchWithCriteriacd3bd7a9-f1bd-48ea-af1d-53fe80393a52 Writer Name [PERSON_NAME]" at bounding box center [479, 358] width 909 height 34
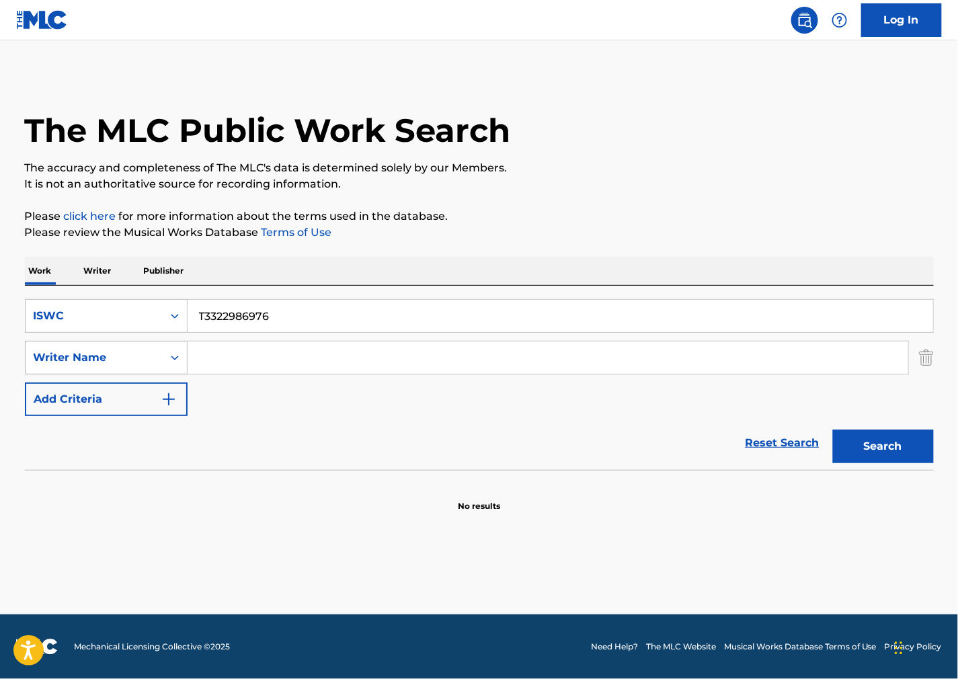
click at [833, 430] on button "Search" at bounding box center [883, 447] width 101 height 34
click at [324, 325] on input "T3322986976" at bounding box center [561, 316] width 746 height 32
type input "T332298697"
drag, startPoint x: 264, startPoint y: 315, endPoint x: 75, endPoint y: 313, distance: 188.9
click at [78, 313] on div "SearchWithCriteriae9ee4bdd-a946-44a3-9032-4c36324e12c2 ISWC T332298697" at bounding box center [479, 316] width 909 height 34
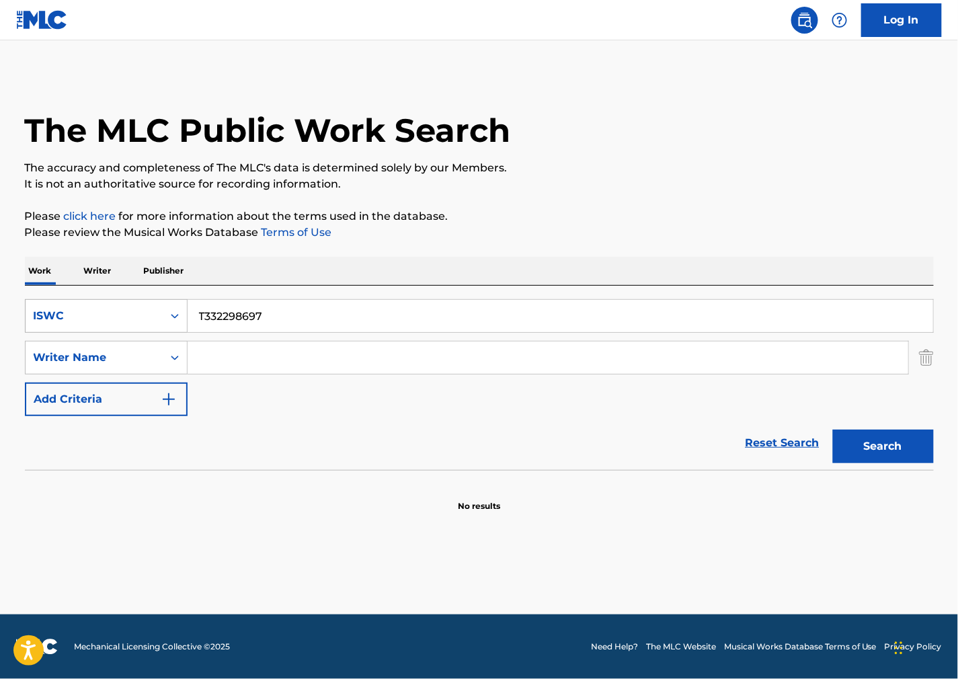
click at [69, 313] on div "ISWC" at bounding box center [94, 316] width 121 height 16
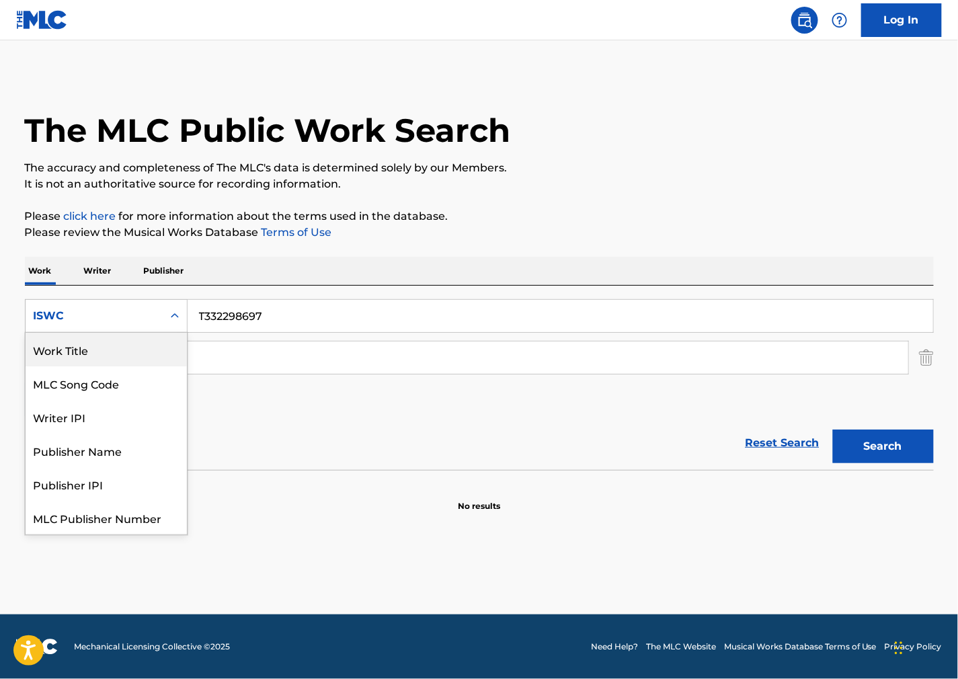
click at [93, 352] on div "Work Title" at bounding box center [106, 350] width 161 height 34
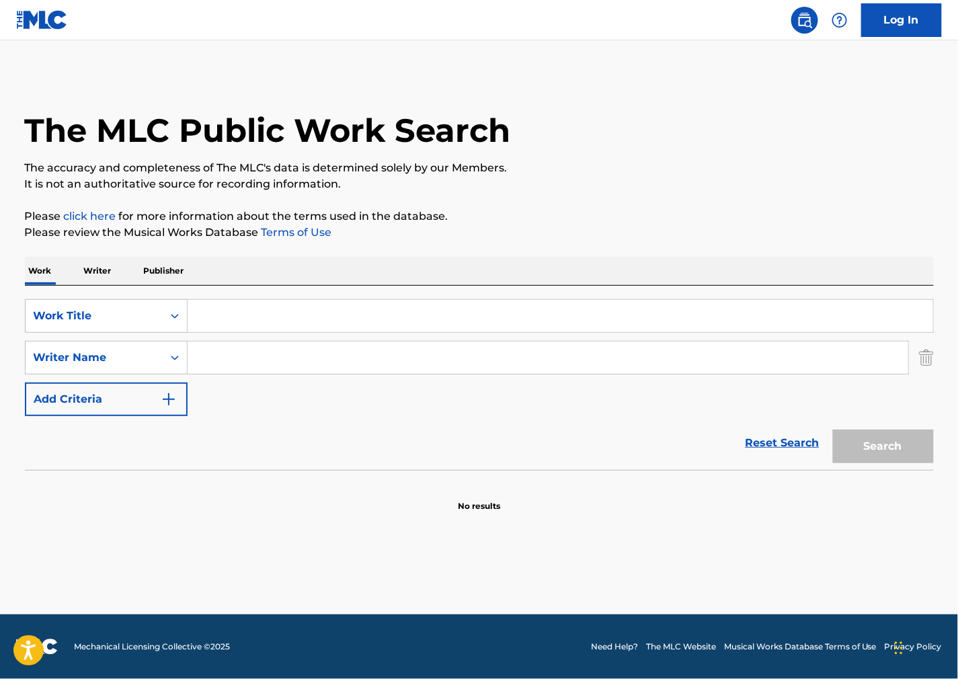
click at [356, 308] on input "Search Form" at bounding box center [561, 316] width 746 height 32
paste input "[PERSON_NAME]"
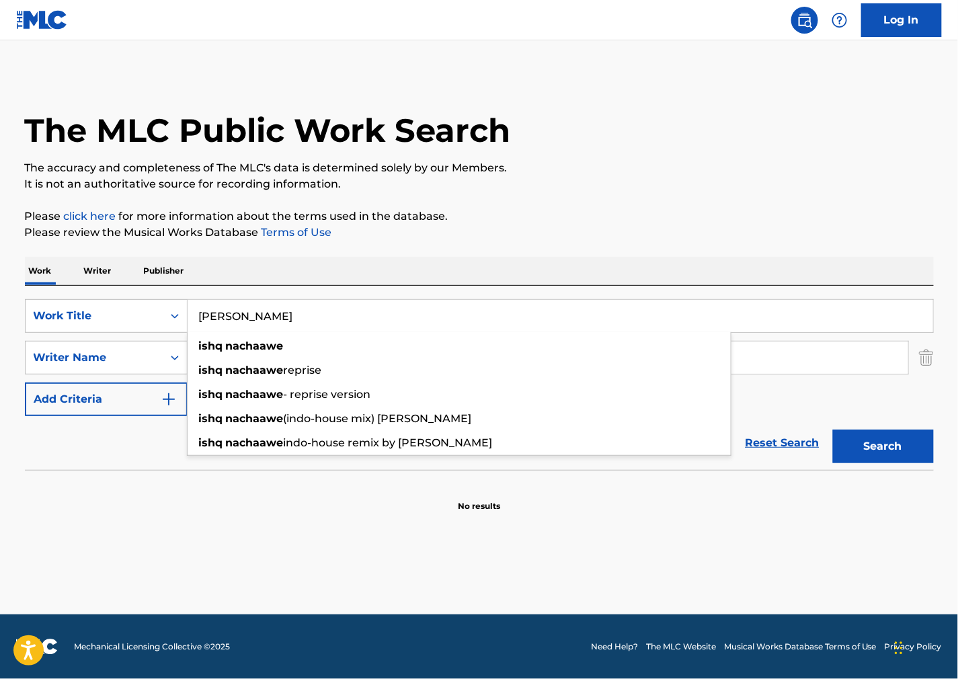
type input "[PERSON_NAME]"
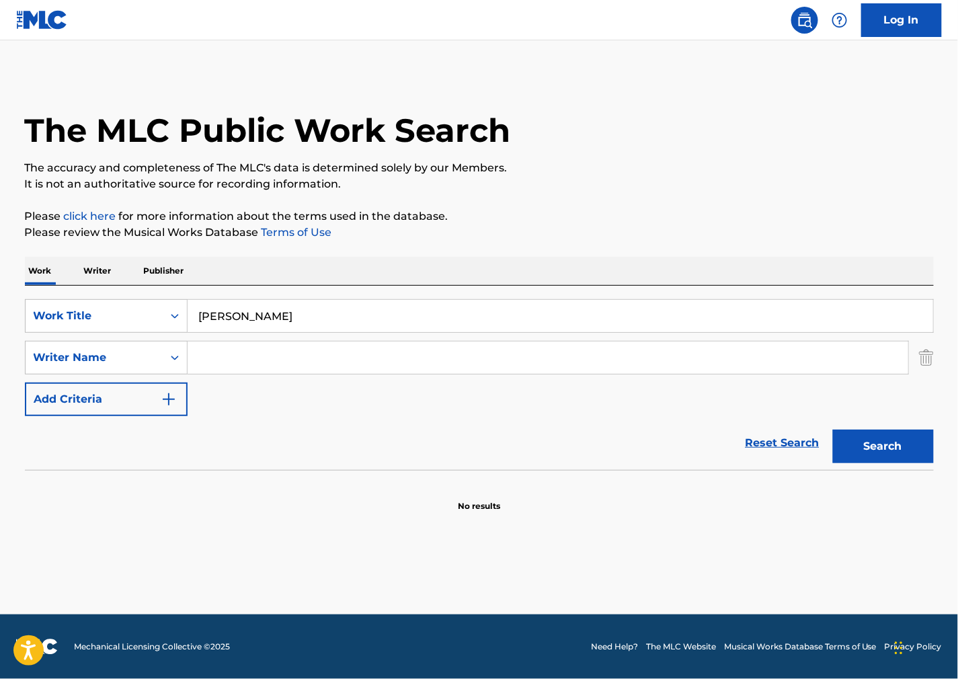
click at [710, 199] on div "The MLC Public Work Search The accuracy and completeness of The MLC's data is d…" at bounding box center [479, 293] width 941 height 438
click at [324, 360] on input "Search Form" at bounding box center [548, 358] width 721 height 32
paste input "[PERSON_NAME]"
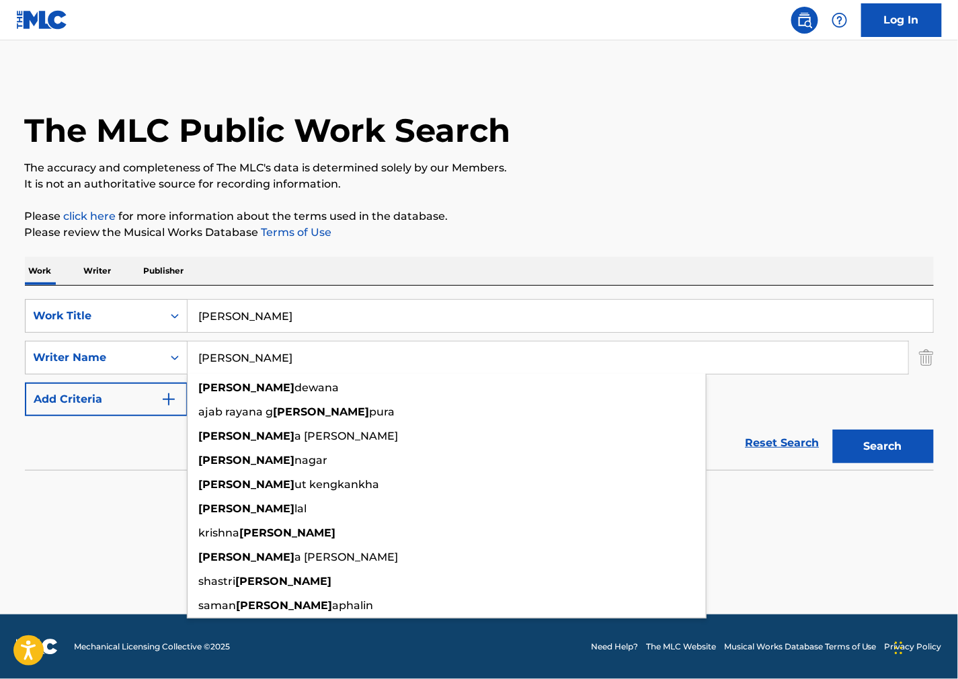
type input "[PERSON_NAME]"
click at [911, 453] on button "Search" at bounding box center [883, 447] width 101 height 34
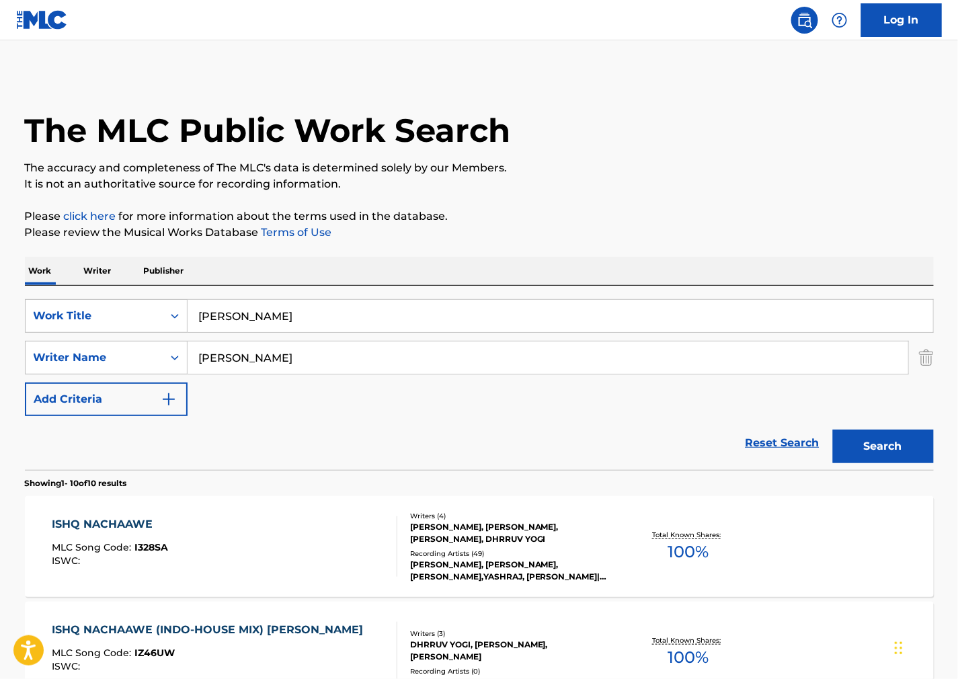
click at [306, 532] on div "ISHQ NACHAAWE MLC Song Code : I328SA ISWC :" at bounding box center [225, 546] width 346 height 61
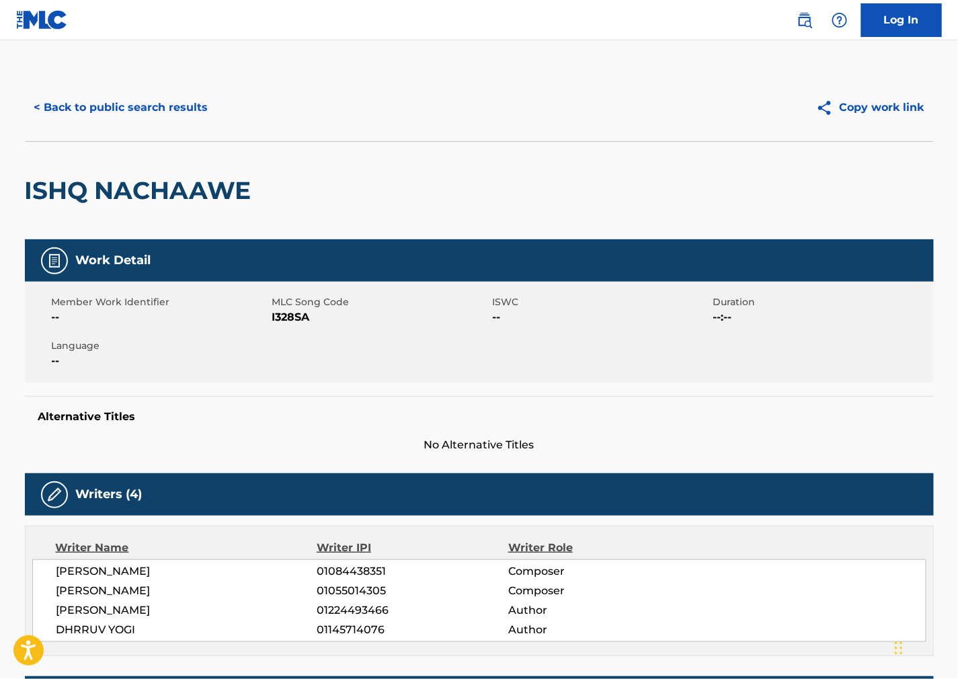
click at [290, 323] on span "I328SA" at bounding box center [380, 317] width 217 height 16
click at [298, 318] on span "I328SA" at bounding box center [380, 317] width 217 height 16
drag, startPoint x: 653, startPoint y: 358, endPoint x: 617, endPoint y: 370, distance: 37.6
click at [652, 358] on div "Member Work Identifier -- MLC Song Code I328SA ISWC -- Duration --:-- Language …" at bounding box center [479, 332] width 909 height 101
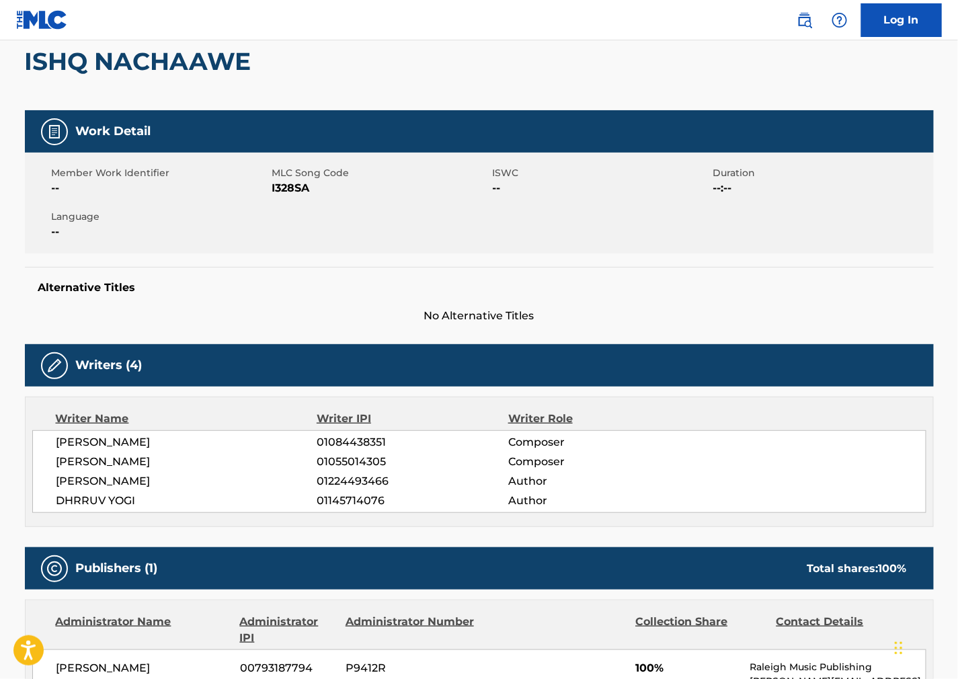
scroll to position [373, 0]
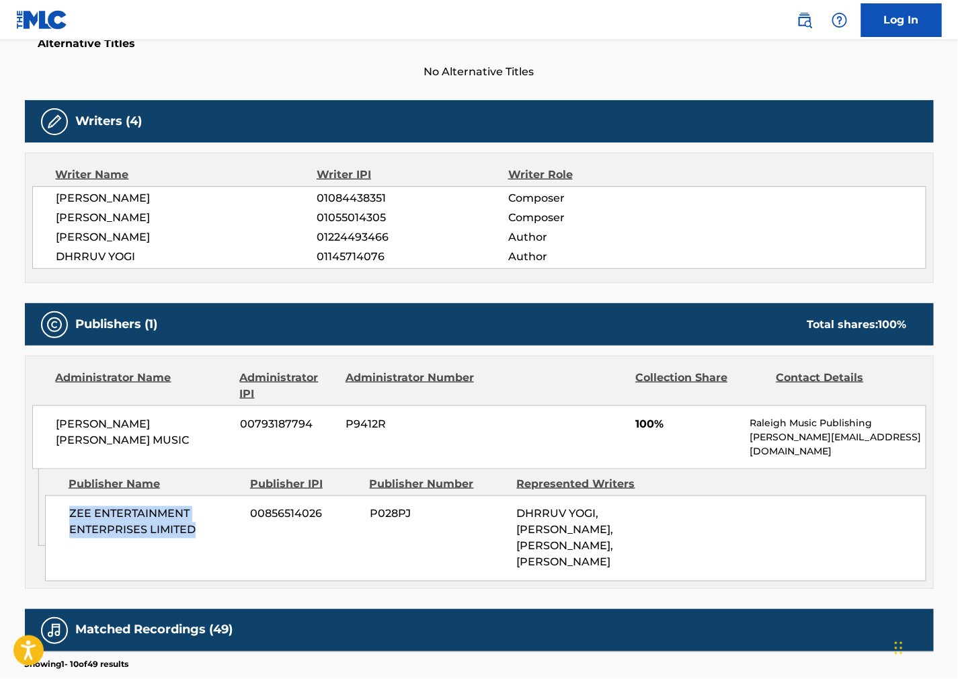
drag, startPoint x: 210, startPoint y: 522, endPoint x: 61, endPoint y: 504, distance: 151.0
click at [61, 504] on div "ZEE ENTERTAINMENT ENTERPRISES LIMITED 00856514026 P028PJ DHRRUV YOGI, [PERSON_N…" at bounding box center [485, 539] width 881 height 86
drag, startPoint x: 655, startPoint y: 471, endPoint x: 636, endPoint y: 474, distance: 19.0
click at [655, 476] on div "Publisher Name Publisher IPI Publisher Number Represented Writers" at bounding box center [485, 484] width 881 height 16
drag, startPoint x: 97, startPoint y: 436, endPoint x: 48, endPoint y: 437, distance: 49.1
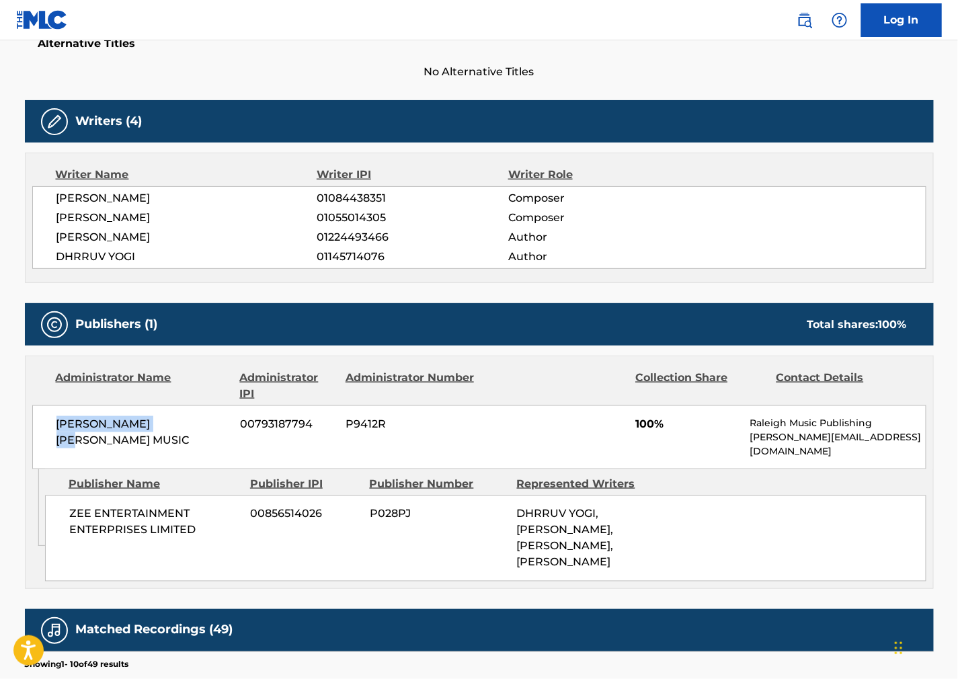
click at [48, 437] on div "[PERSON_NAME] [PERSON_NAME] MUSIC 00793187794 P9412R 100% Raleigh Music Publish…" at bounding box center [479, 437] width 894 height 64
drag, startPoint x: 617, startPoint y: 155, endPoint x: 572, endPoint y: 194, distance: 59.6
click at [617, 155] on div "Writer Name Writer IPI Writer Role [PERSON_NAME] 01084438351 Composer [PERSON_N…" at bounding box center [479, 218] width 909 height 130
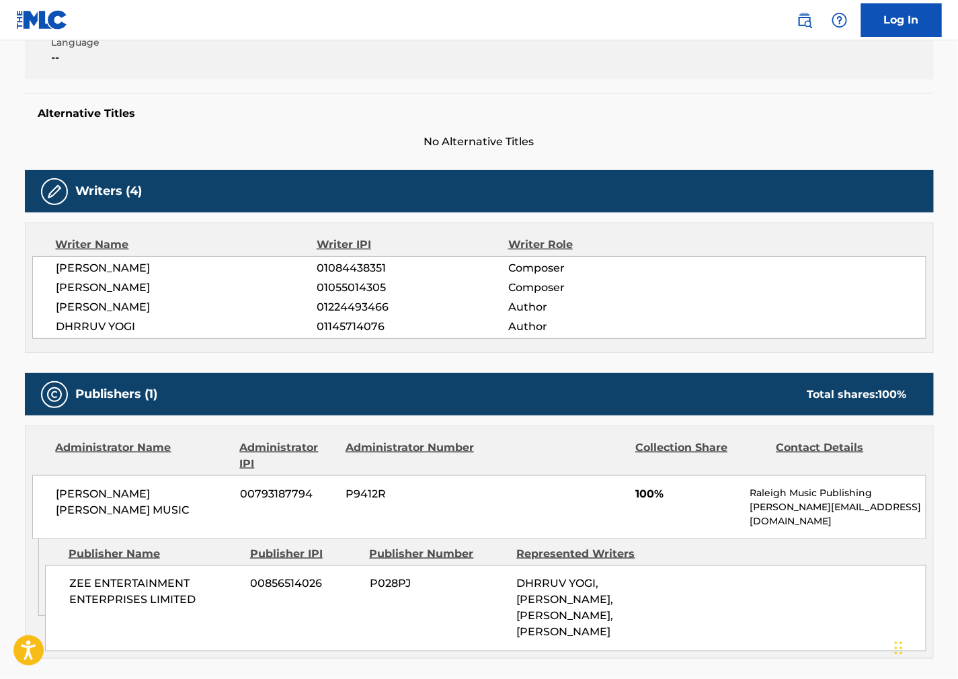
scroll to position [0, 0]
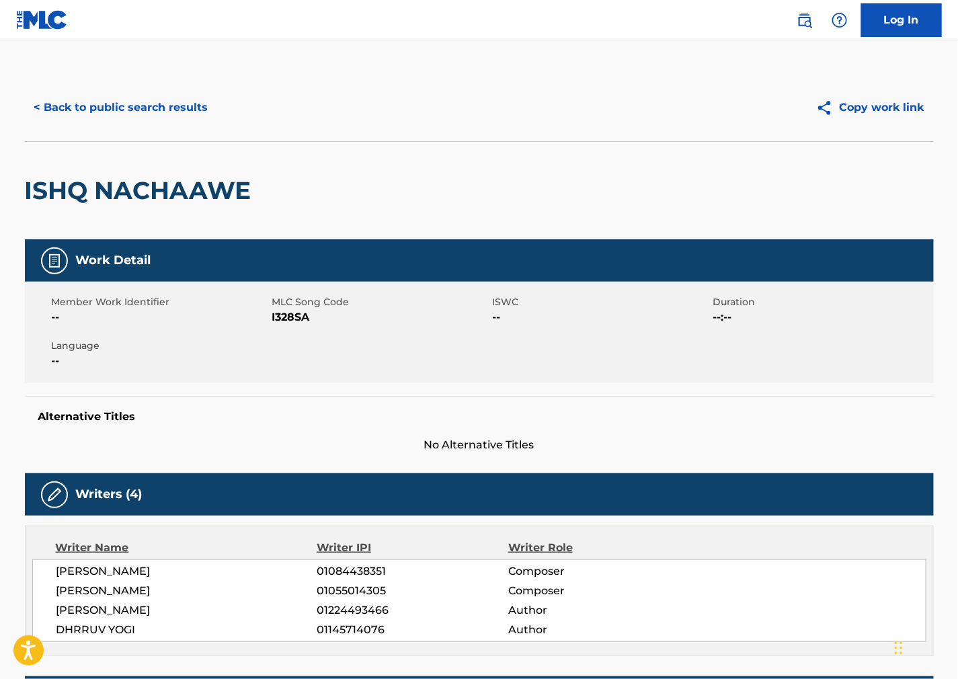
click at [118, 112] on button "< Back to public search results" at bounding box center [121, 108] width 193 height 34
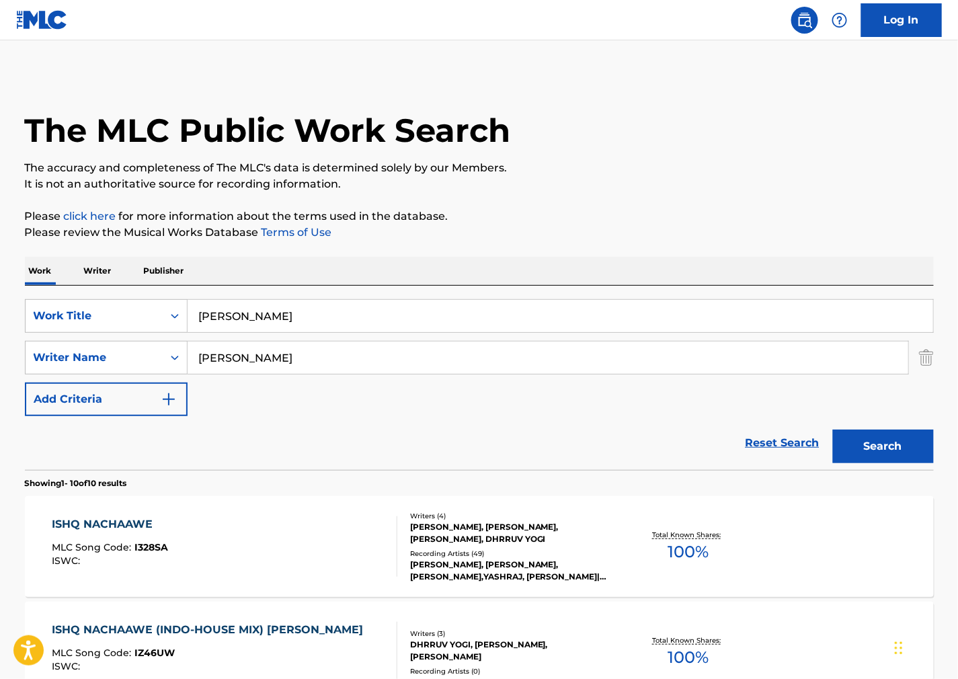
drag, startPoint x: 299, startPoint y: 313, endPoint x: 0, endPoint y: 330, distance: 299.0
paste input "Lindo Papi"
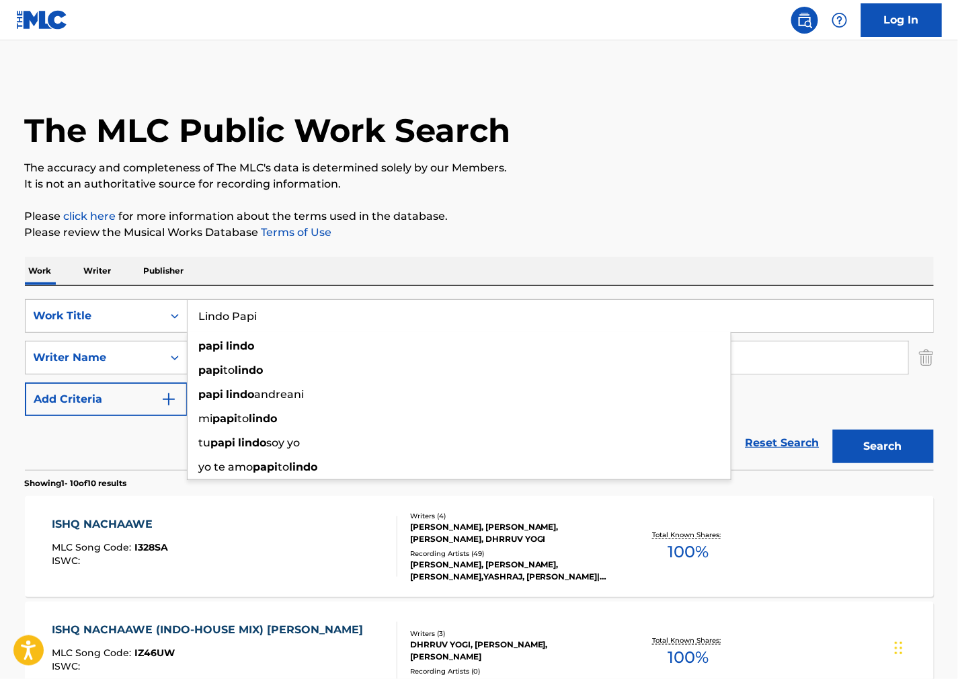
type input "Lindo Papi"
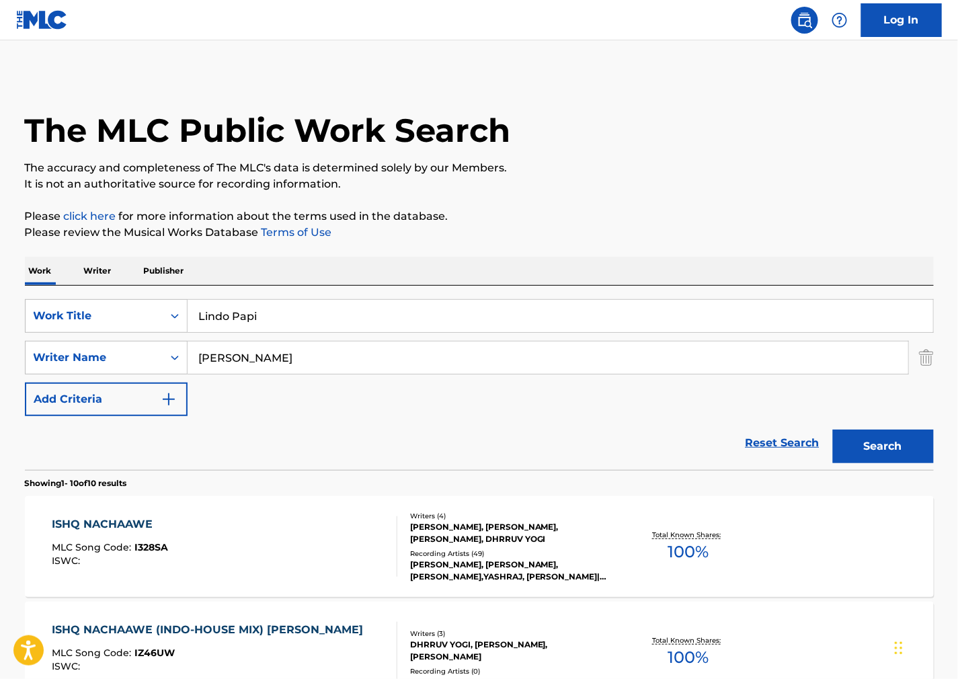
drag, startPoint x: 619, startPoint y: 210, endPoint x: 305, endPoint y: 405, distance: 370.2
click at [617, 211] on p "Please click here for more information about the terms used in the database." at bounding box center [479, 216] width 909 height 16
drag, startPoint x: 16, startPoint y: 365, endPoint x: 475, endPoint y: 372, distance: 459.3
paste input "Johnsto"
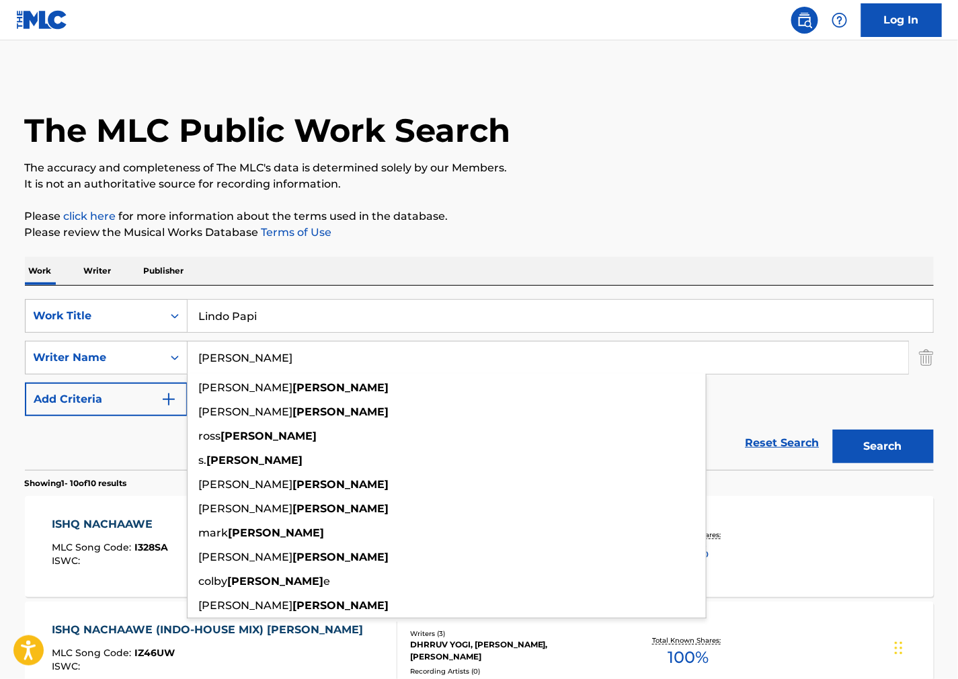
type input "[PERSON_NAME]"
click at [859, 431] on button "Search" at bounding box center [883, 447] width 101 height 34
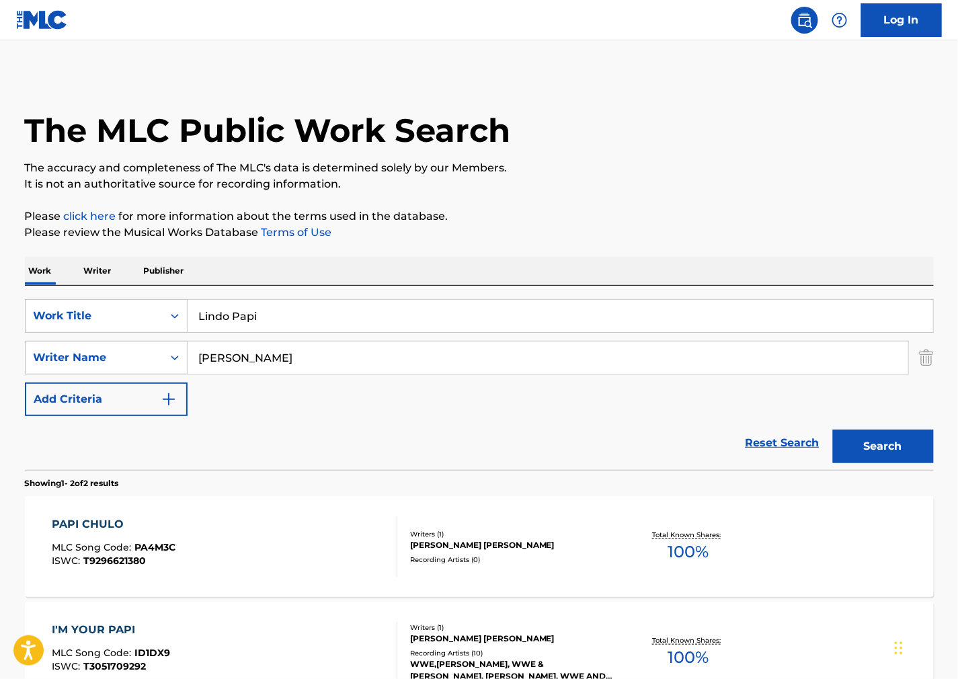
drag, startPoint x: 280, startPoint y: 317, endPoint x: 15, endPoint y: 333, distance: 266.1
click at [25, 331] on div "SearchWithCriteriad31188e7-1b67-4121-ad50-236afc95dfa1 Work Title Lindo Papi" at bounding box center [479, 316] width 909 height 34
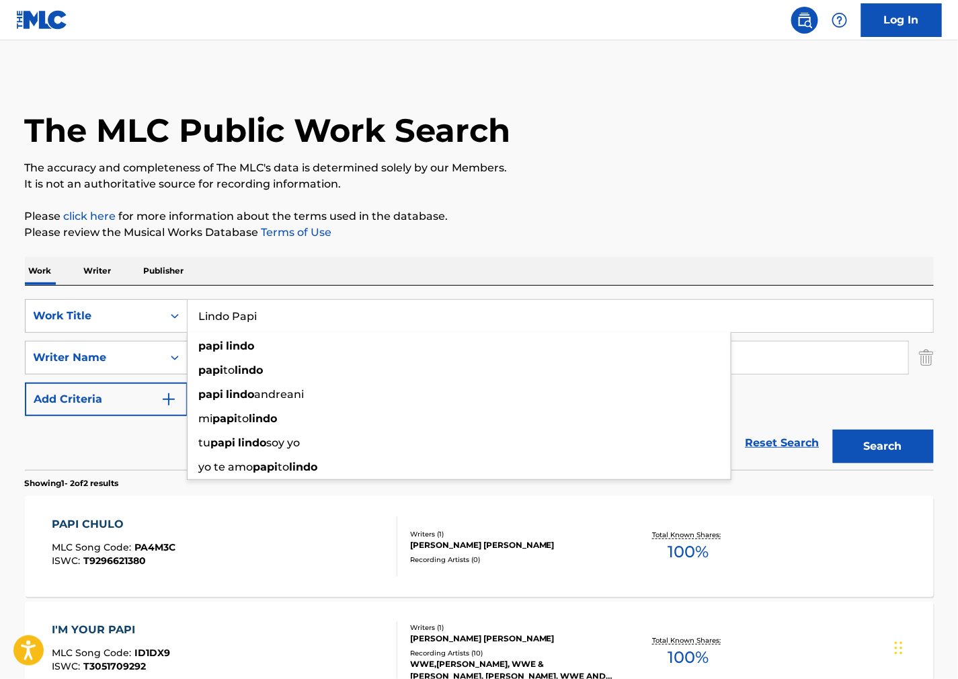
paste input "a Pelotona"
type input "La Pelotona"
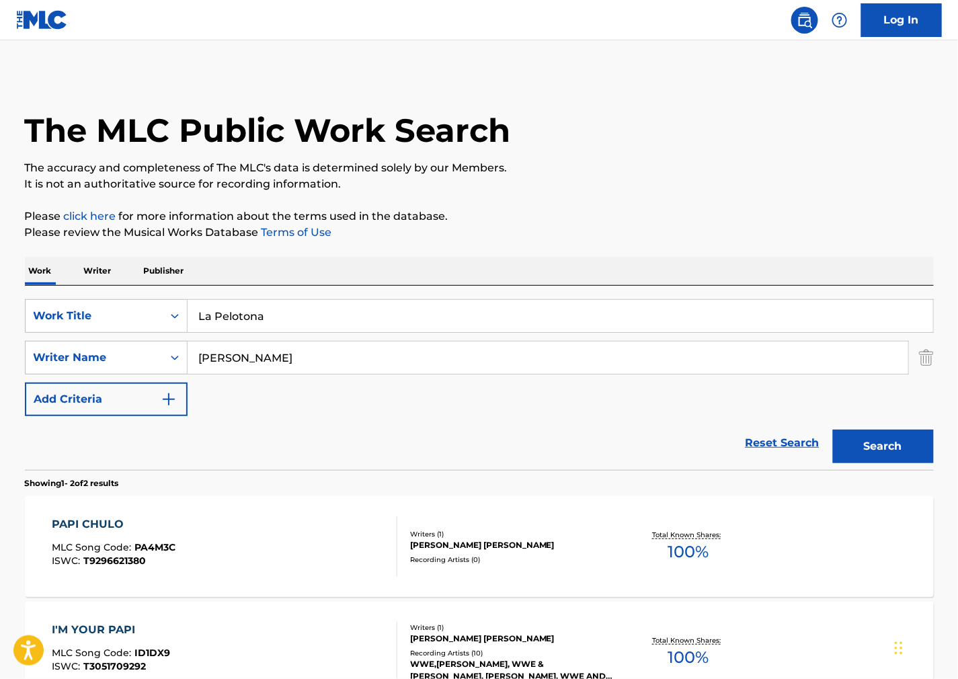
click at [672, 172] on p "The accuracy and completeness of The MLC's data is determined solely by our Mem…" at bounding box center [479, 168] width 909 height 16
drag, startPoint x: 266, startPoint y: 361, endPoint x: 3, endPoint y: 360, distance: 262.9
click at [3, 360] on main "The MLC Public Work Search The accuracy and completeness of The MLC's data is d…" at bounding box center [479, 406] width 958 height 732
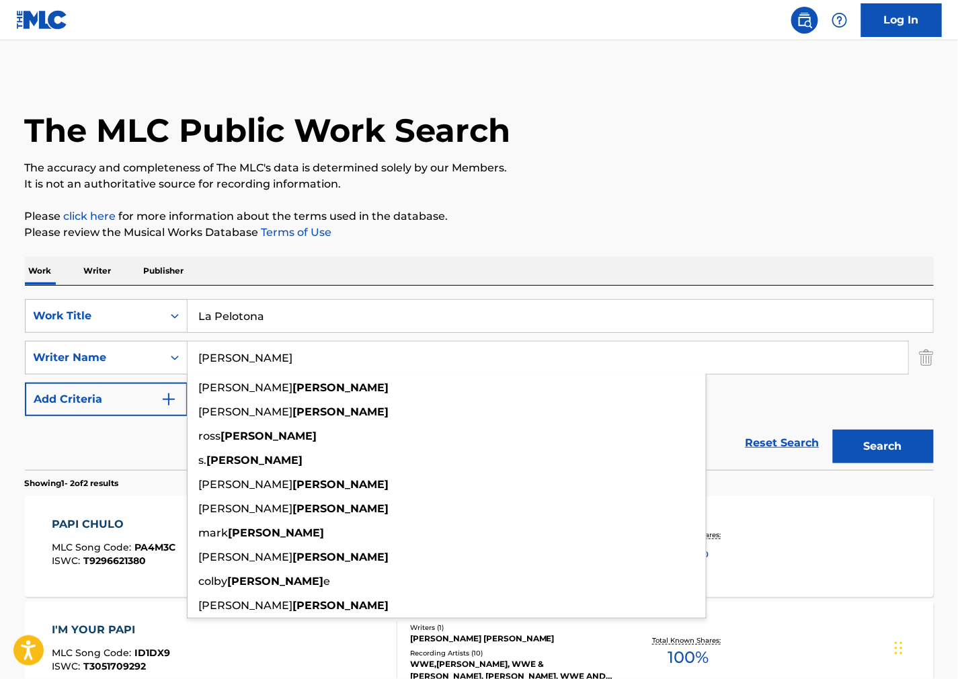
paste input "Luna"
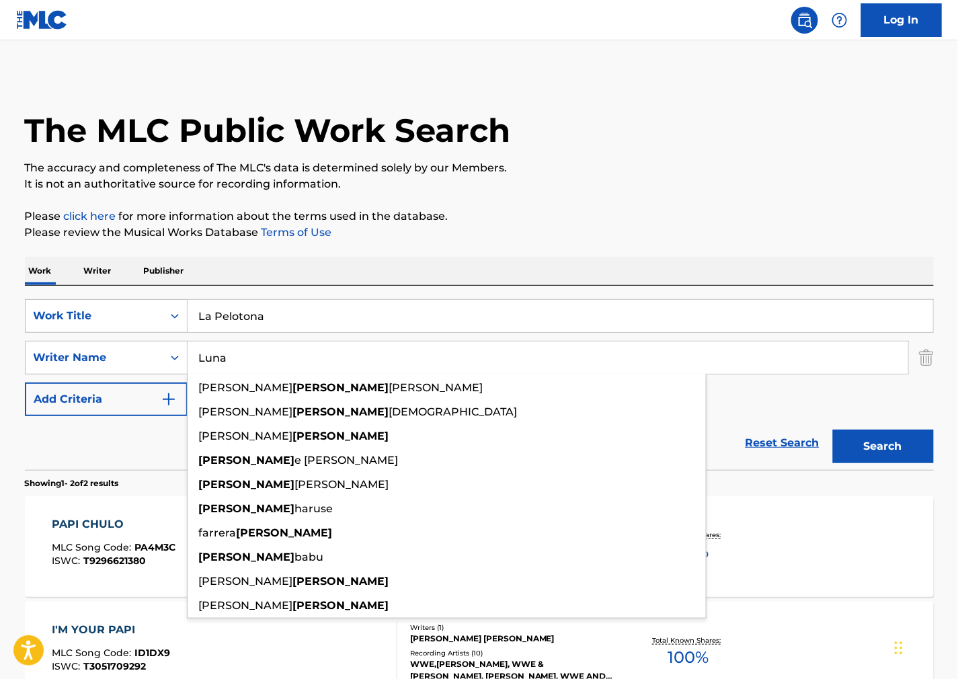
type input "Luna"
click at [879, 446] on button "Search" at bounding box center [883, 447] width 101 height 34
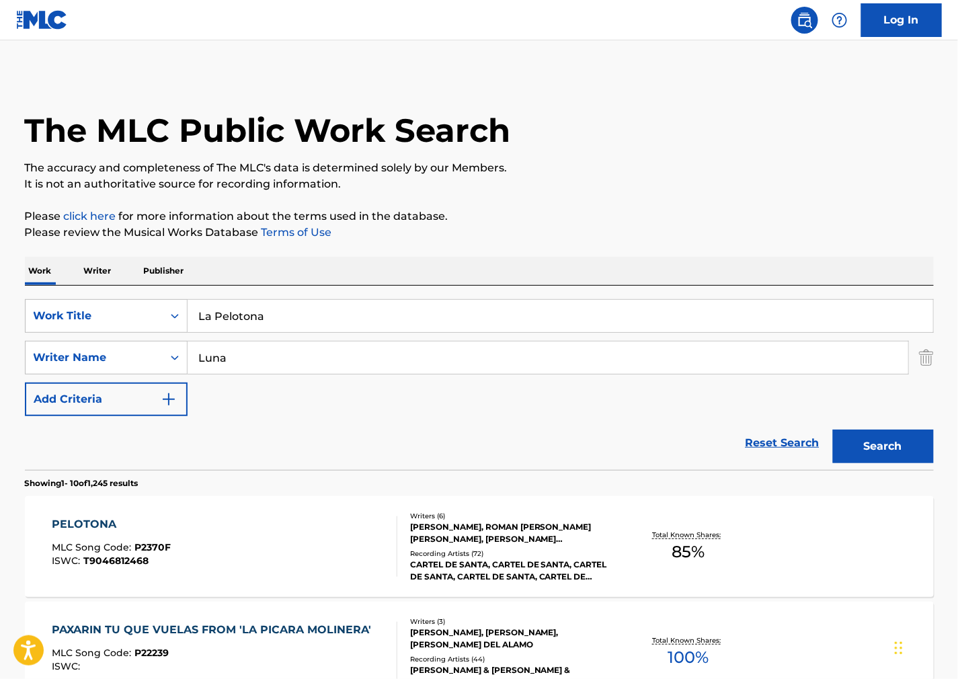
click at [193, 543] on div "PELOTONA MLC Song Code : P2370F ISWC : T9046812468" at bounding box center [225, 546] width 346 height 61
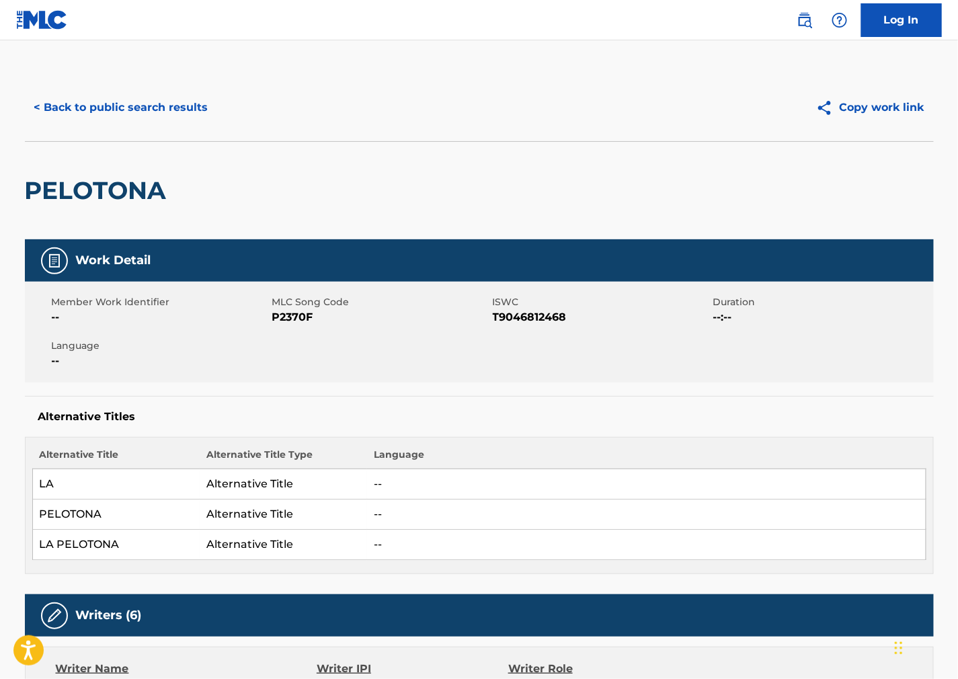
click at [317, 310] on span "P2370F" at bounding box center [380, 317] width 217 height 16
click at [303, 314] on span "P2370F" at bounding box center [380, 317] width 217 height 16
click at [548, 313] on span "T9046812468" at bounding box center [601, 317] width 217 height 16
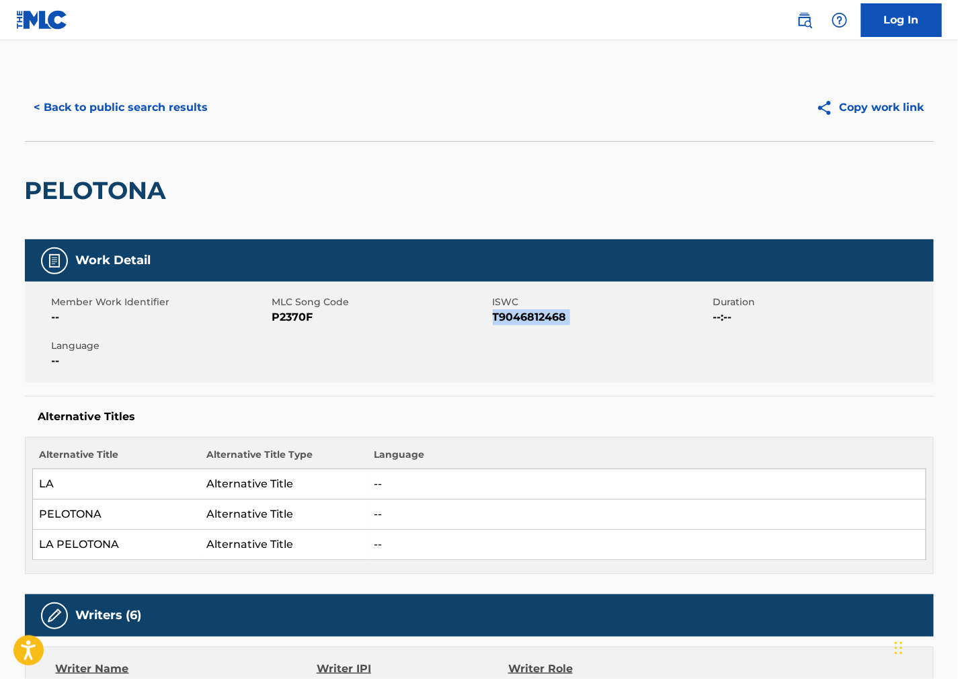
click at [548, 313] on span "T9046812468" at bounding box center [601, 317] width 217 height 16
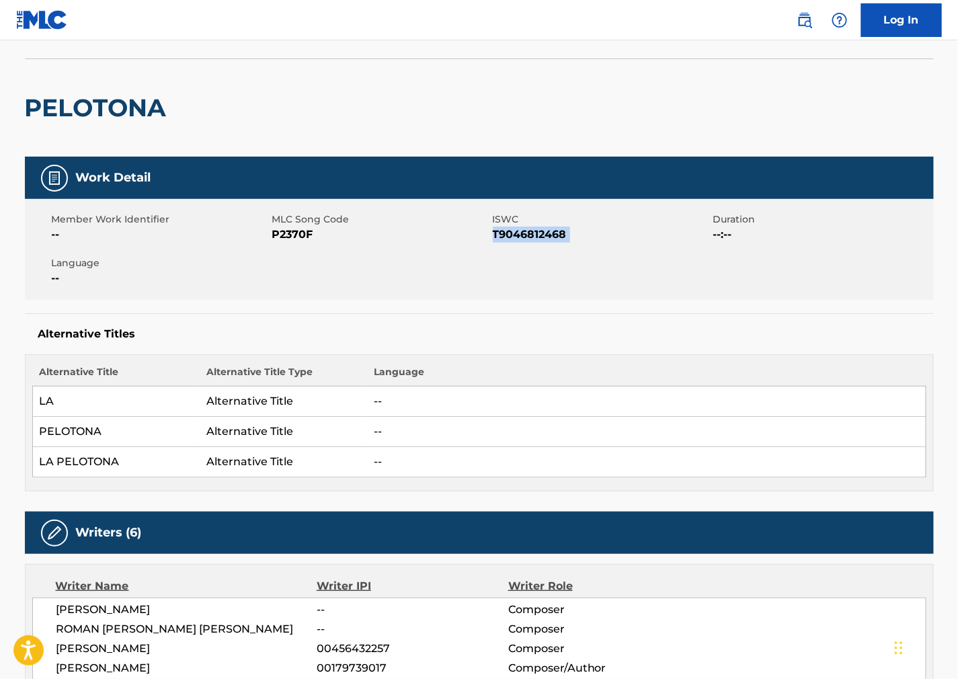
scroll to position [373, 0]
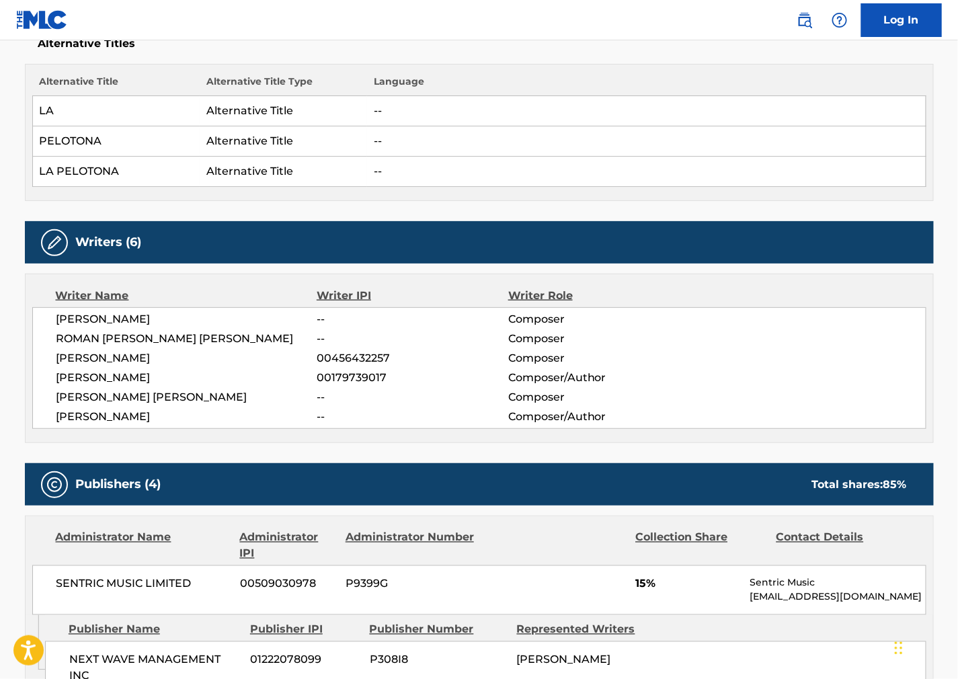
click at [701, 320] on div "[PERSON_NAME] -- Composer" at bounding box center [490, 319] width 869 height 16
click at [736, 364] on div "[PERSON_NAME] 00456432257 Composer" at bounding box center [490, 358] width 869 height 16
drag, startPoint x: 282, startPoint y: 337, endPoint x: 37, endPoint y: 346, distance: 245.6
click at [37, 346] on div "[PERSON_NAME] -- Composer ROMAN [PERSON_NAME] [PERSON_NAME] -- Composer [PERSON…" at bounding box center [479, 368] width 894 height 122
click at [594, 346] on span "Composer" at bounding box center [595, 339] width 174 height 16
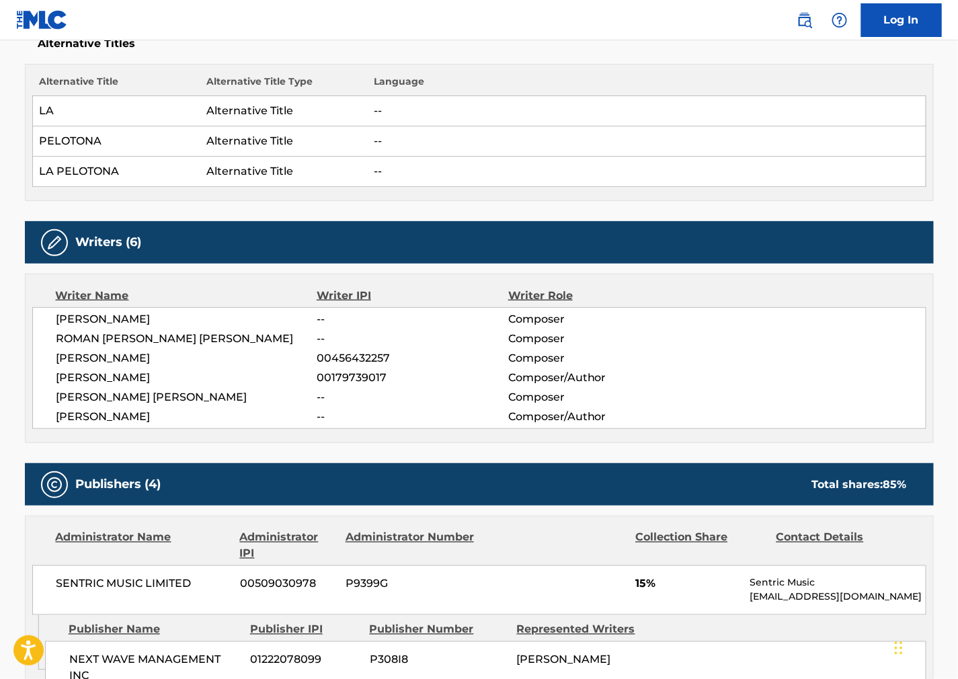
click at [689, 372] on div "[PERSON_NAME] 00179739017 Composer/Author" at bounding box center [490, 378] width 869 height 16
click at [743, 372] on div "[PERSON_NAME] 00179739017 Composer/Author" at bounding box center [490, 378] width 869 height 16
drag, startPoint x: 237, startPoint y: 418, endPoint x: 57, endPoint y: 415, distance: 179.6
click at [57, 415] on span "[PERSON_NAME]" at bounding box center [186, 417] width 261 height 16
click at [662, 297] on div "Writer Role" at bounding box center [595, 296] width 174 height 16
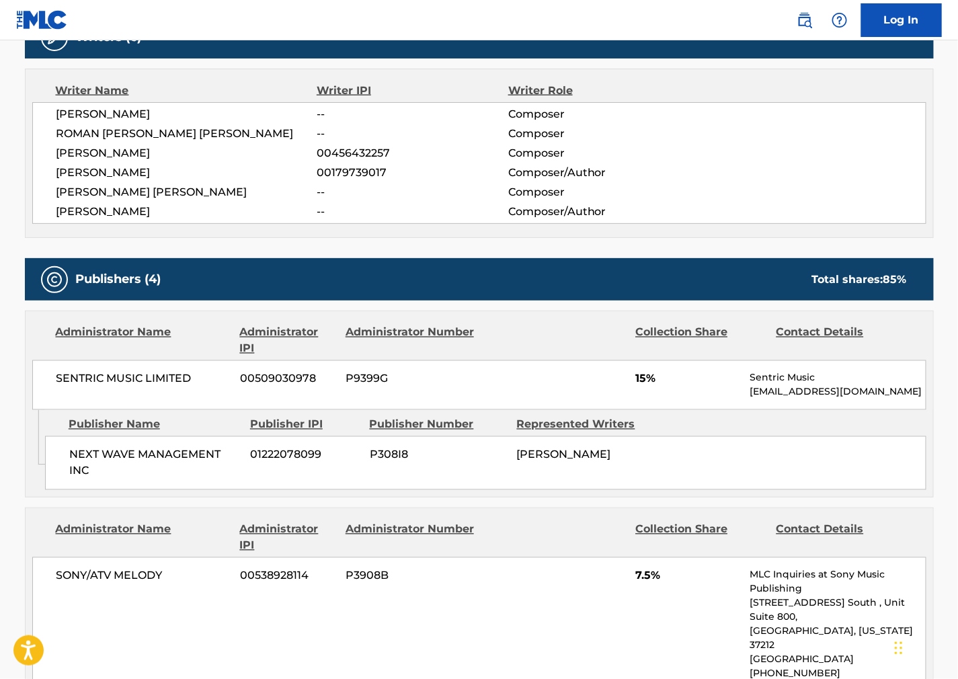
scroll to position [672, 0]
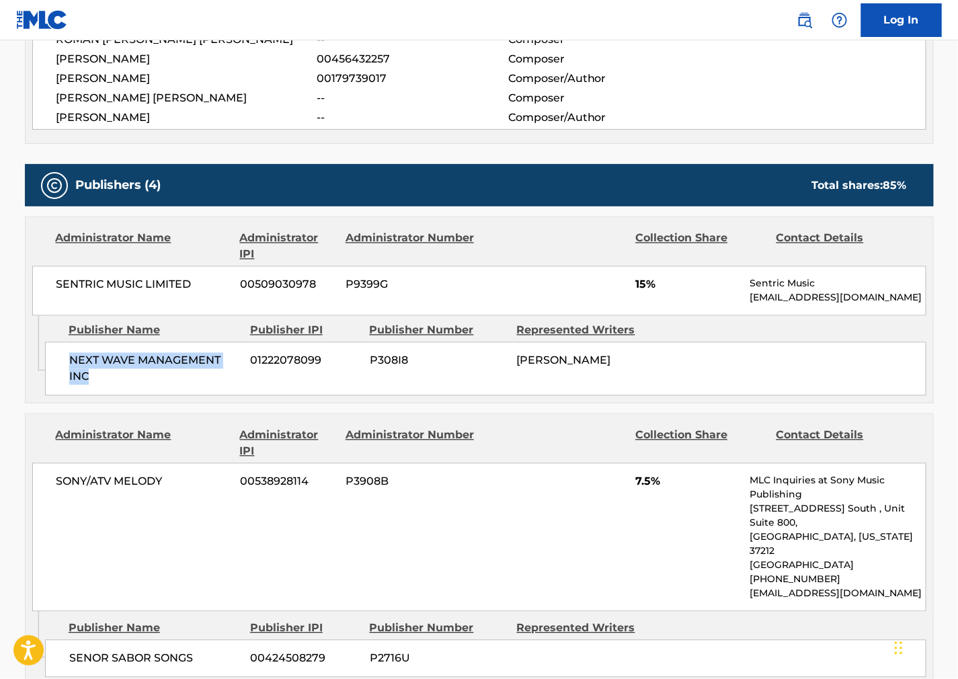
drag, startPoint x: 113, startPoint y: 395, endPoint x: 65, endPoint y: 368, distance: 54.5
click at [65, 368] on div "NEXT WAVE MANAGEMENT INC 01222078099 P308I8 [PERSON_NAME]" at bounding box center [485, 369] width 881 height 54
click at [627, 453] on div "Administrator Name Administrator IPI Administrator Number Collection Share Cont…" at bounding box center [479, 444] width 894 height 32
drag, startPoint x: 204, startPoint y: 280, endPoint x: 52, endPoint y: 299, distance: 153.0
click at [52, 299] on div "SENTRIC MUSIC LIMITED 00509030978 P9399G 15% Sentric Music [EMAIL_ADDRESS][DOMA…" at bounding box center [479, 291] width 894 height 50
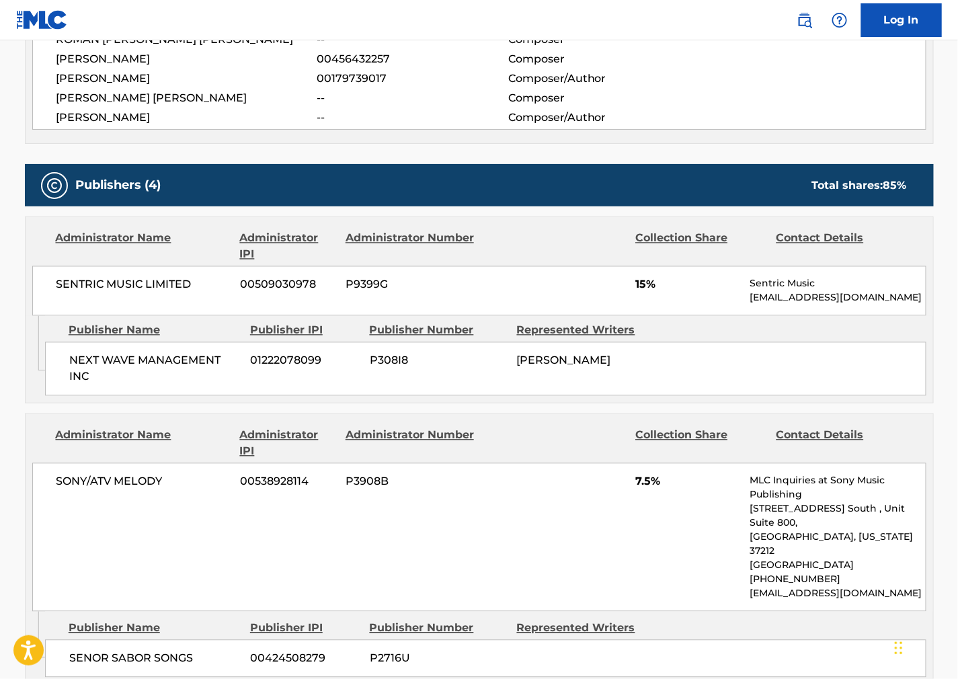
click at [736, 432] on div "Collection Share" at bounding box center [700, 444] width 130 height 32
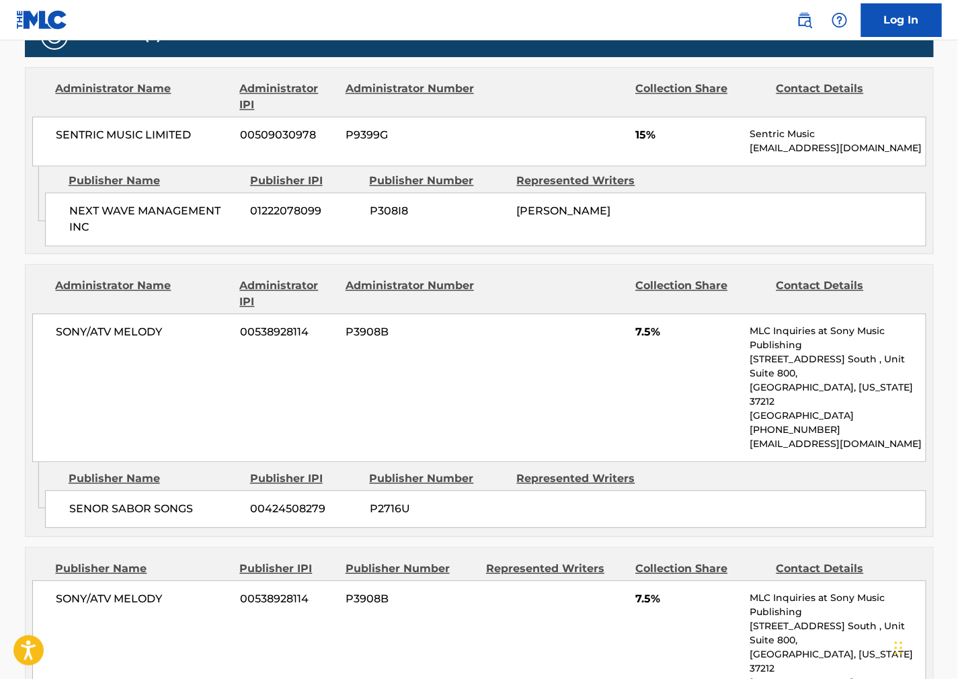
scroll to position [971, 0]
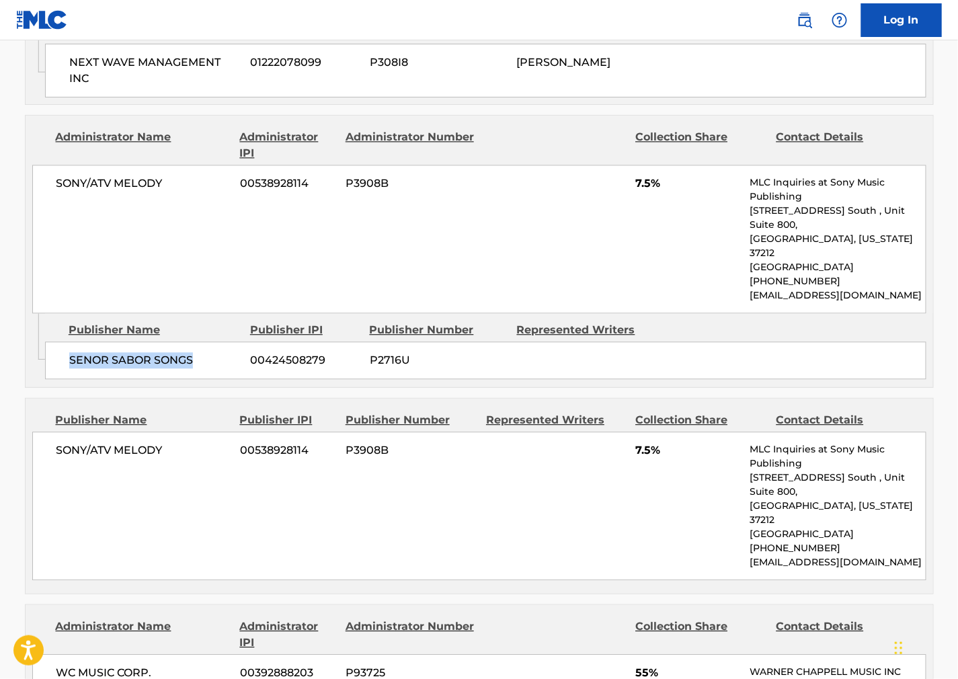
drag, startPoint x: 77, startPoint y: 346, endPoint x: 44, endPoint y: 346, distance: 32.3
click at [45, 346] on div "SENOR SABOR SONGS 00424508279 P2716U" at bounding box center [485, 361] width 881 height 38
click at [680, 412] on div "Collection Share" at bounding box center [700, 420] width 130 height 16
drag, startPoint x: 182, startPoint y: 196, endPoint x: 52, endPoint y: 191, distance: 129.2
click at [52, 191] on div "SONY/ATV MELODY 00538928114 P3908B 7.5% MLC Inquiries at Sony Music Publishing …" at bounding box center [479, 239] width 894 height 149
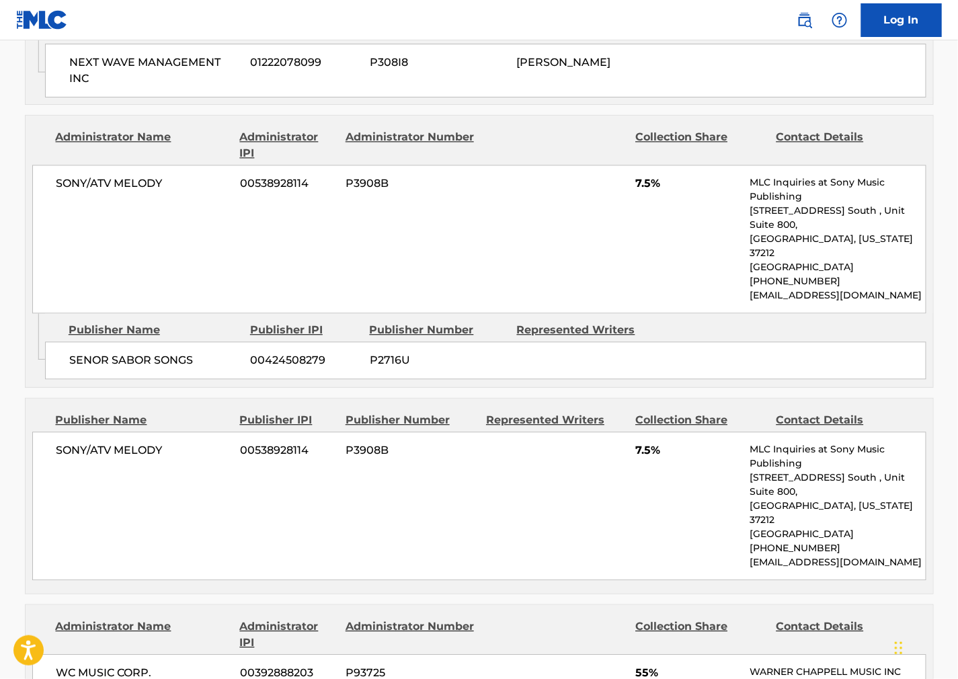
click at [663, 527] on div "Publisher Name Publisher IPI Publisher Number Represented Writers Collection Sh…" at bounding box center [480, 496] width 908 height 195
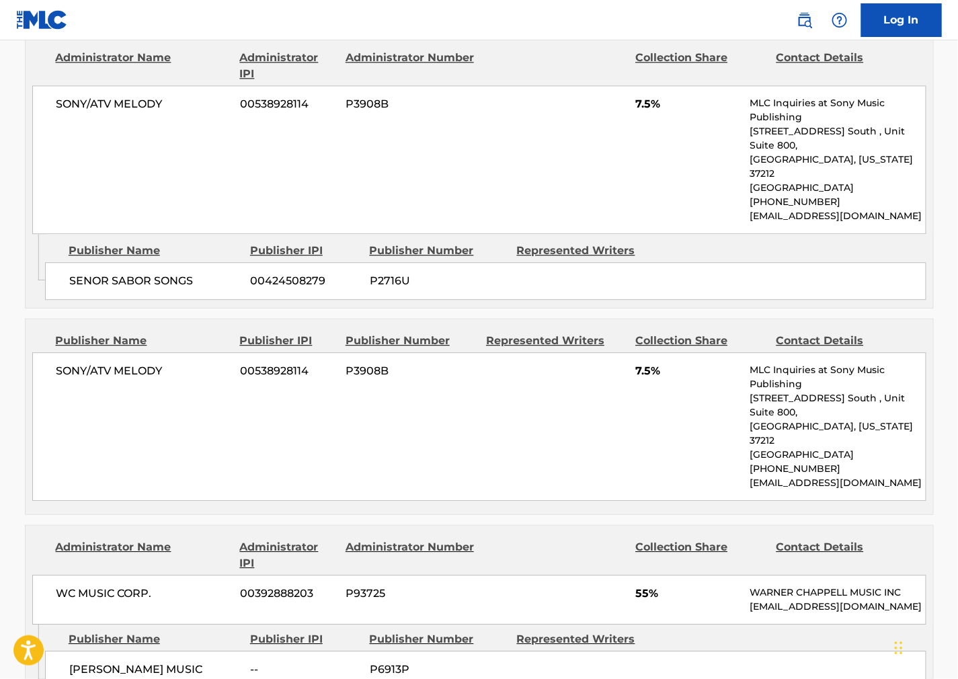
scroll to position [1195, 0]
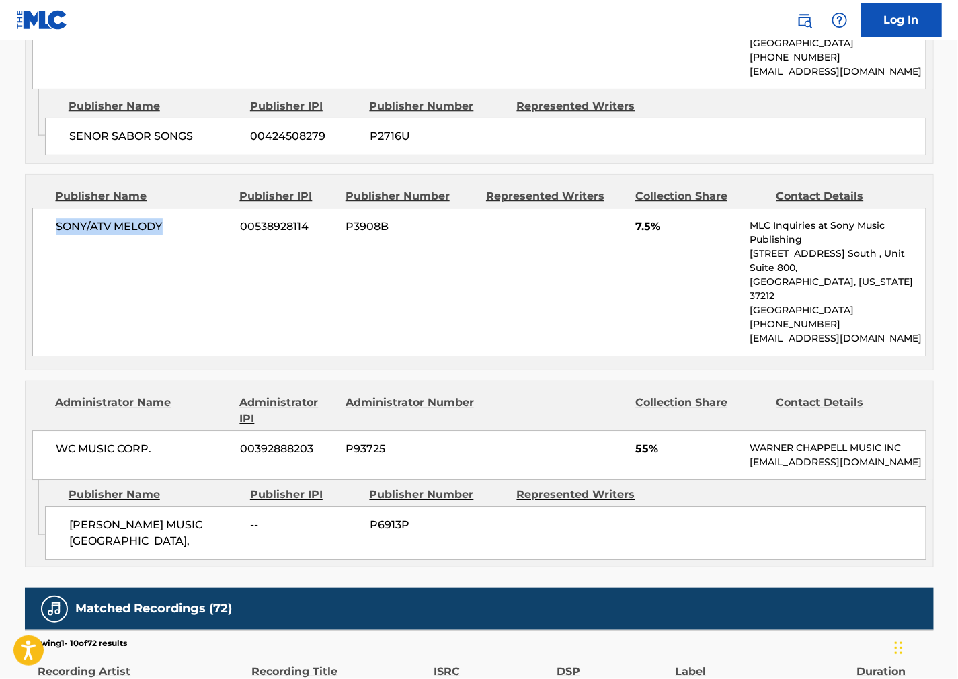
drag, startPoint x: 137, startPoint y: 193, endPoint x: 9, endPoint y: 194, distance: 128.4
click at [606, 480] on div "Publisher Name Publisher IPI Publisher Number Represented Writers [PERSON_NAME]…" at bounding box center [489, 520] width 888 height 80
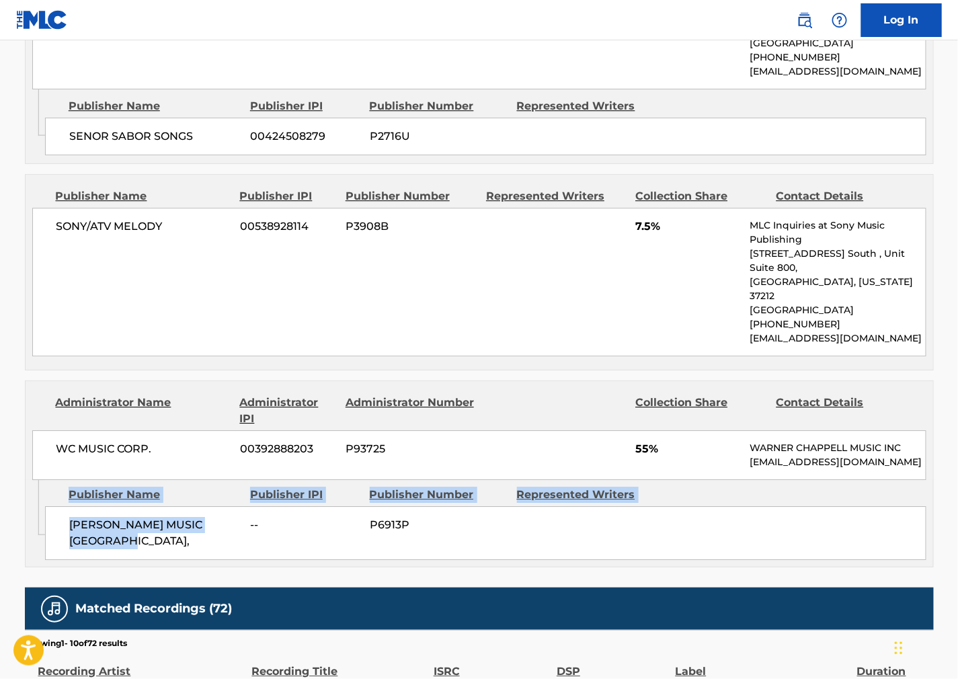
drag, startPoint x: 120, startPoint y: 500, endPoint x: 37, endPoint y: 478, distance: 85.5
click at [37, 480] on div "Admin Original Publisher Connecting Line Publisher Name Publisher IPI Publisher…" at bounding box center [480, 523] width 908 height 87
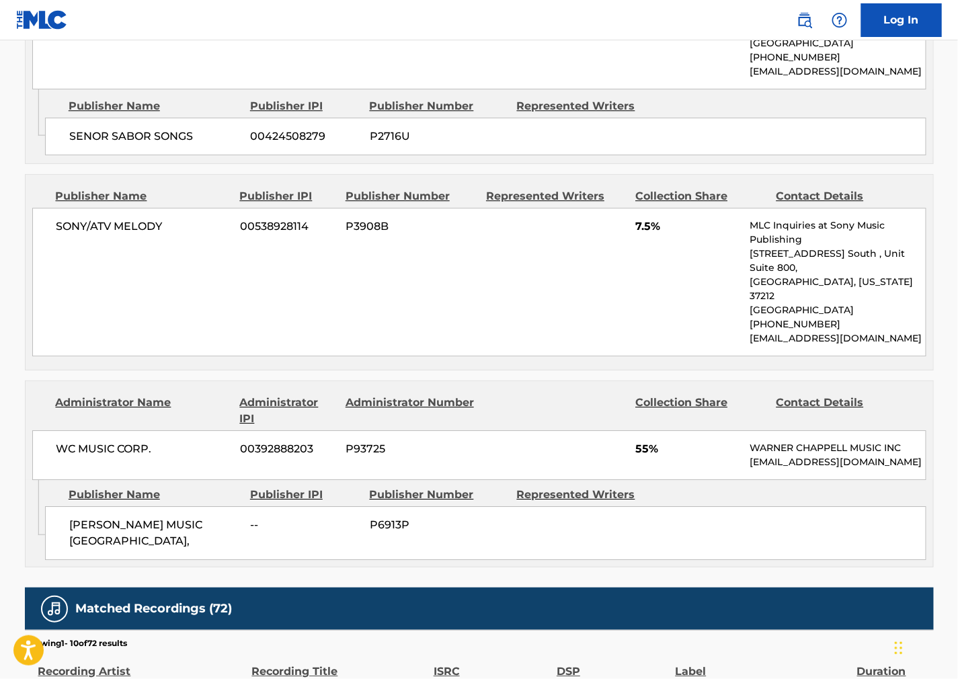
click at [44, 480] on div "Admin Original Publisher Connecting Line Publisher Name Publisher IPI Publisher…" at bounding box center [480, 523] width 908 height 87
click at [144, 510] on div "[PERSON_NAME] MUSIC [GEOGRAPHIC_DATA], -- P6913P" at bounding box center [485, 533] width 881 height 54
drag, startPoint x: 144, startPoint y: 505, endPoint x: 52, endPoint y: 483, distance: 94.1
click at [52, 506] on div "[PERSON_NAME] MUSIC [GEOGRAPHIC_DATA], -- P6913P" at bounding box center [485, 533] width 881 height 54
click at [617, 395] on div at bounding box center [555, 411] width 139 height 32
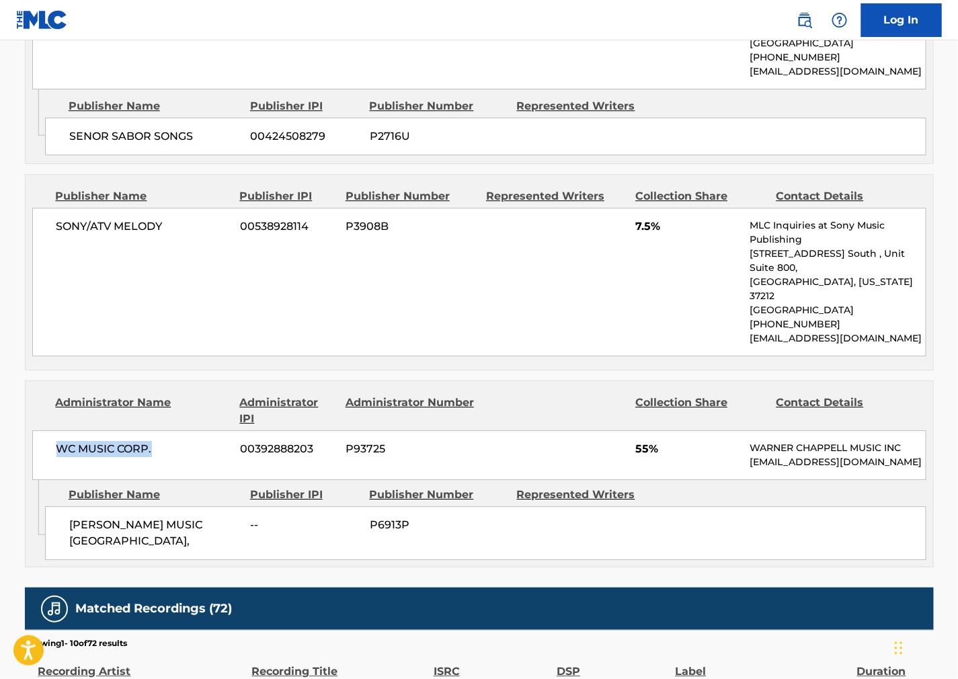
drag, startPoint x: 200, startPoint y: 399, endPoint x: 38, endPoint y: 401, distance: 161.4
click at [38, 430] on div "WC MUSIC CORP. 00392888203 P93725 55% [PERSON_NAME] MUSIC INC [EMAIL_ADDRESS][D…" at bounding box center [479, 455] width 894 height 50
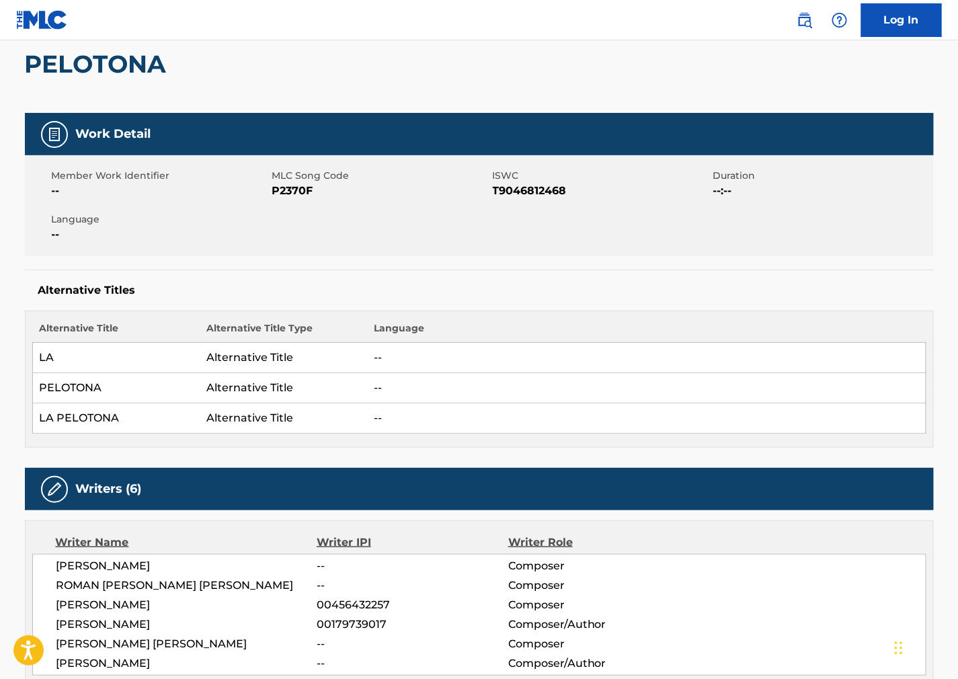
scroll to position [0, 0]
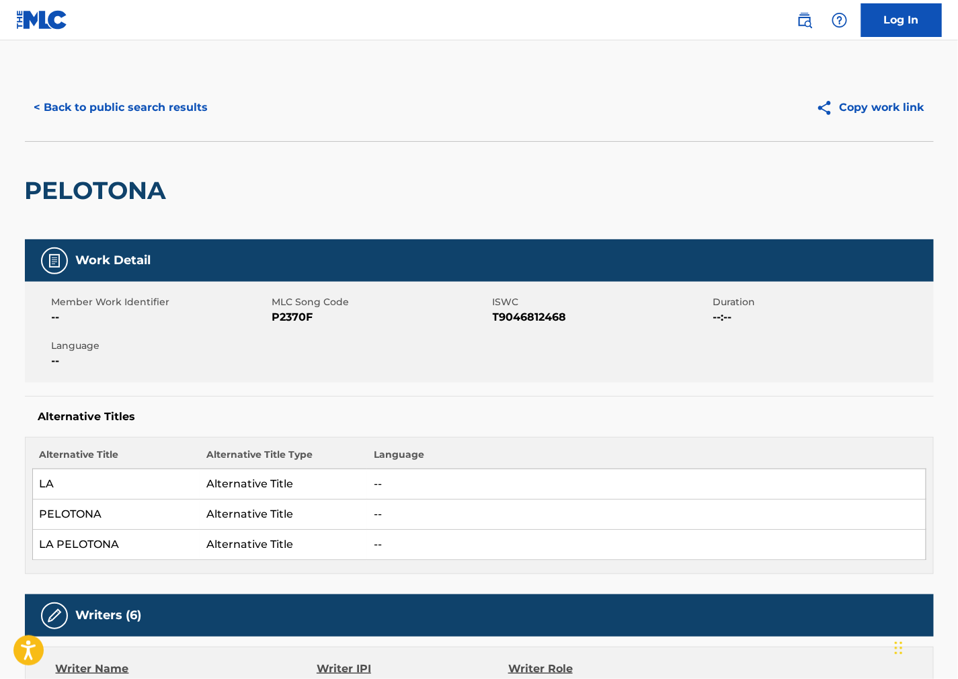
click at [164, 116] on button "< Back to public search results" at bounding box center [121, 108] width 193 height 34
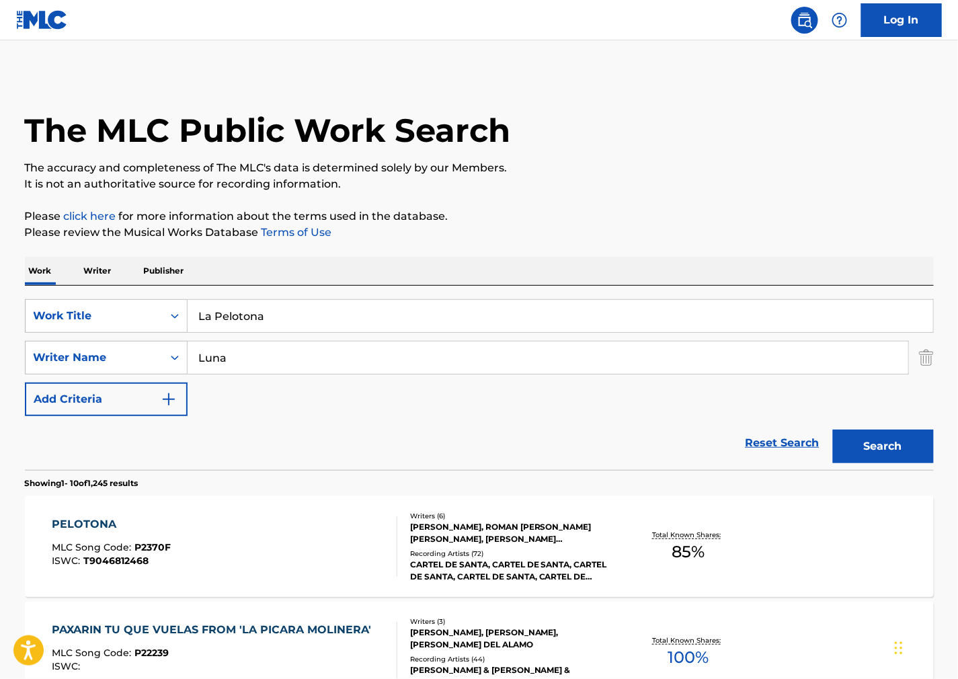
drag, startPoint x: 282, startPoint y: 317, endPoint x: 9, endPoint y: 309, distance: 273.1
paste input "Medieval"
type input "Medieval"
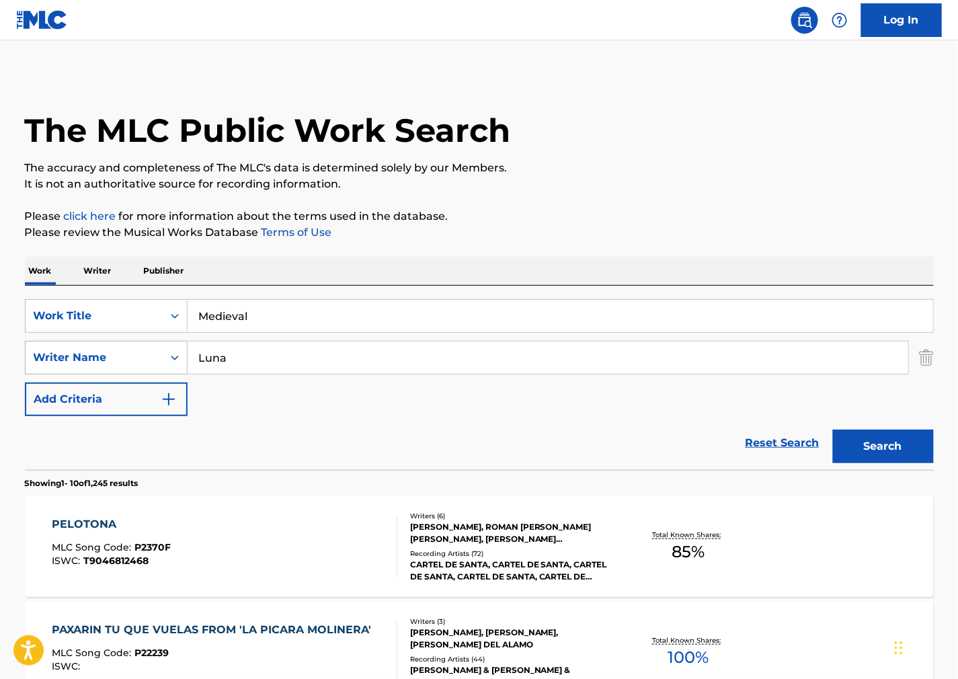
drag, startPoint x: 319, startPoint y: 362, endPoint x: 91, endPoint y: 356, distance: 228.7
click at [91, 356] on div "SearchWithCriteriacd3bd7a9-f1bd-48ea-af1d-53fe80393a52 Writer Name [PERSON_NAME]" at bounding box center [479, 358] width 909 height 34
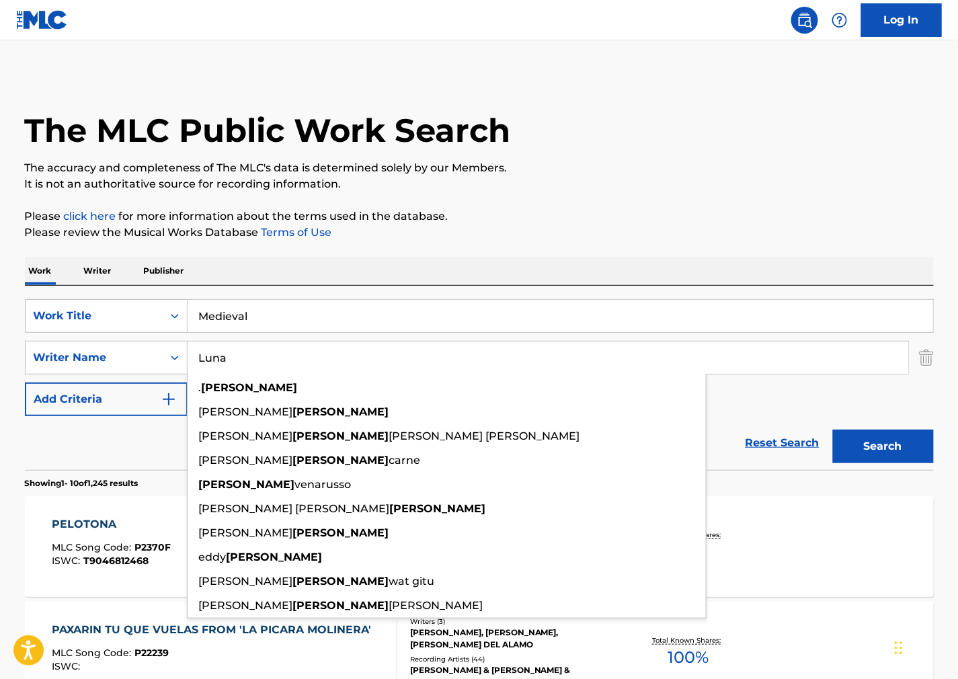
paste input "[PERSON_NAME]"
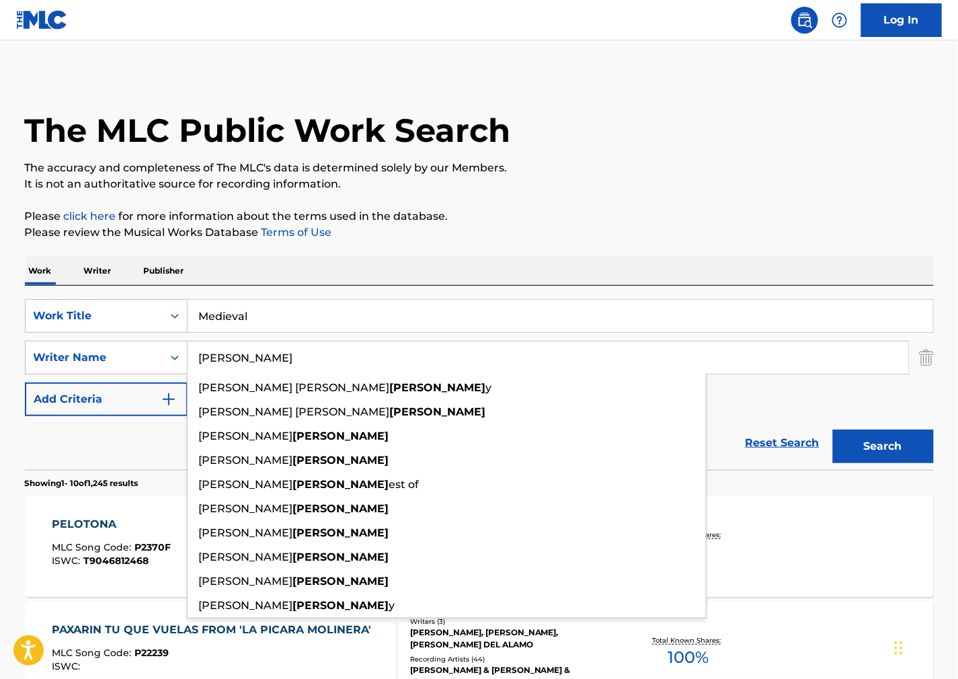
click at [849, 441] on button "Search" at bounding box center [883, 447] width 101 height 34
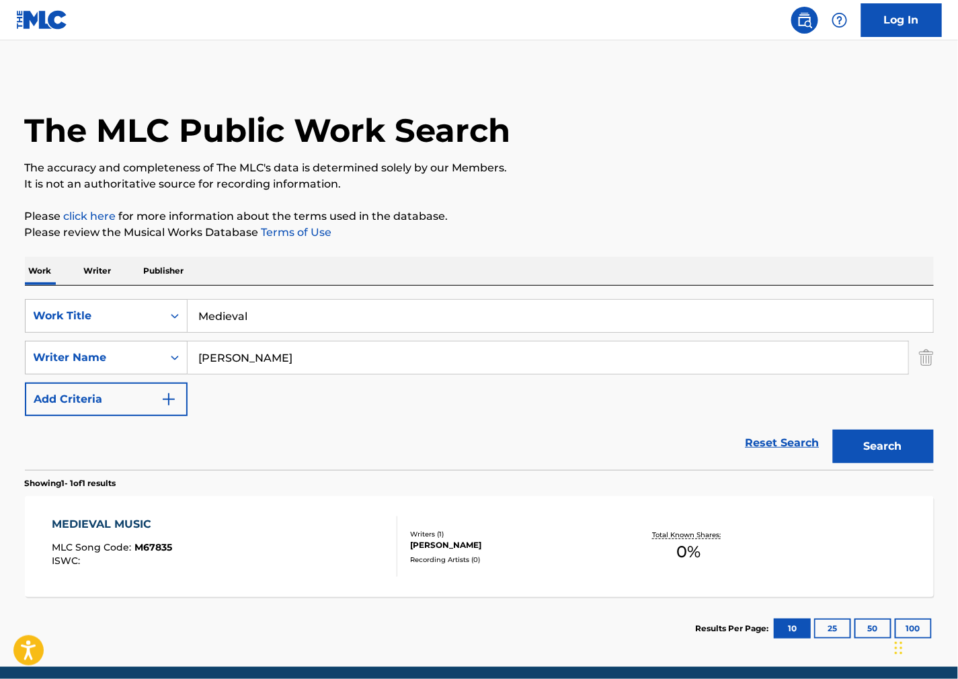
click at [664, 192] on div "The MLC Public Work Search The accuracy and completeness of The MLC's data is d…" at bounding box center [479, 367] width 941 height 586
drag, startPoint x: 333, startPoint y: 357, endPoint x: 28, endPoint y: 365, distance: 305.4
click at [28, 365] on div "SearchWithCriteriacd3bd7a9-f1bd-48ea-af1d-53fe80393a52 Writer Name [PERSON_NAME]" at bounding box center [479, 358] width 909 height 34
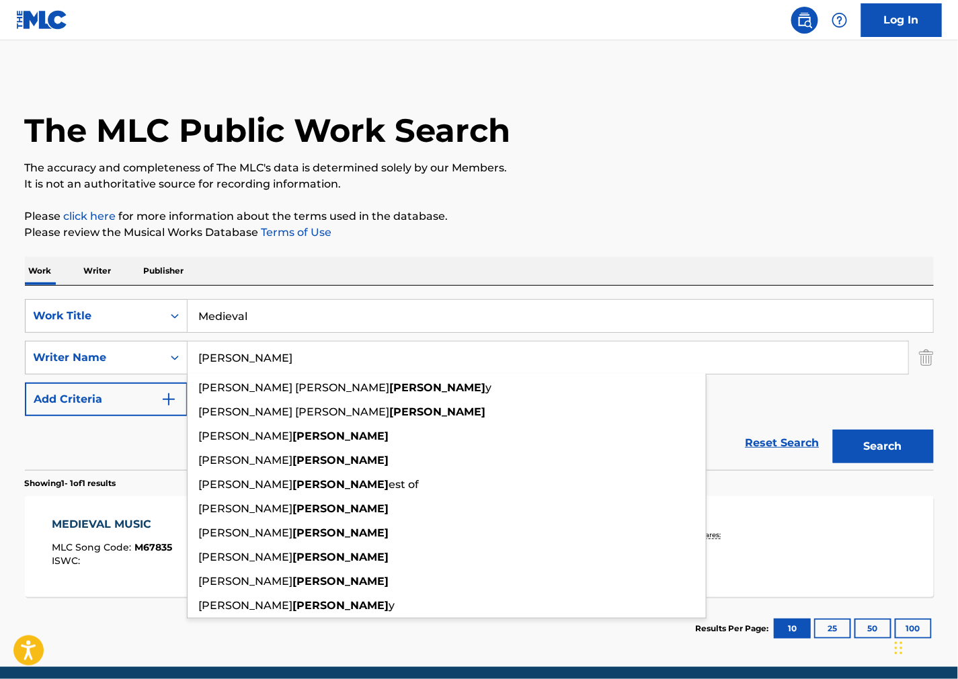
paste input "Finneas"
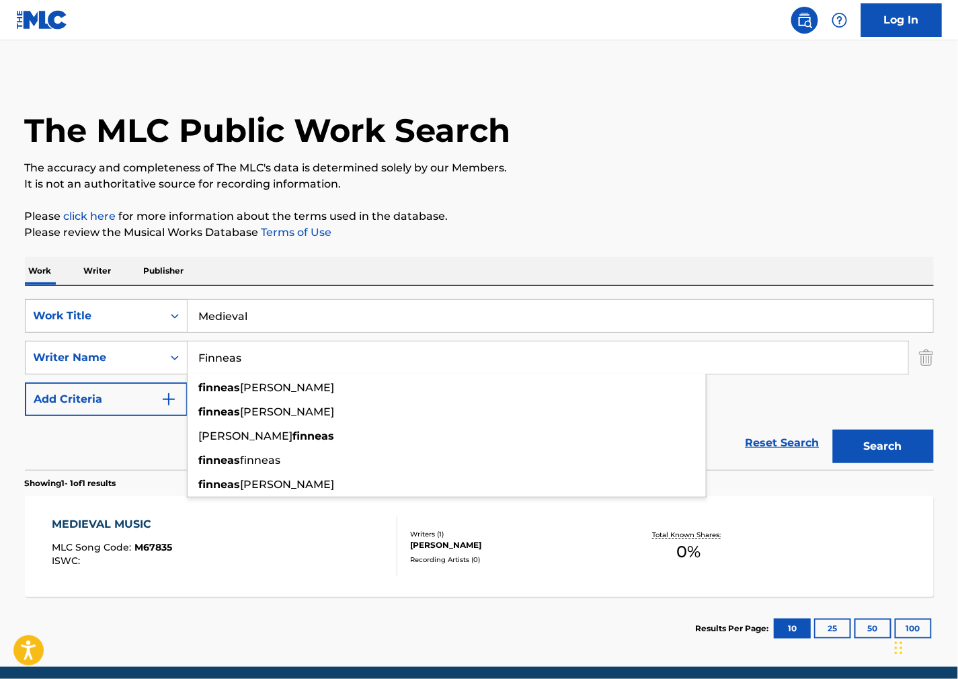
type input "Finneas"
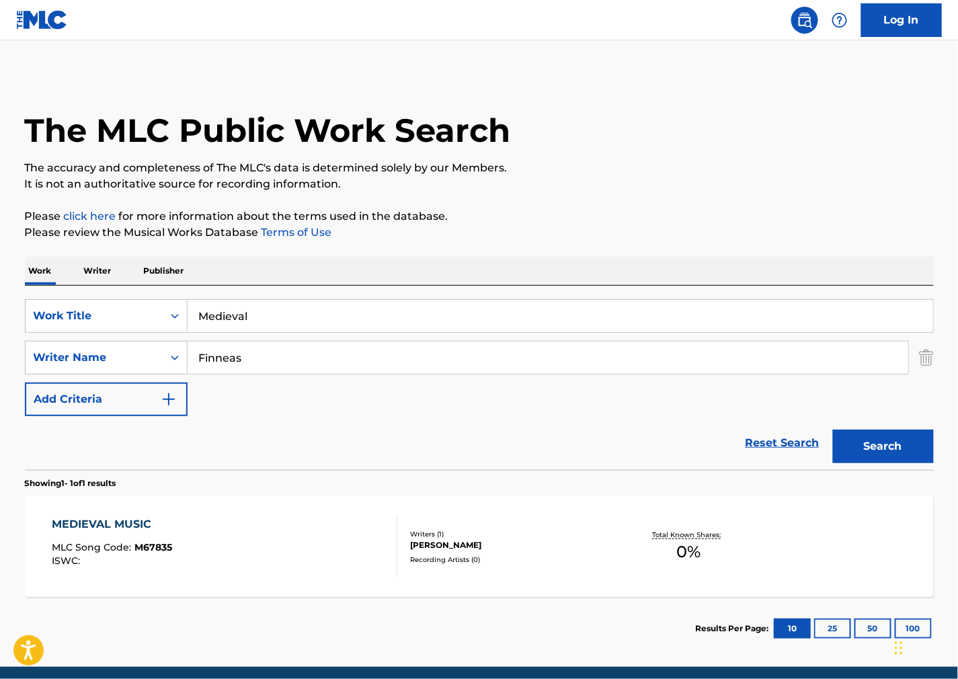
click at [882, 447] on button "Search" at bounding box center [883, 447] width 101 height 34
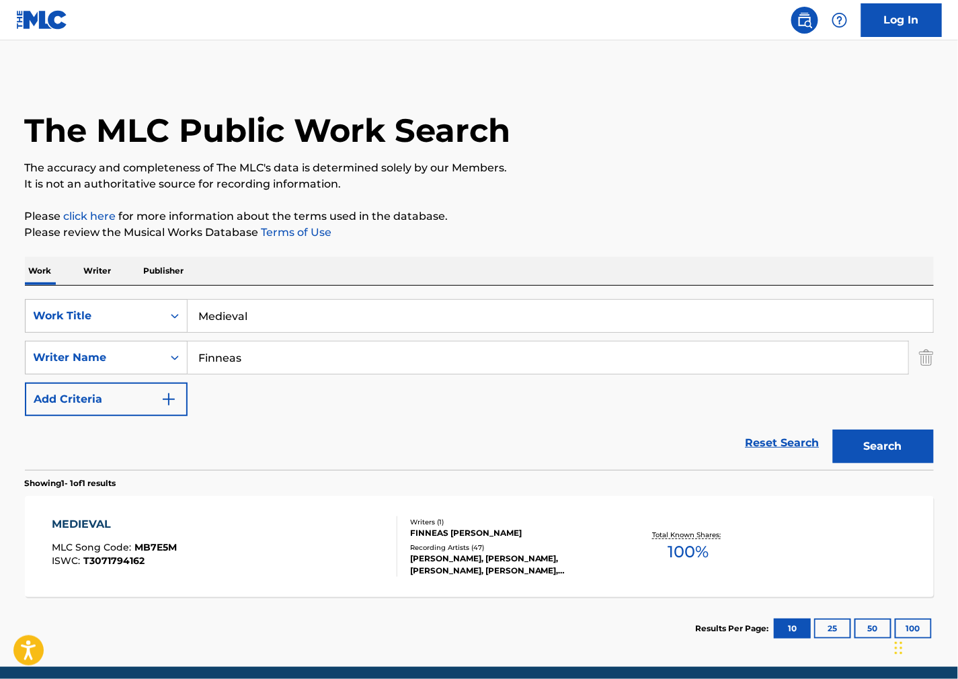
click at [298, 548] on div "MEDIEVAL MLC Song Code : MB7E5M ISWC : T3071794162" at bounding box center [225, 546] width 346 height 61
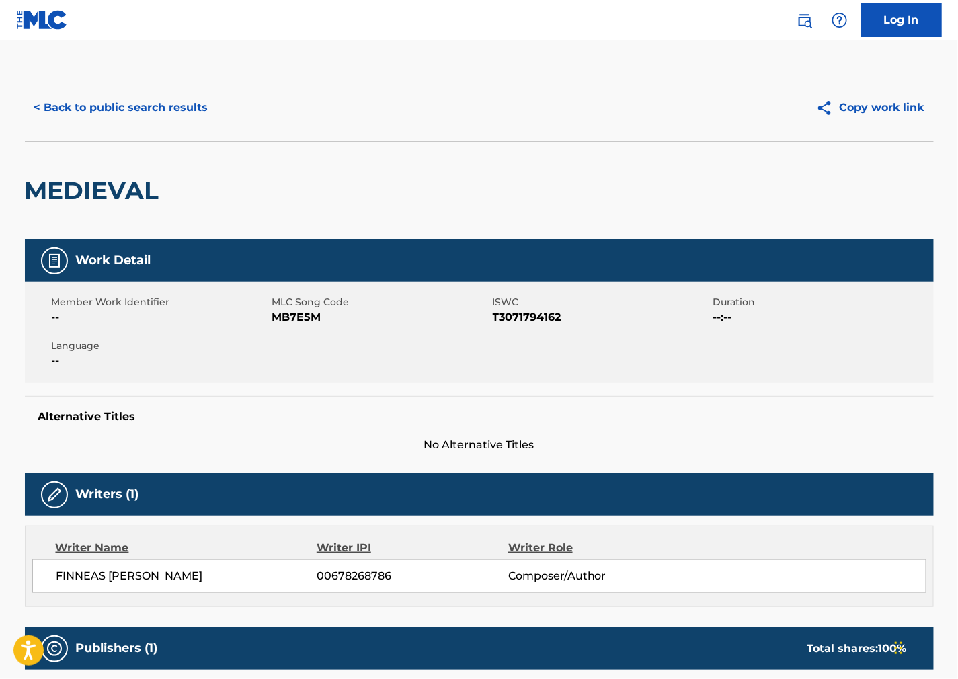
click at [290, 317] on span "MB7E5M" at bounding box center [380, 317] width 217 height 16
click at [515, 320] on span "T3071794162" at bounding box center [601, 317] width 217 height 16
drag, startPoint x: 227, startPoint y: 578, endPoint x: 50, endPoint y: 589, distance: 177.2
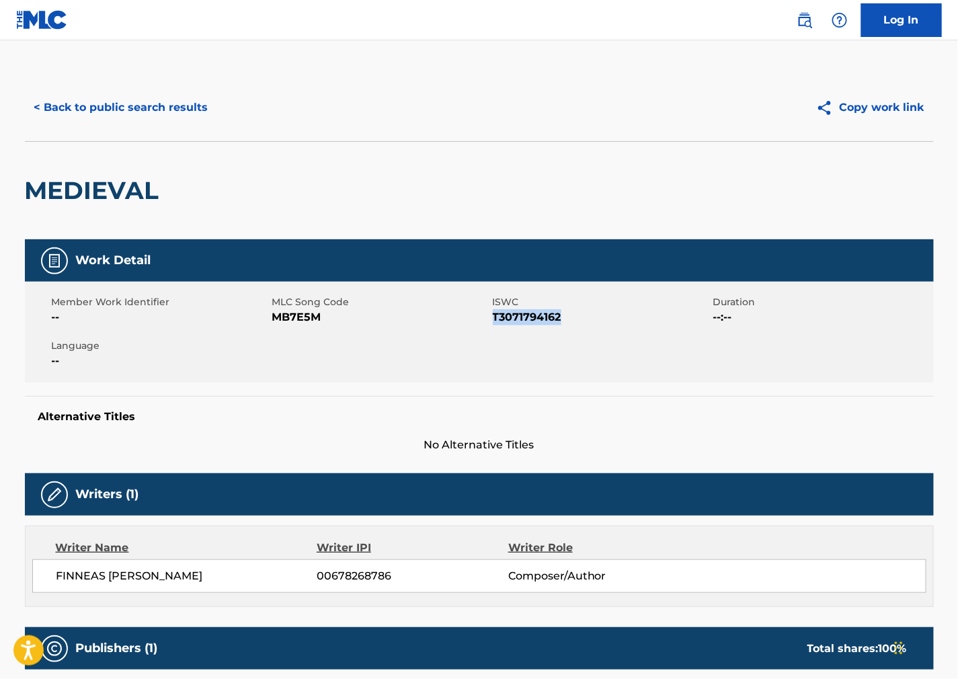
click at [50, 589] on div "[PERSON_NAME] 00678268786 Composer/Author" at bounding box center [479, 576] width 894 height 34
drag, startPoint x: 651, startPoint y: 377, endPoint x: 489, endPoint y: 406, distance: 164.6
click at [646, 378] on div "Member Work Identifier -- MLC Song Code MB7E5M ISWC T3071794162 Duration --:-- …" at bounding box center [479, 332] width 909 height 101
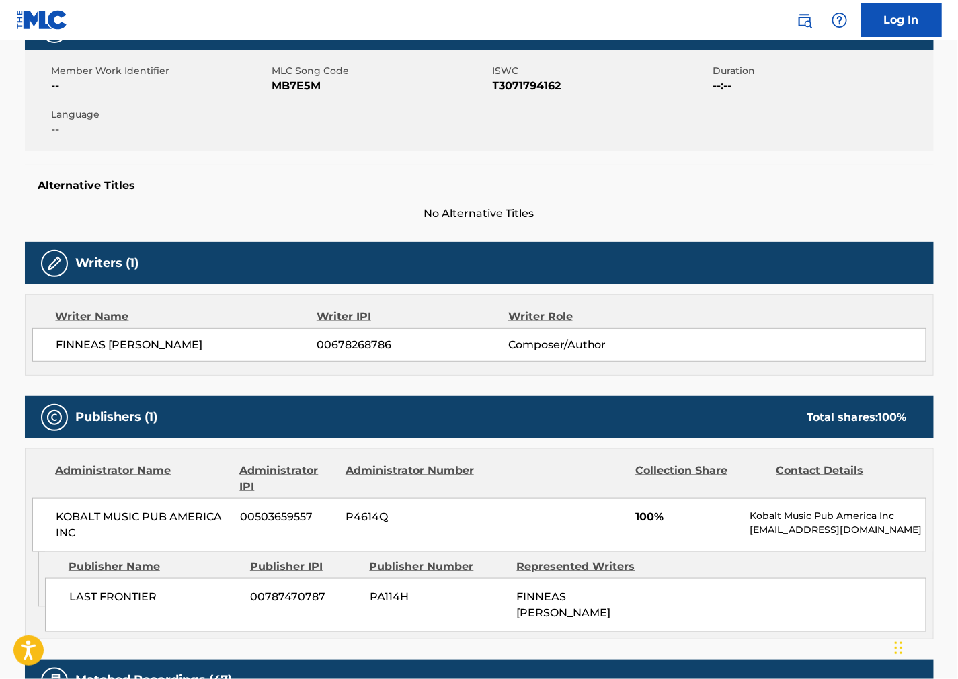
scroll to position [373, 0]
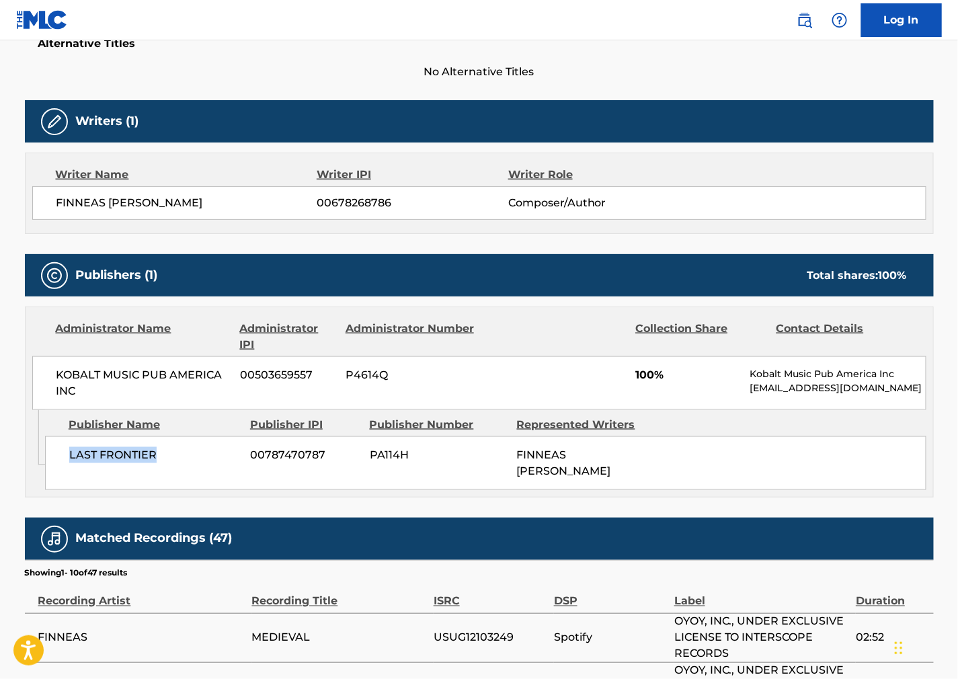
drag, startPoint x: 135, startPoint y: 461, endPoint x: 29, endPoint y: 473, distance: 106.9
click at [65, 464] on div "LAST FRONTIER 00787470787 PA114H FINNEAS [PERSON_NAME]" at bounding box center [485, 463] width 881 height 54
click at [796, 406] on div "KOBALT MUSIC PUB AMERICA INC 00503659557 P4614Q 100% Kobalt Music Pub America I…" at bounding box center [479, 383] width 894 height 54
drag, startPoint x: 87, startPoint y: 395, endPoint x: 1, endPoint y: 403, distance: 87.1
click at [36, 382] on div "KOBALT MUSIC PUB AMERICA INC 00503659557 P4614Q 100% Kobalt Music Pub America I…" at bounding box center [479, 383] width 894 height 54
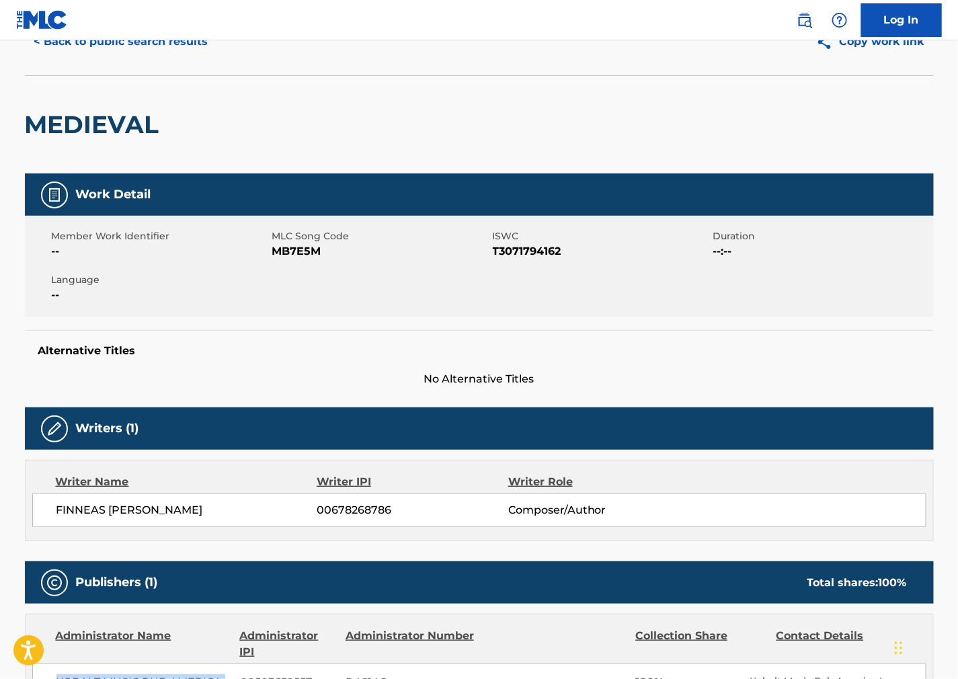
scroll to position [0, 0]
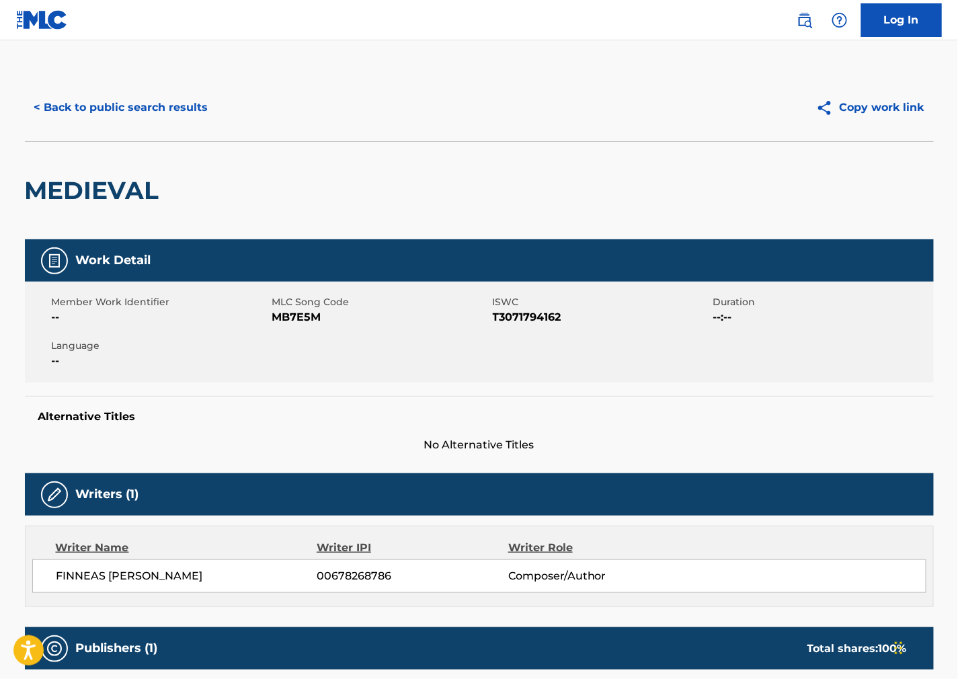
click at [126, 116] on button "< Back to public search results" at bounding box center [121, 108] width 193 height 34
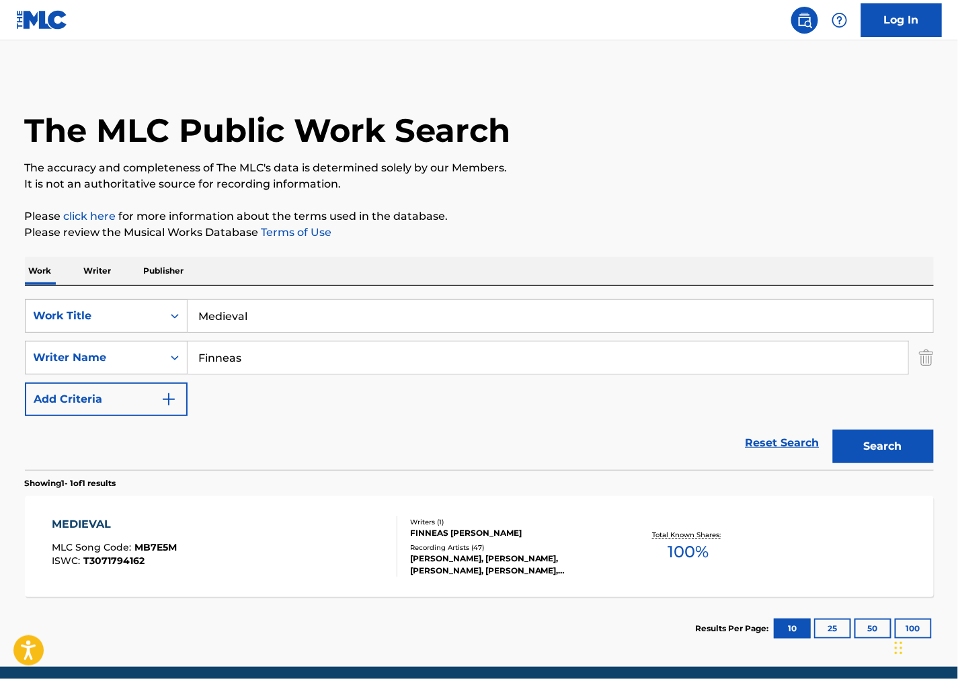
click at [635, 188] on p "It is not an authoritative source for recording information." at bounding box center [479, 184] width 909 height 16
drag, startPoint x: 272, startPoint y: 311, endPoint x: 0, endPoint y: 332, distance: 272.5
click at [38, 317] on div "SearchWithCriteriad31188e7-1b67-4121-ad50-236afc95dfa1 Work Title Medieval" at bounding box center [479, 316] width 909 height 34
paste input "Chicana Preciosa"
type input "Chicana Preciosa"
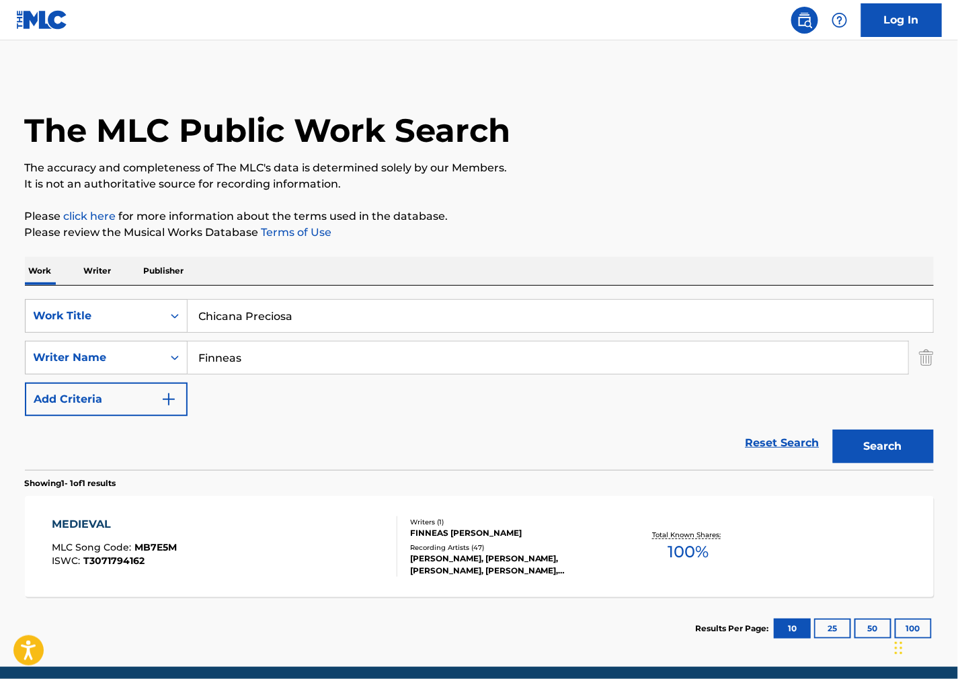
drag, startPoint x: 669, startPoint y: 173, endPoint x: 413, endPoint y: 348, distance: 310.1
click at [669, 173] on p "The accuracy and completeness of The MLC's data is determined solely by our Mem…" at bounding box center [479, 168] width 909 height 16
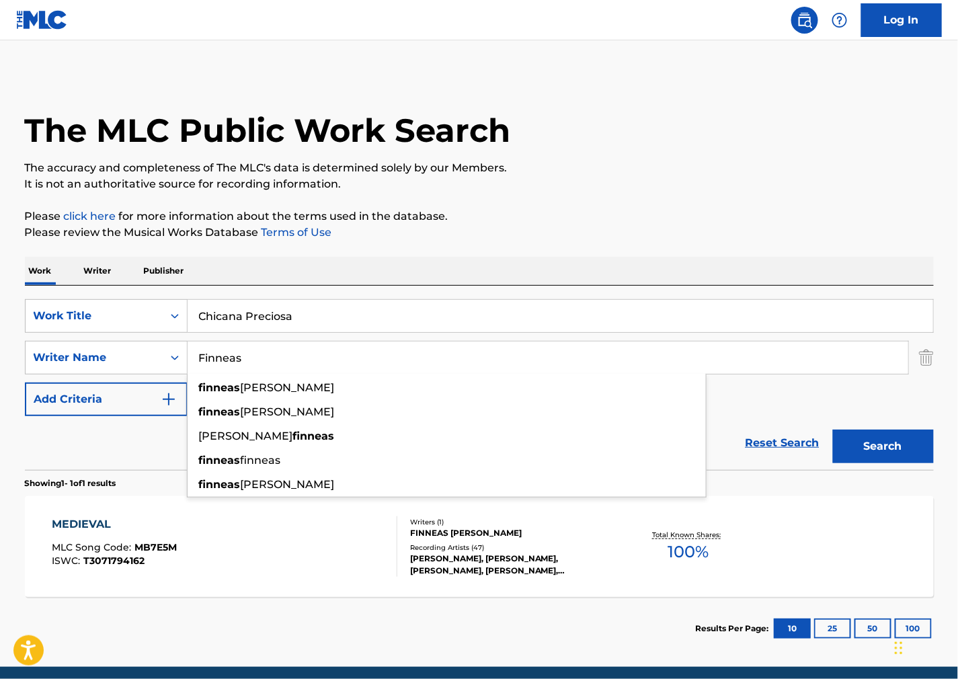
drag, startPoint x: 266, startPoint y: 364, endPoint x: 5, endPoint y: 358, distance: 260.3
click at [0, 363] on html "Accessibility Screen-Reader Guide, Feedback, and Issue Reporting | New window C…" at bounding box center [479, 339] width 958 height 679
paste input "[PERSON_NAME]"
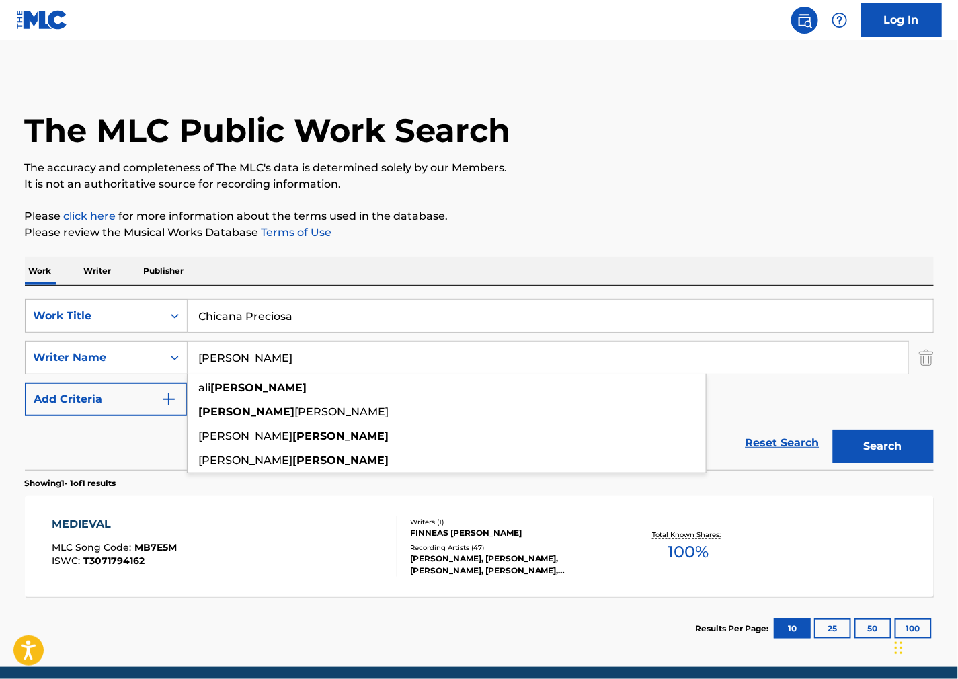
click at [904, 442] on button "Search" at bounding box center [883, 447] width 101 height 34
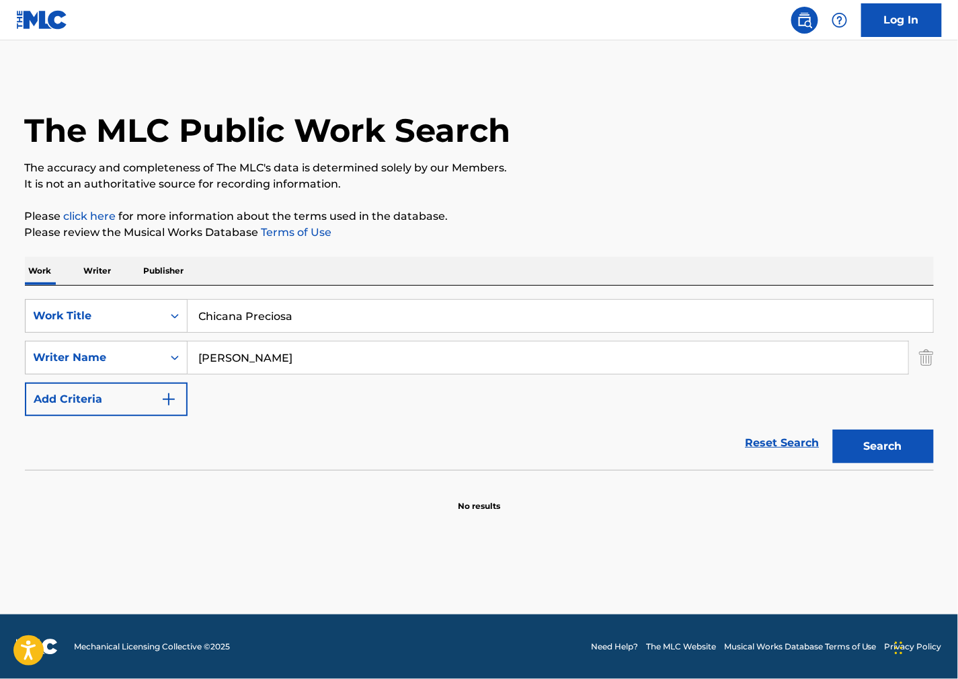
drag, startPoint x: 343, startPoint y: 329, endPoint x: 128, endPoint y: 334, distance: 215.2
click at [128, 334] on div "SearchWithCriteriad31188e7-1b67-4121-ad50-236afc95dfa1 Work Title Chicana Preci…" at bounding box center [479, 357] width 909 height 117
drag, startPoint x: 259, startPoint y: 359, endPoint x: -46, endPoint y: 365, distance: 304.6
click at [0, 365] on html "Accessibility Screen-Reader Guide, Feedback, and Issue Reporting | New window C…" at bounding box center [479, 339] width 958 height 679
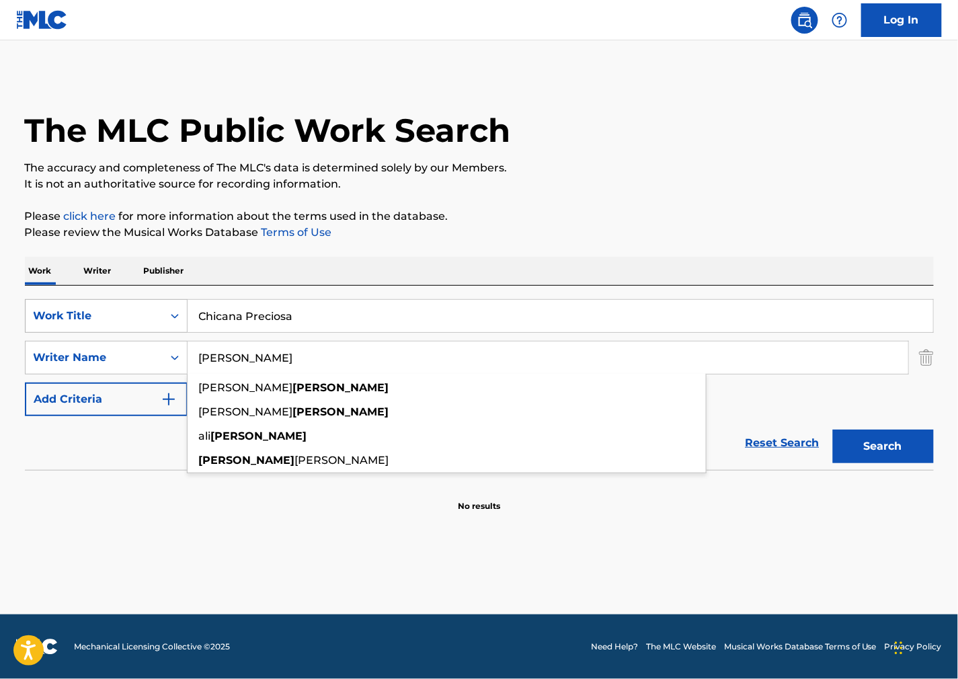
paste input "Chaminade"
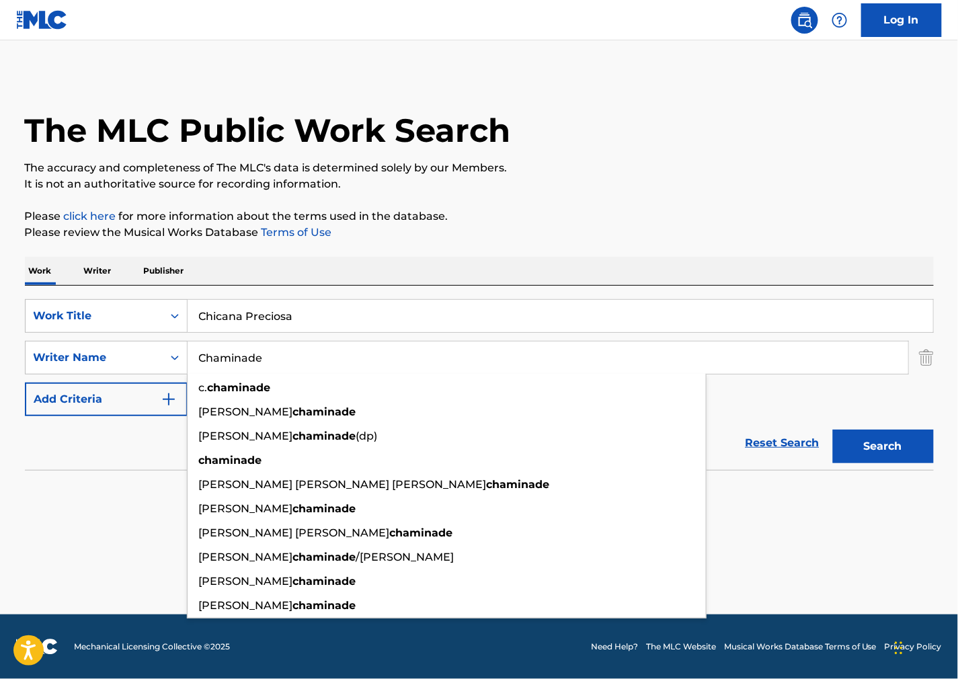
type input "Chaminade"
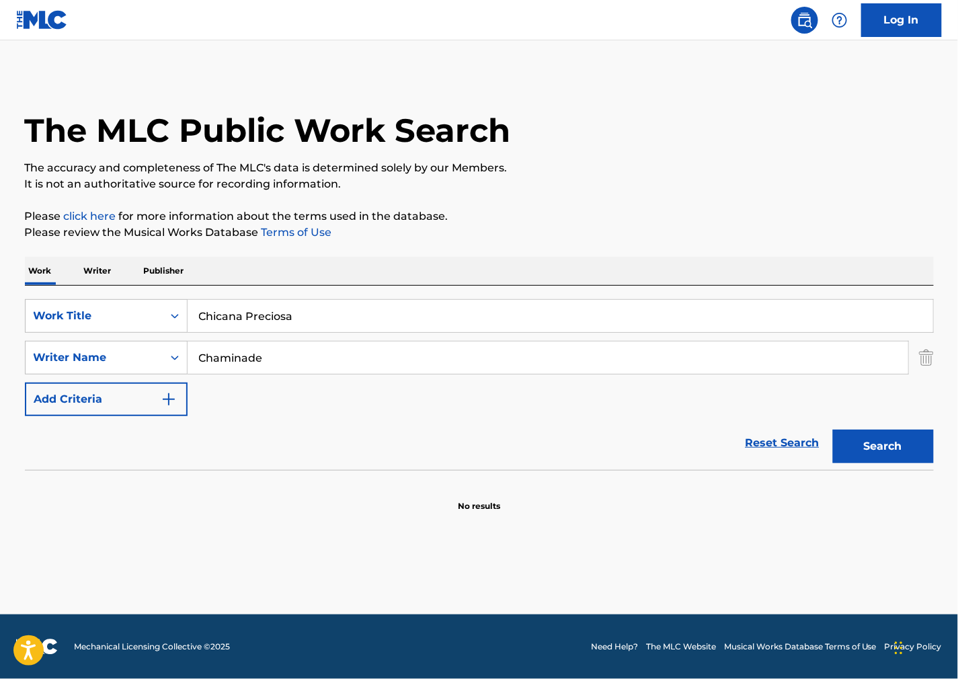
click at [661, 214] on p "Please click here for more information about the terms used in the database." at bounding box center [479, 216] width 909 height 16
drag, startPoint x: 454, startPoint y: 315, endPoint x: -83, endPoint y: 316, distance: 537.2
click at [0, 316] on html "Accessibility Screen-Reader Guide, Feedback, and Issue Reporting | New window C…" at bounding box center [479, 339] width 958 height 679
paste input "Pastorale"
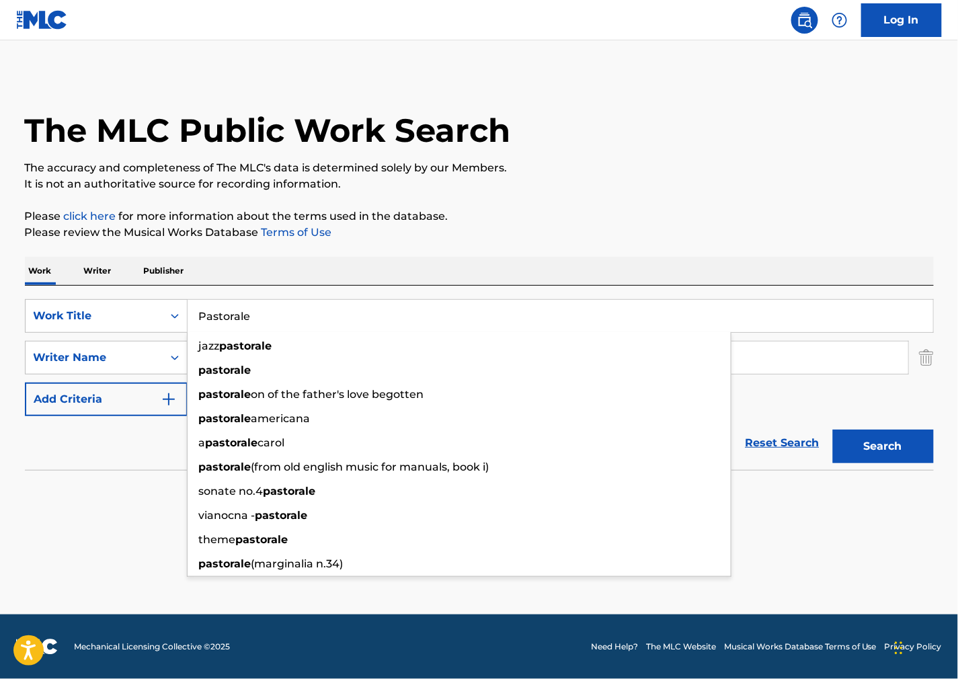
type input "Pastorale"
click at [871, 445] on button "Search" at bounding box center [883, 447] width 101 height 34
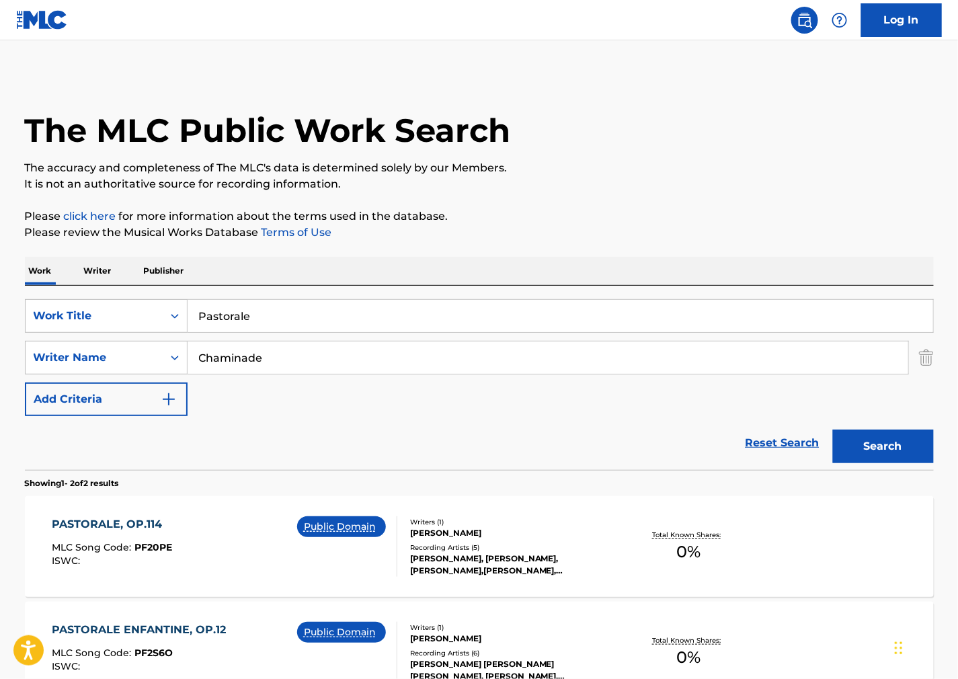
click at [225, 565] on div "PASTORALE, OP.114 MLC Song Code : PF20PE ISWC : Public Domain" at bounding box center [225, 546] width 346 height 61
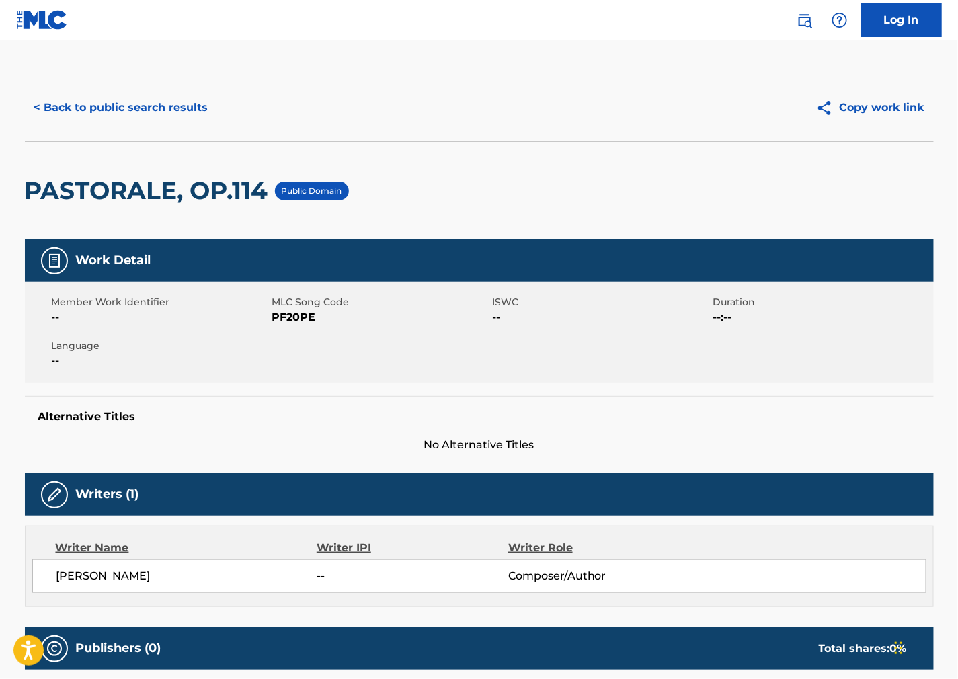
click at [116, 110] on button "< Back to public search results" at bounding box center [121, 108] width 193 height 34
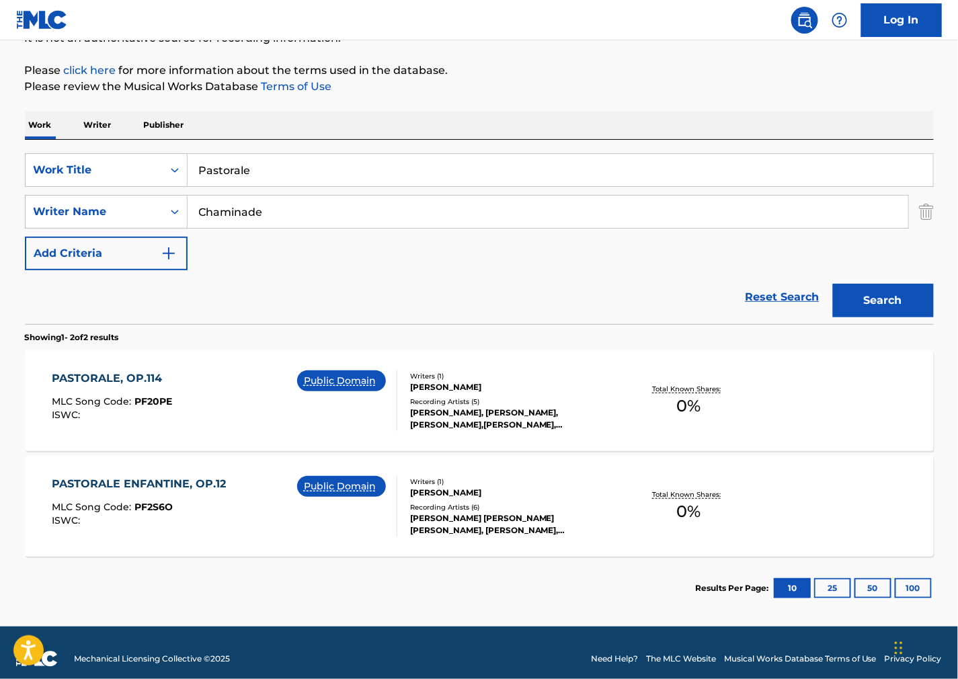
scroll to position [158, 0]
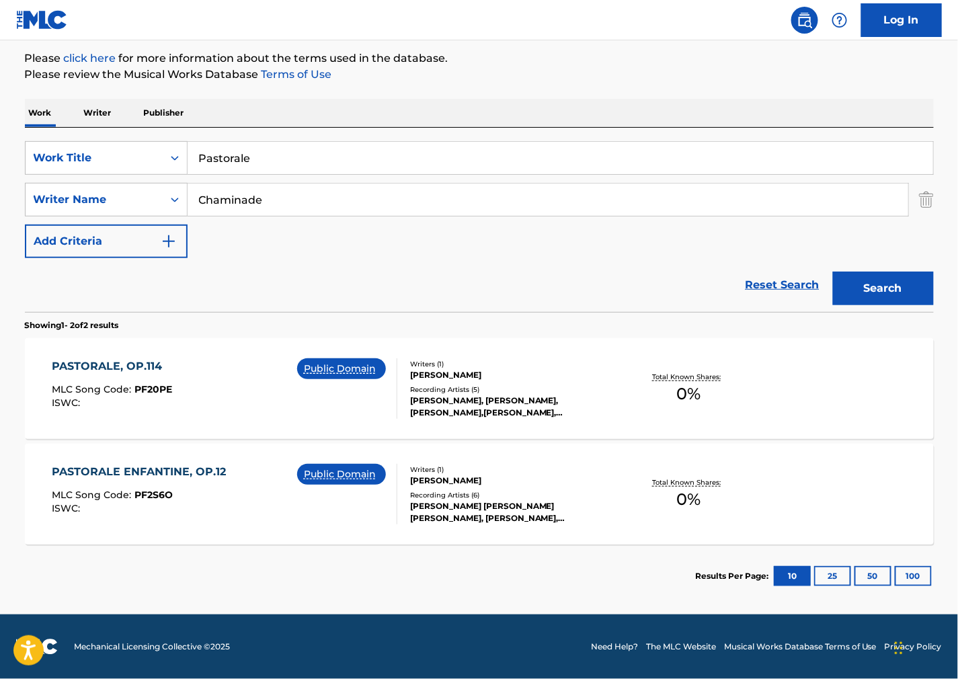
click at [216, 389] on div "PASTORALE, OP.114 MLC Song Code : PF20PE ISWC : Public Domain" at bounding box center [225, 388] width 346 height 61
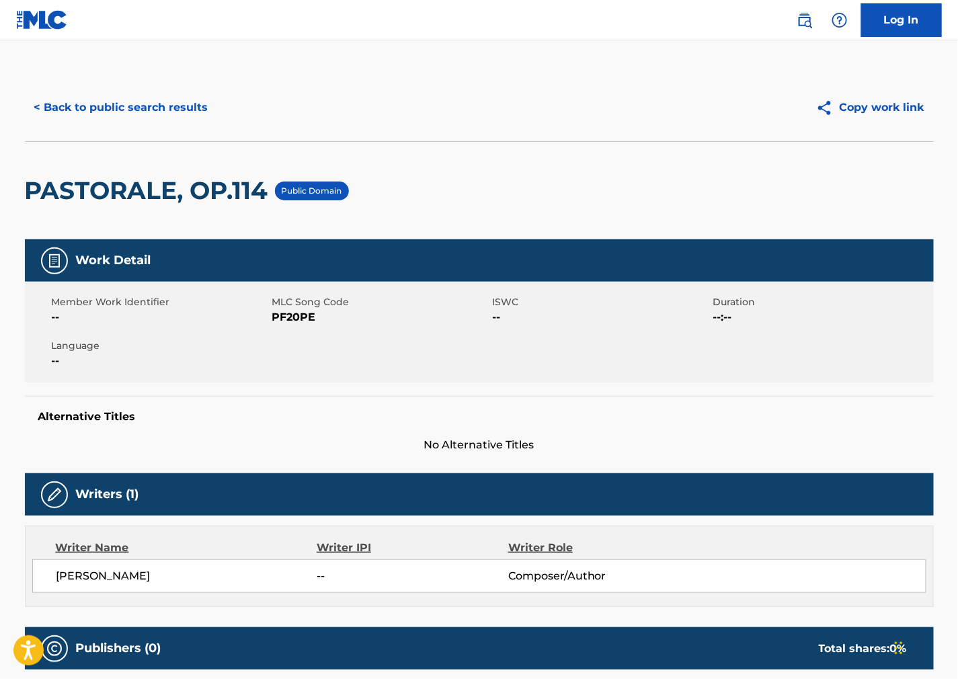
click at [296, 319] on span "PF20PE" at bounding box center [380, 317] width 217 height 16
click at [148, 109] on button "< Back to public search results" at bounding box center [121, 108] width 193 height 34
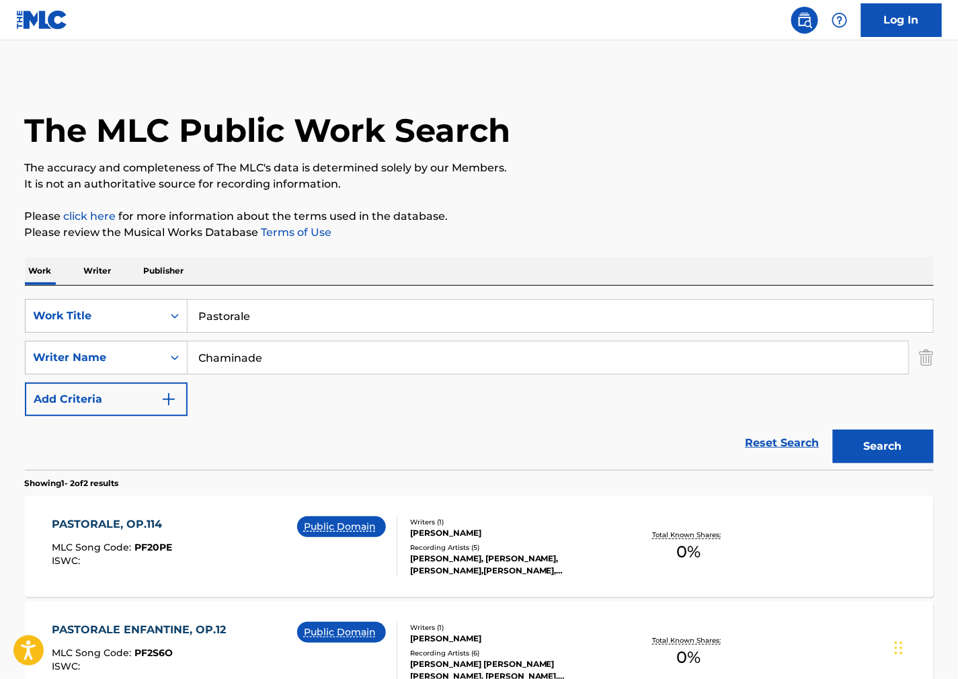
scroll to position [81, 0]
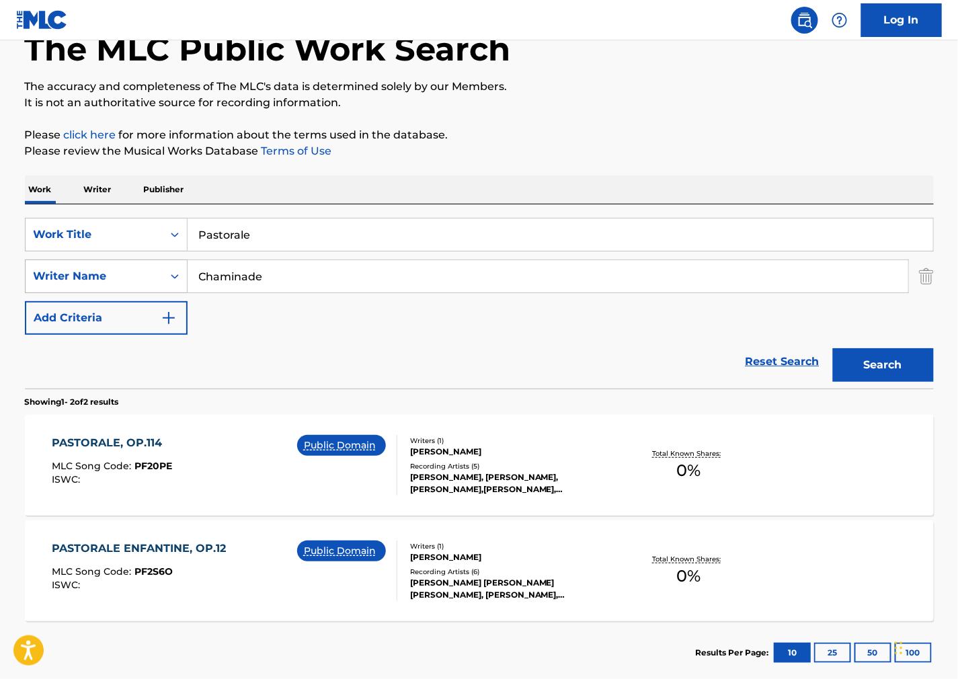
drag, startPoint x: 280, startPoint y: 286, endPoint x: 71, endPoint y: 259, distance: 210.8
click at [75, 258] on div "SearchWithCriteriad31188e7-1b67-4121-ad50-236afc95dfa1 Work Title Pastorale Sea…" at bounding box center [479, 276] width 909 height 117
paste input "Escutel"
type input "Escutel"
click at [641, 194] on div "Work Writer Publisher" at bounding box center [479, 189] width 909 height 28
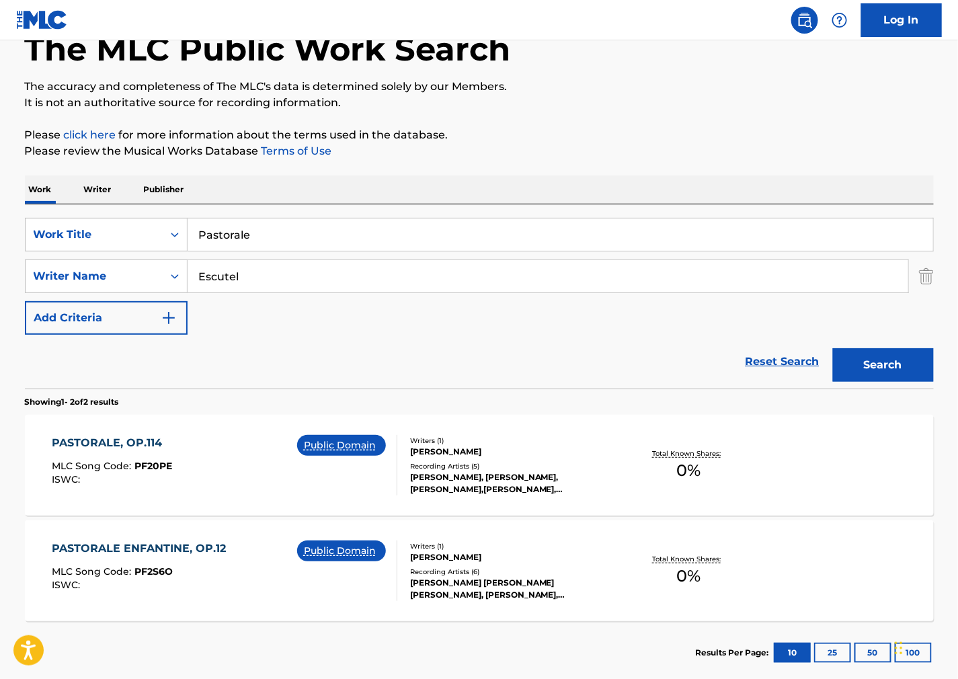
drag, startPoint x: 601, startPoint y: 230, endPoint x: 3, endPoint y: 231, distance: 597.7
click at [4, 231] on main "The MLC Public Work Search The accuracy and completeness of The MLC's data is d…" at bounding box center [479, 325] width 958 height 732
paste input "erfume de Rosa"
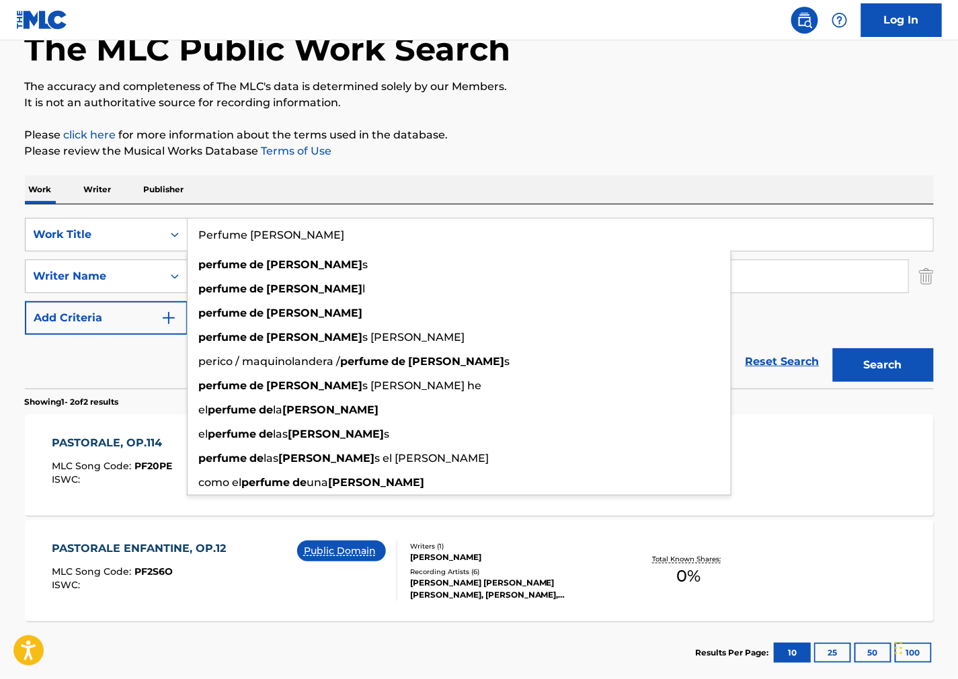
type input "Perfume [PERSON_NAME]"
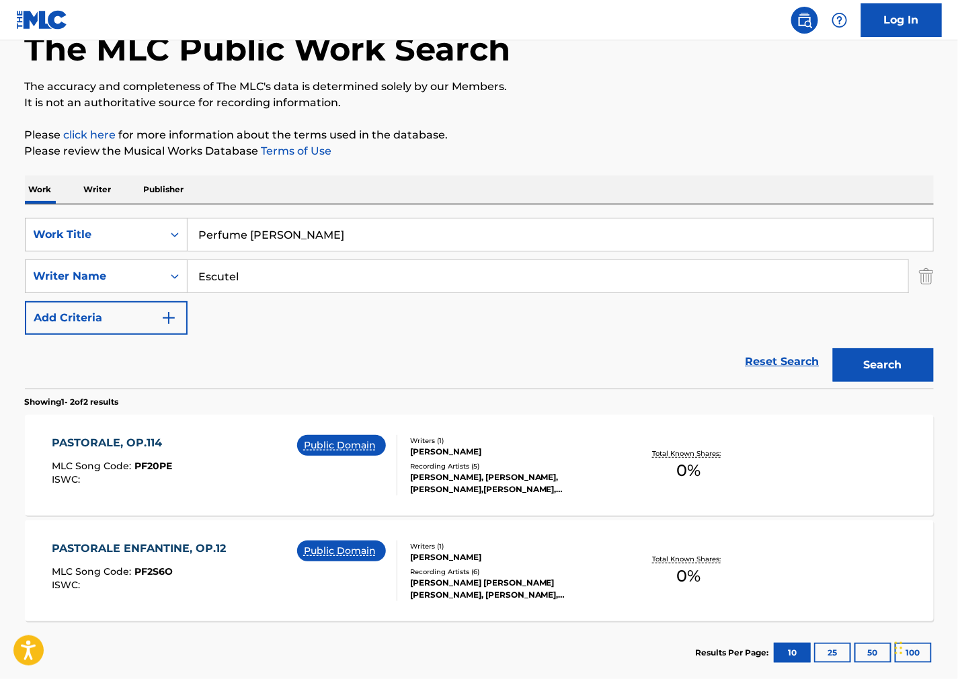
click at [878, 370] on button "Search" at bounding box center [883, 365] width 101 height 34
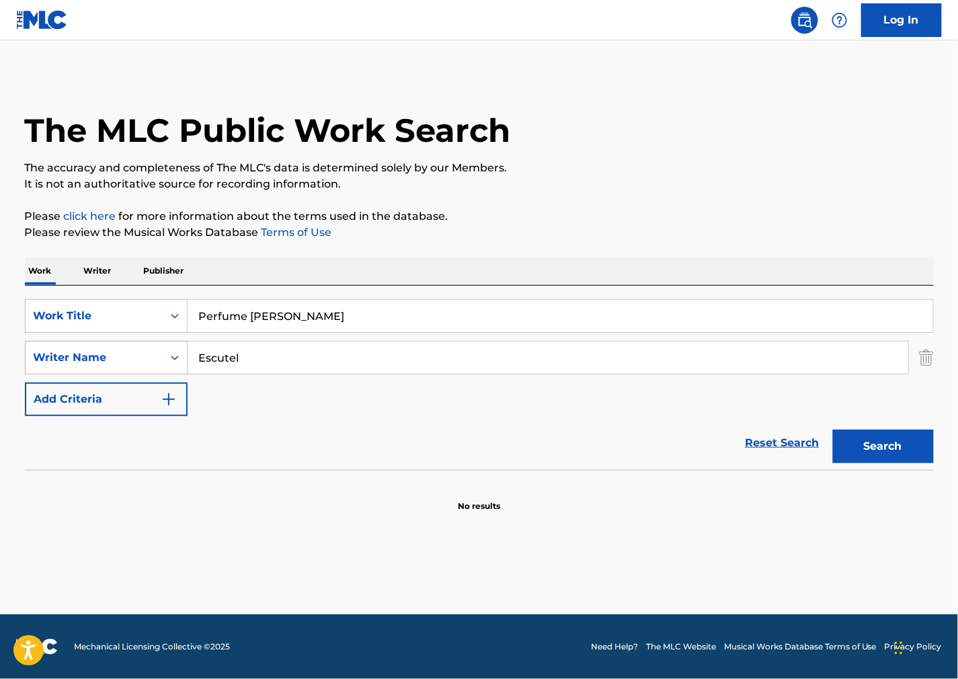
drag, startPoint x: 318, startPoint y: 352, endPoint x: 124, endPoint y: 355, distance: 194.3
click at [124, 355] on div "SearchWithCriteriacd3bd7a9-f1bd-48ea-af1d-53fe80393a52 Writer Name Escutel" at bounding box center [479, 358] width 909 height 34
type input "="
click at [833, 430] on button "Search" at bounding box center [883, 447] width 101 height 34
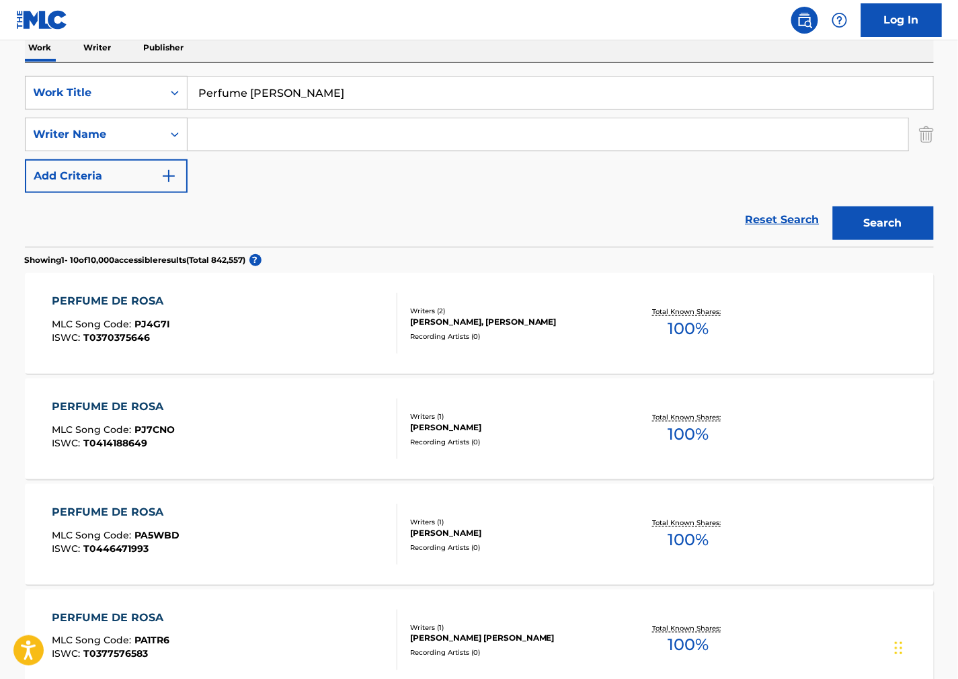
scroll to position [224, 0]
